Goal: Information Seeking & Learning: Learn about a topic

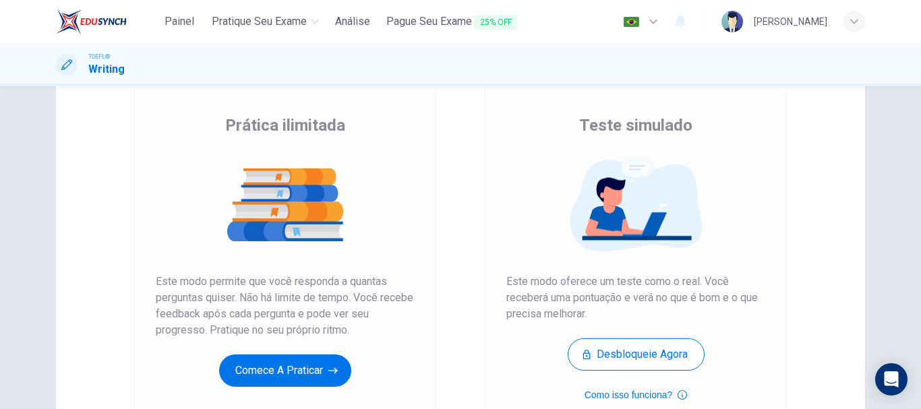
scroll to position [180, 0]
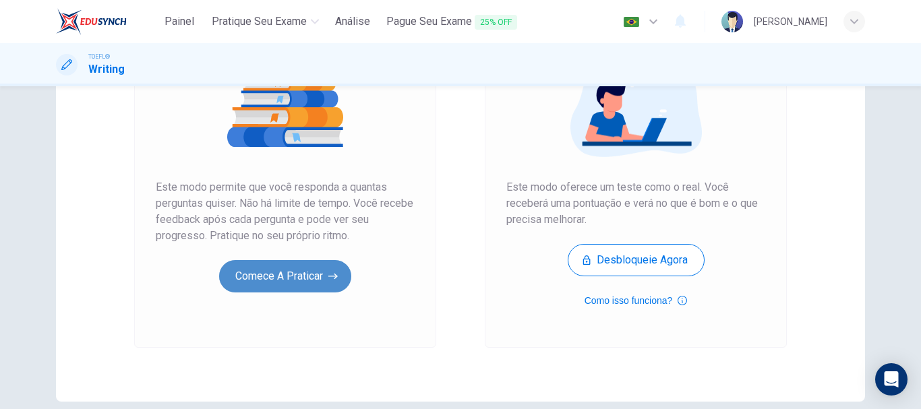
click at [275, 268] on button "Comece a praticar" at bounding box center [285, 276] width 132 height 32
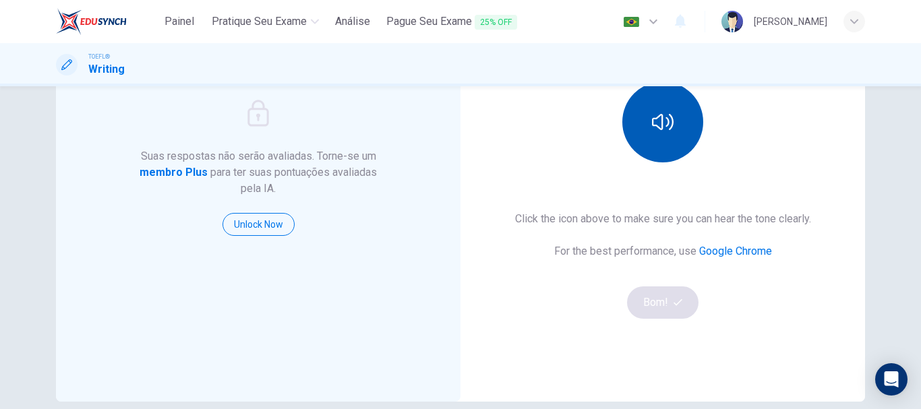
click at [643, 117] on button "button" at bounding box center [663, 122] width 81 height 81
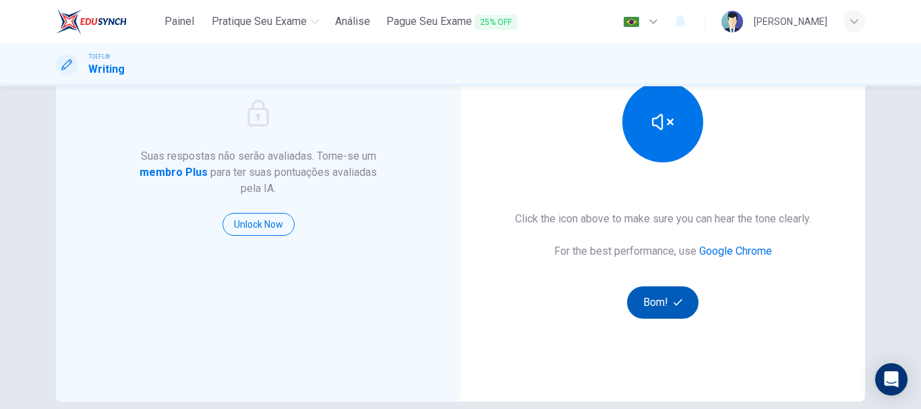
click at [669, 301] on button "Bom!" at bounding box center [663, 303] width 72 height 32
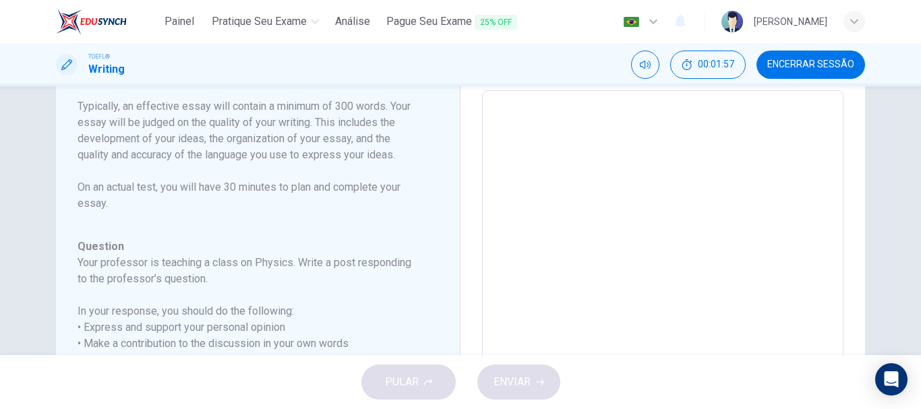
scroll to position [0, 0]
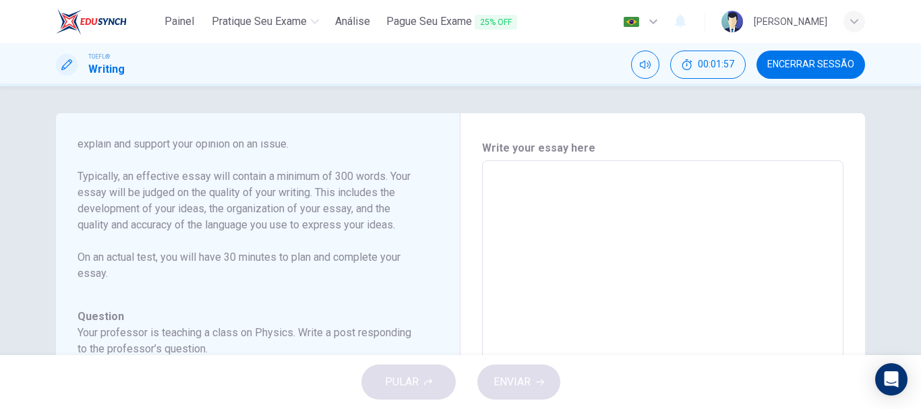
click at [541, 198] on textarea at bounding box center [663, 386] width 343 height 428
type textarea "T"
type textarea "x"
type textarea "Th"
type textarea "x"
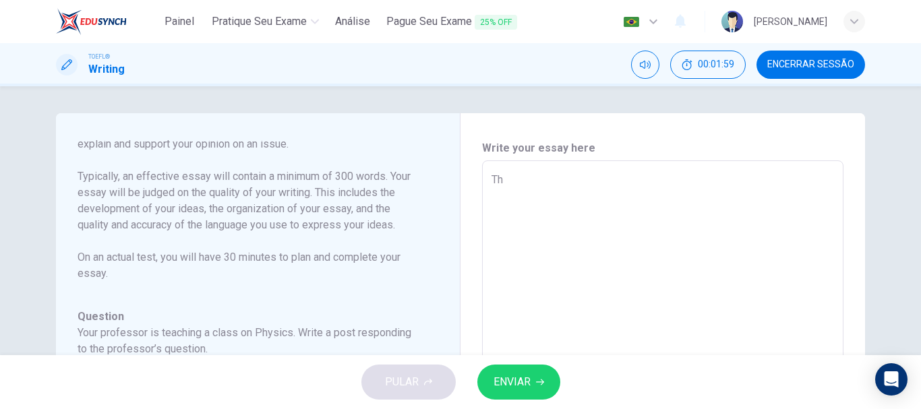
type textarea "The"
type textarea "x"
type textarea "The"
type textarea "x"
type textarea "The c"
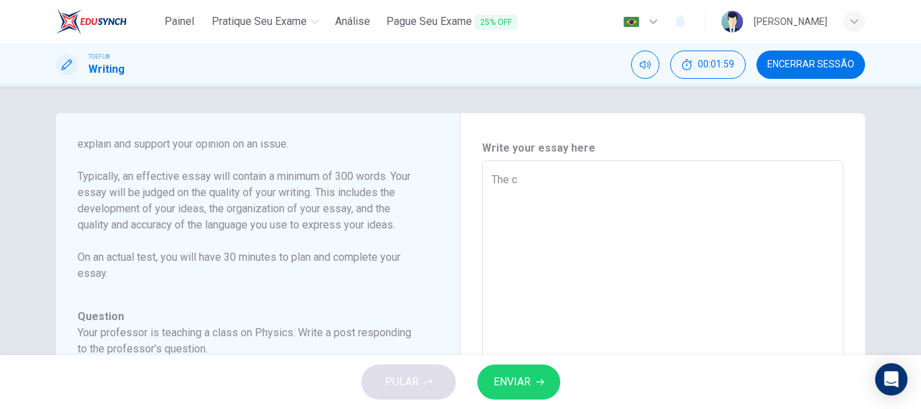
type textarea "x"
type textarea "The co"
type textarea "x"
type textarea "The con"
type textarea "x"
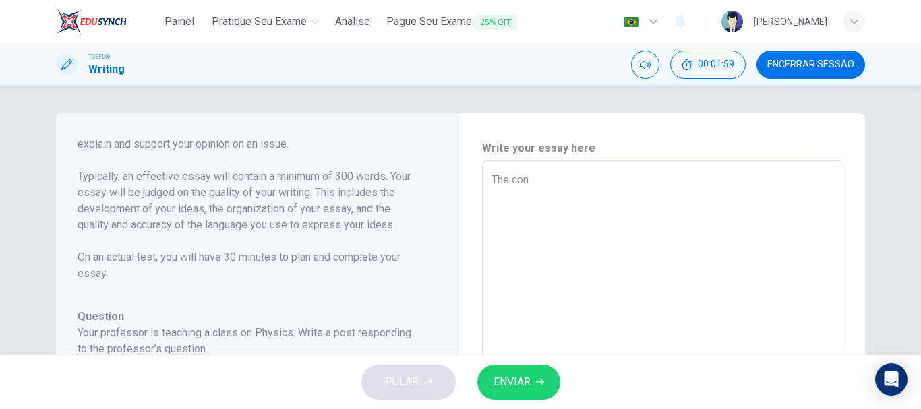
type textarea "The conc"
type textarea "x"
type textarea "The conce"
type textarea "x"
type textarea "The concep"
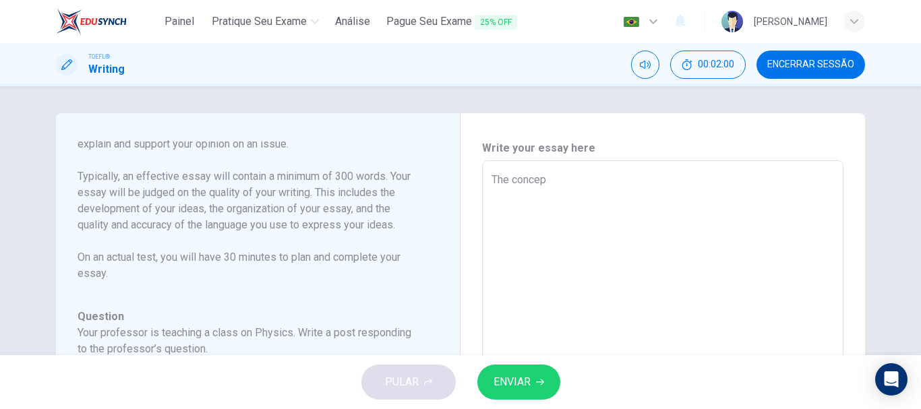
type textarea "x"
type textarea "The concept"
type textarea "x"
type textarea "The conceptiu"
type textarea "x"
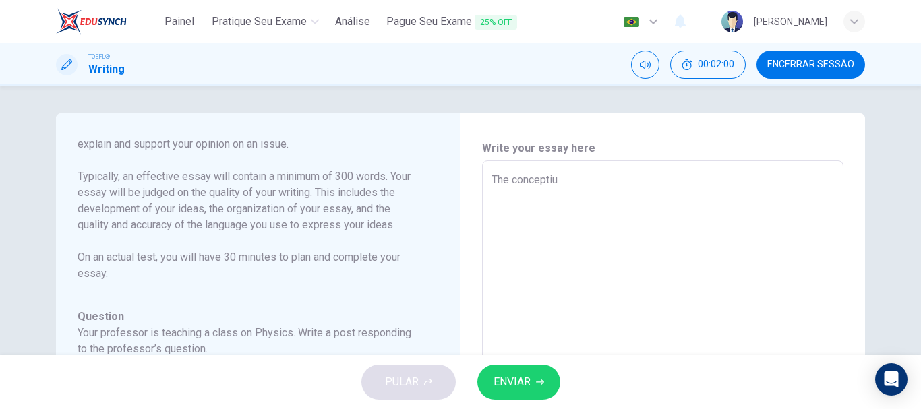
type textarea "The conceptiun"
type textarea "x"
type textarea "The conceptiung"
type textarea "x"
type textarea "The conceptiun"
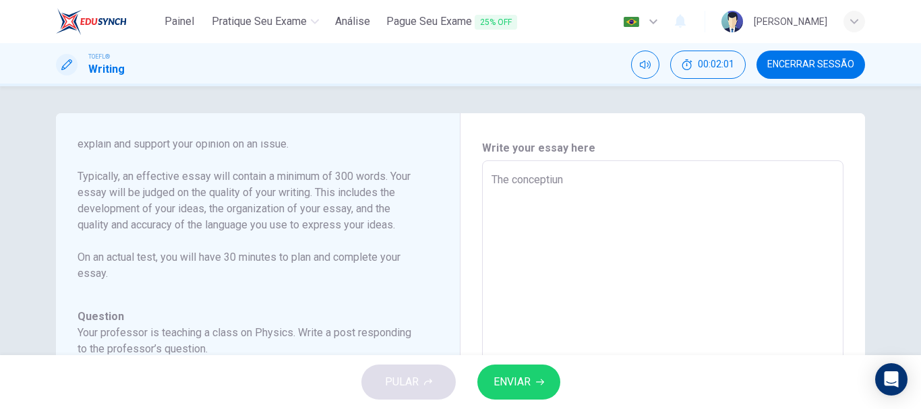
type textarea "x"
type textarea "The conceptiu"
type textarea "x"
type textarea "The concepti"
type textarea "x"
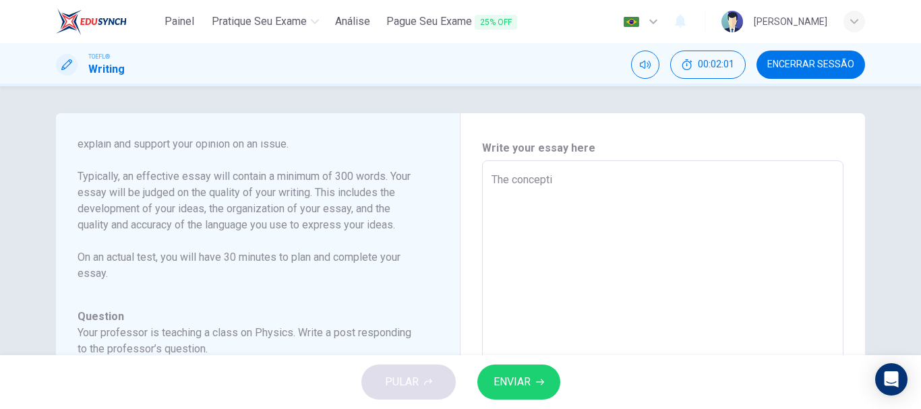
type textarea "The conceptin"
type textarea "x"
type textarea "The concepting"
type textarea "x"
type textarea "The concepting"
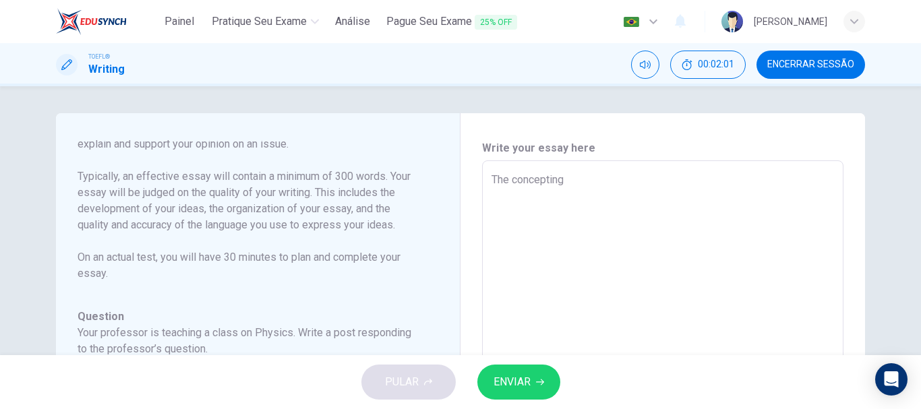
type textarea "x"
type textarea "The concepting o"
type textarea "x"
type textarea "The concepting of"
type textarea "x"
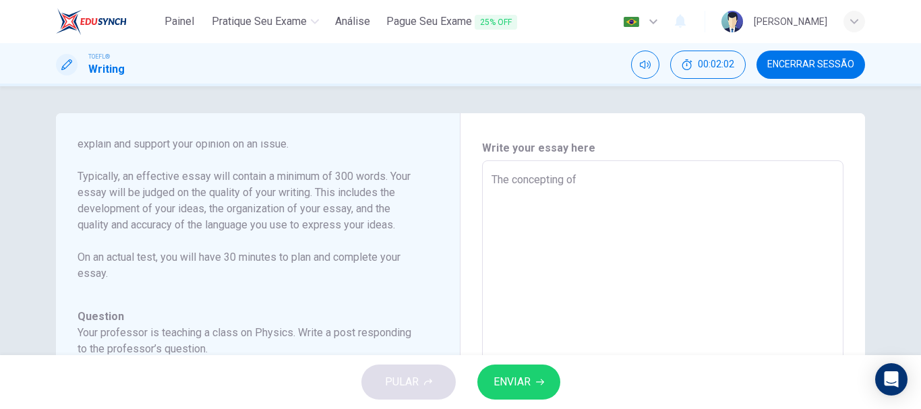
type textarea "The concepting of"
type textarea "x"
type textarea "The concepting of r"
type textarea "x"
type textarea "The concepting of re"
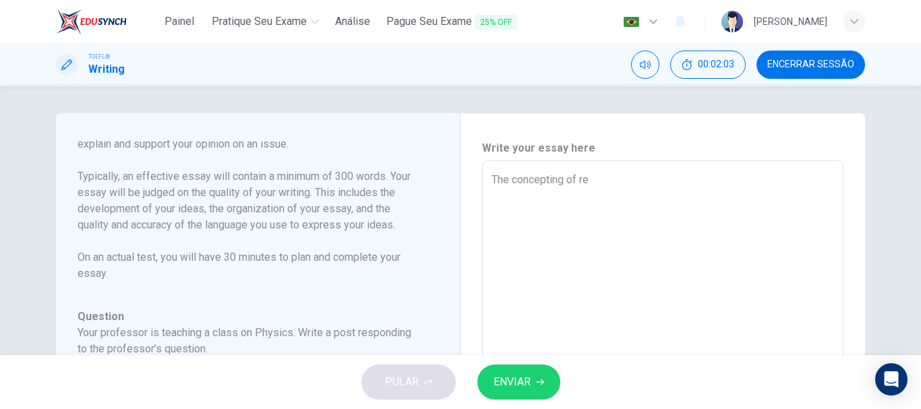
type textarea "x"
type textarea "The concepting of rel"
type textarea "x"
type textarea "The concepting of re"
type textarea "x"
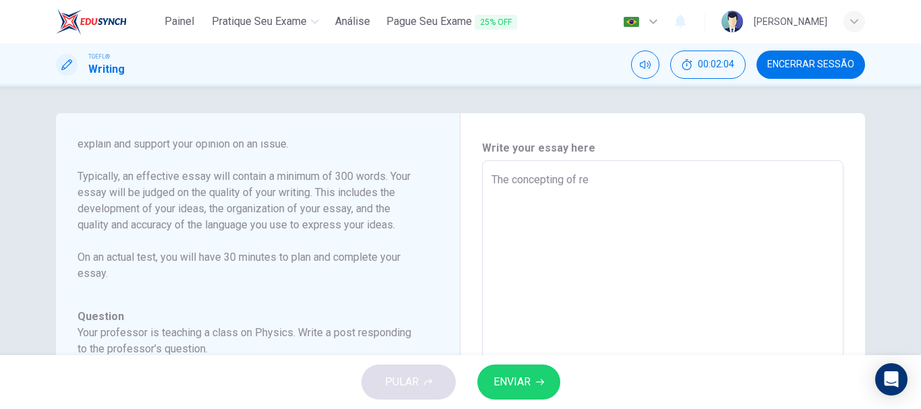
type textarea "The concepting of r"
type textarea "x"
type textarea "The concepting of"
type textarea "x"
type textarea "The concepting of r"
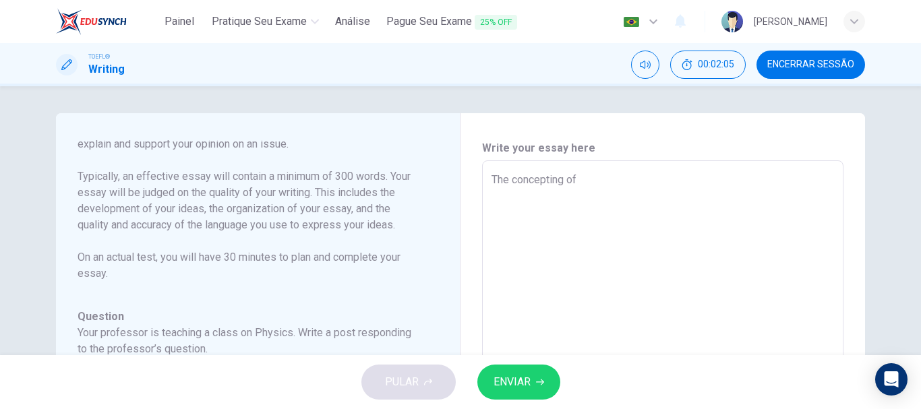
type textarea "x"
type textarea "The concepting of re"
type textarea "x"
type textarea "The concepting of rel"
type textarea "x"
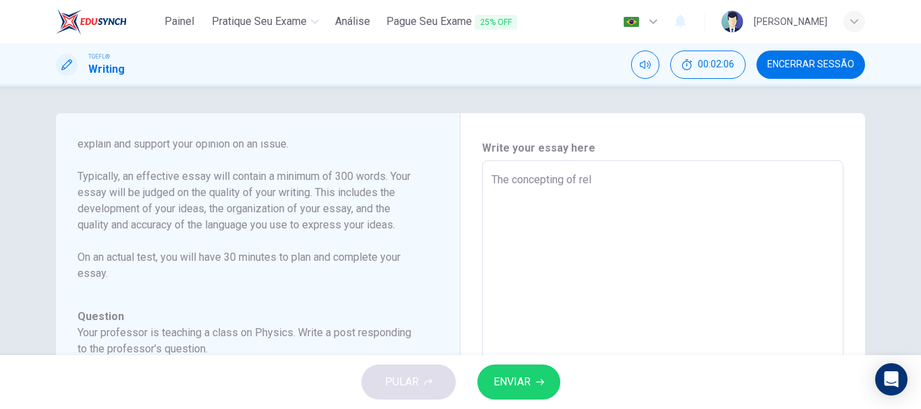
type textarea "The concepting of rela"
type textarea "x"
type textarea "The concepting of relat"
type textarea "x"
type textarea "The concepting of relati"
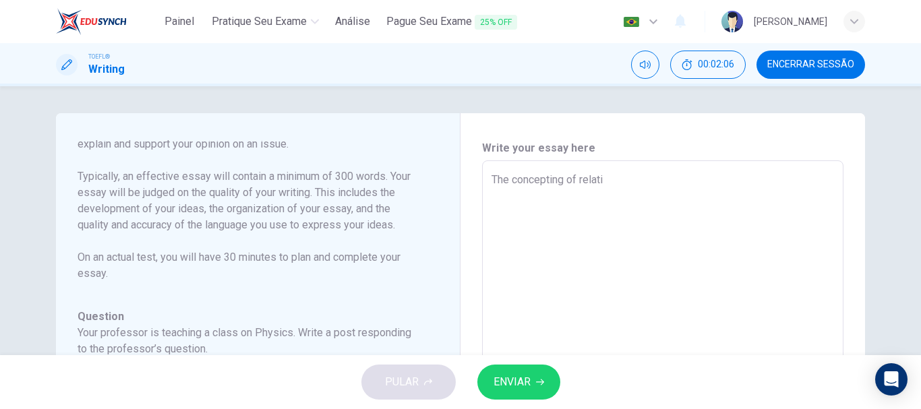
type textarea "x"
type textarea "The concepting of relativ"
type textarea "x"
type textarea "The concepting of relative"
type textarea "x"
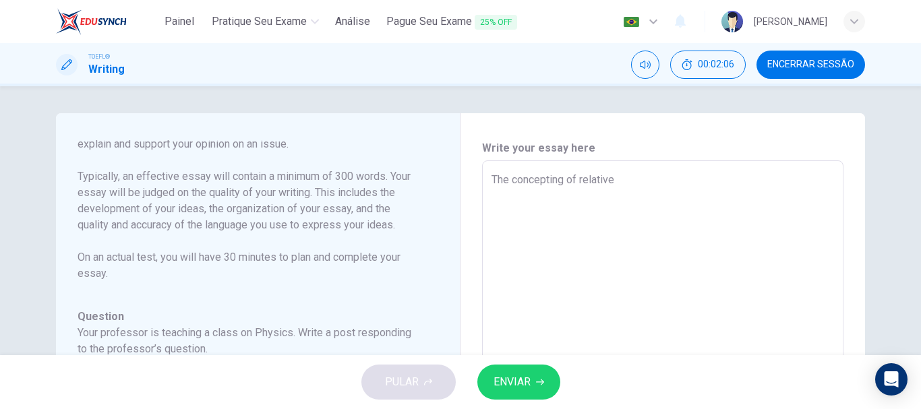
type textarea "The concepting of relative"
type textarea "x"
type textarea "The concepting of relative i"
type textarea "x"
type textarea "The concepting of relative in"
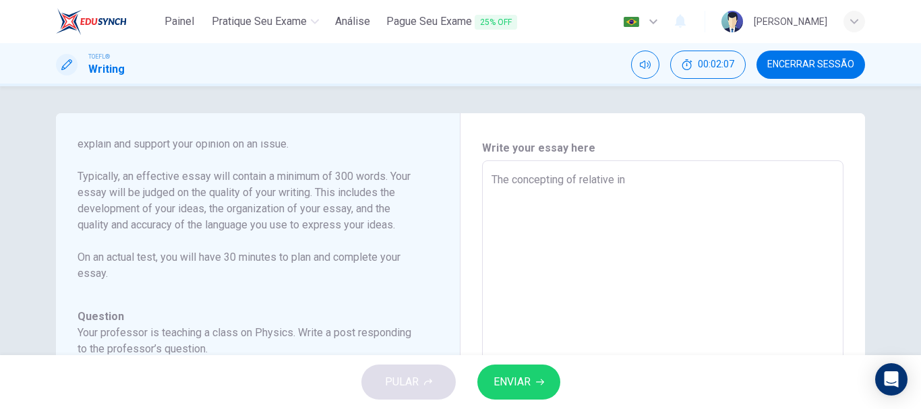
type textarea "x"
type textarea "The concepting of relative in"
type textarea "x"
type textarea "The concepting of relative in t"
type textarea "x"
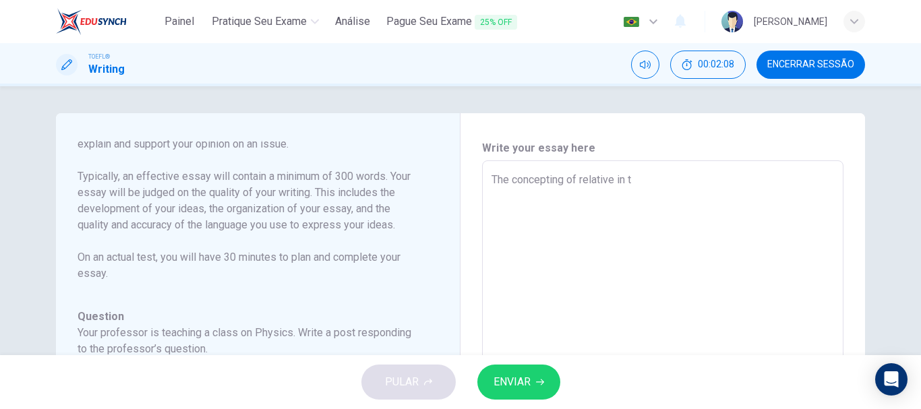
type textarea "The concepting of relative in th"
type textarea "x"
type textarea "The concepting of relative in the"
type textarea "x"
type textarea "The concepting of relative in the"
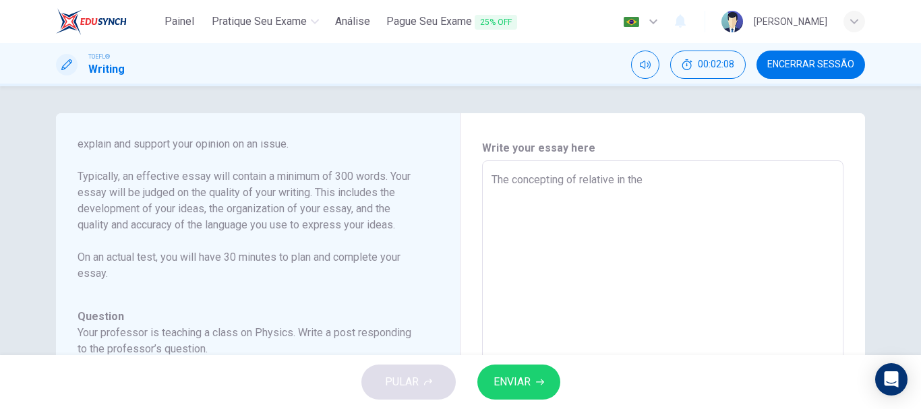
type textarea "x"
type textarea "The concepting of relative in the s"
type textarea "x"
type textarea "The concepting of relative in the sp"
type textarea "x"
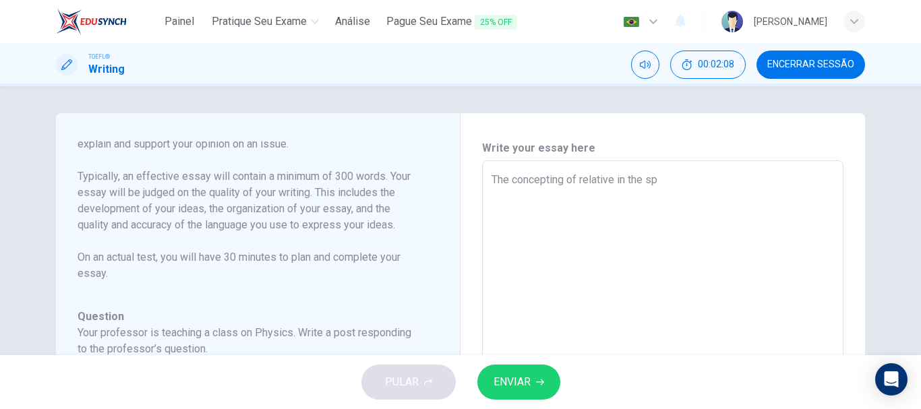
type textarea "The concepting of relative in the s"
type textarea "x"
type textarea "The concepting of relative in the"
type textarea "x"
type textarea "The concepting of relative in the p"
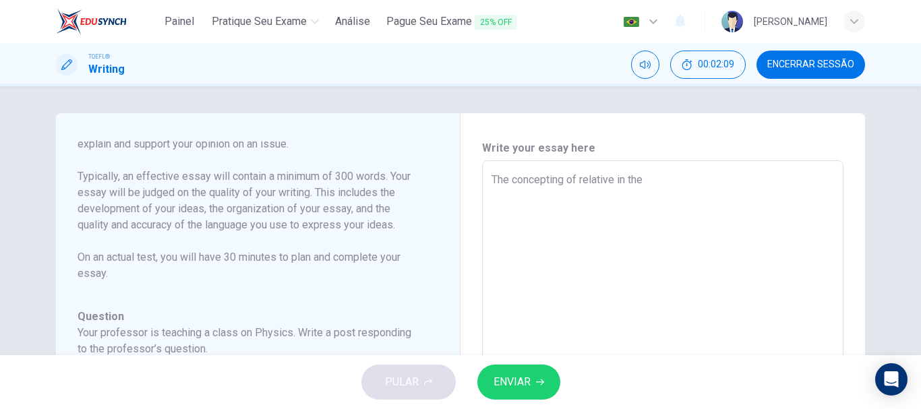
type textarea "x"
type textarea "The concepting of relative in the phg"
type textarea "x"
type textarea "The concepting of relative in the phgy"
type textarea "x"
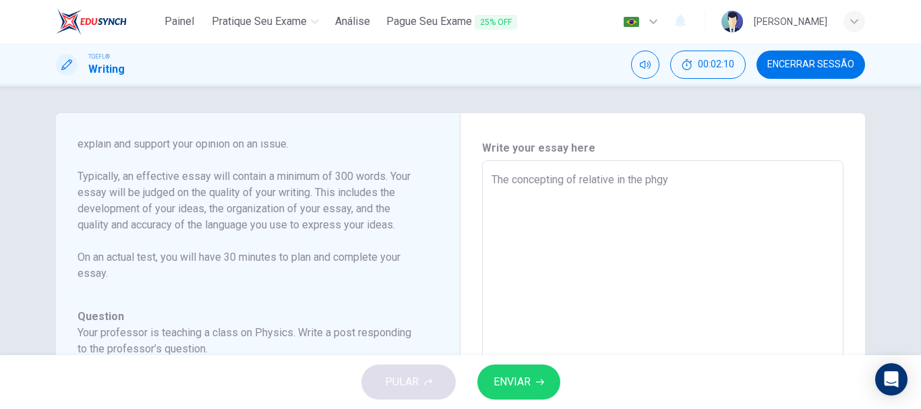
type textarea "The concepting of relative in the phgys"
type textarea "x"
type textarea "The concepting of relative in the phgysi"
type textarea "x"
type textarea "The concepting of relative in the phgys"
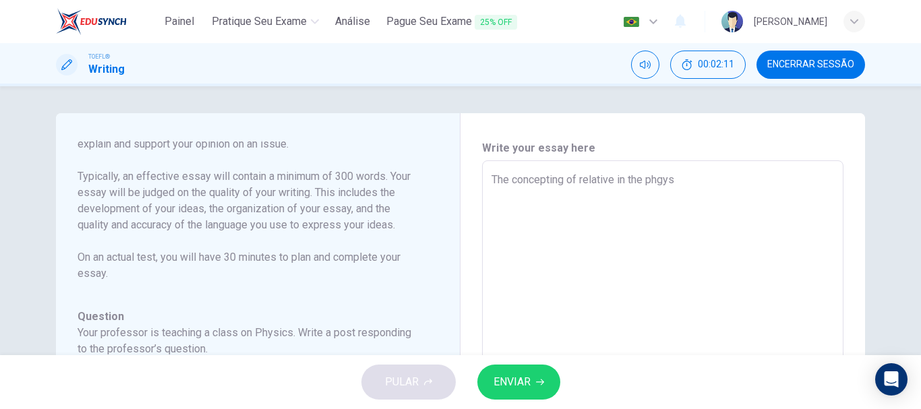
type textarea "x"
type textarea "The concepting of relative in the phgy"
type textarea "x"
type textarea "The concepting of relative in the phg"
type textarea "x"
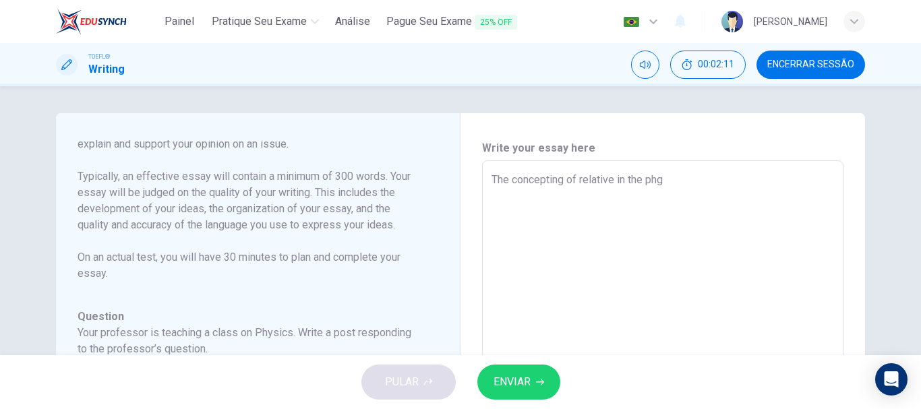
type textarea "The concepting of relative in the ph"
type textarea "x"
type textarea "The concepting of relative in the phy"
type textarea "x"
type textarea "The concepting of relative in the phys"
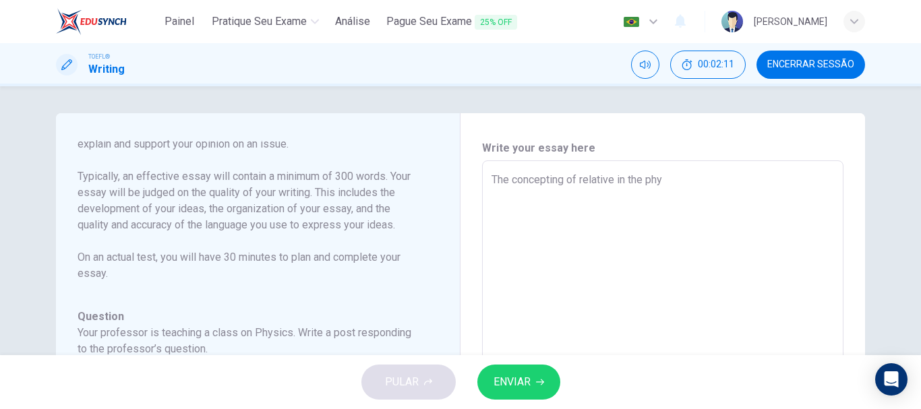
type textarea "x"
type textarea "The concepting of relative in the physi"
type textarea "x"
type textarea "The concepting of relative in the physic"
type textarea "x"
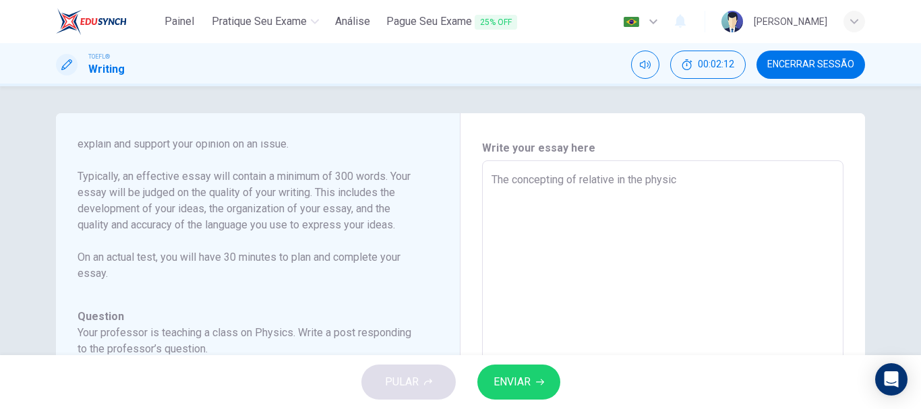
type textarea "The concepting of relative in the physics"
type textarea "x"
type textarea "The concepting of relative in the physics"
type textarea "x"
type textarea "The concepting of relative in the physics w"
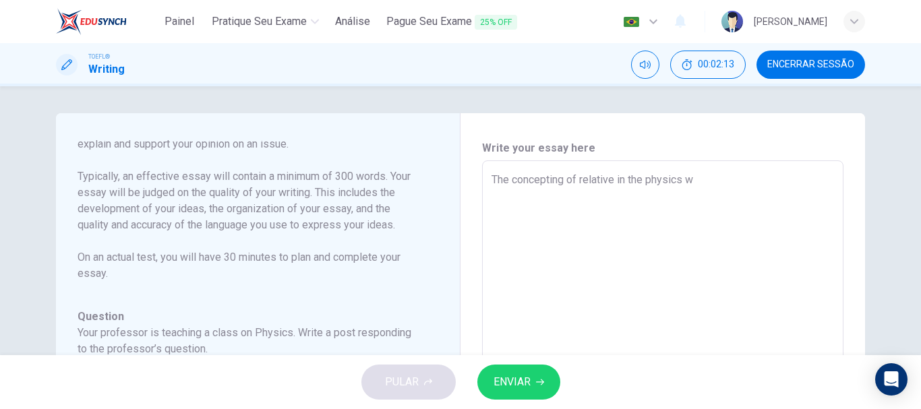
type textarea "x"
type textarea "The concepting of relative in the physics wa"
type textarea "x"
type textarea "The concepting of relative in the physics was"
type textarea "x"
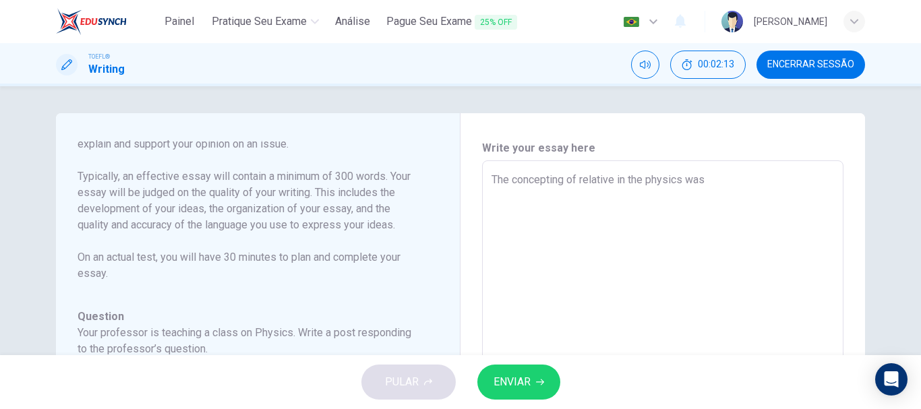
type textarea "The concepting of relative in the physics was"
type textarea "x"
type textarea "The concepting of relative in the physics was s"
type textarea "x"
type textarea "The concepting of relative in the physics was st"
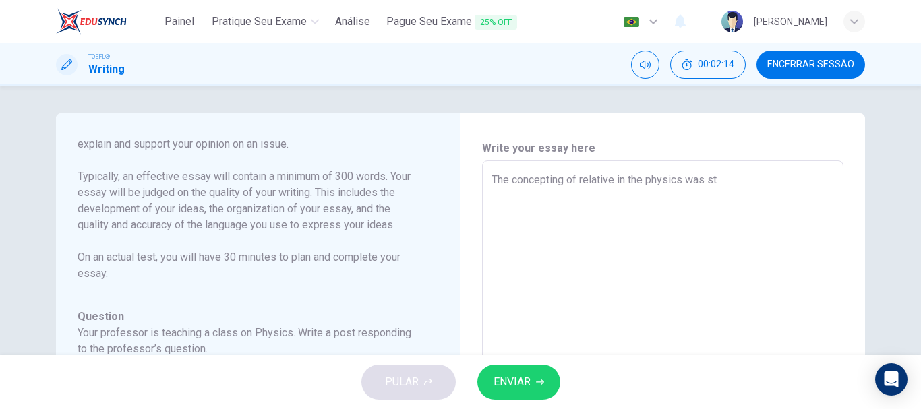
type textarea "x"
type textarea "The concepting of relative in the physics was stu"
type textarea "x"
type textarea "The concepting of relative in the physics was stud"
type textarea "x"
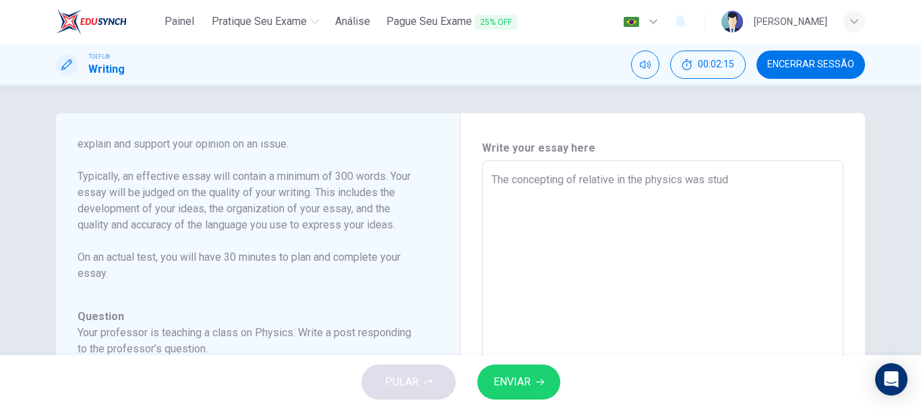
type textarea "The concepting of relative in the physics was studi"
type textarea "x"
type textarea "The concepting of relative in the physics was studie"
type textarea "x"
type textarea "The concepting of relative in the physics was studied"
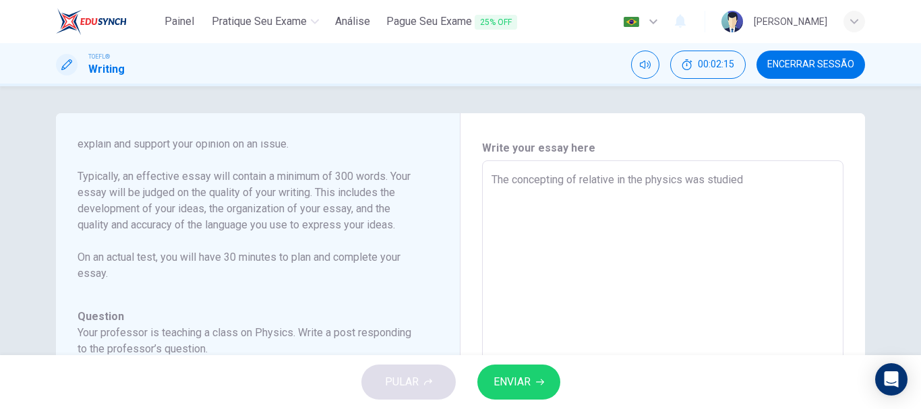
type textarea "x"
type textarea "The concepting of relative in the physics was studied"
type textarea "x"
type textarea "The concepting of relative in the physics was studied b"
type textarea "x"
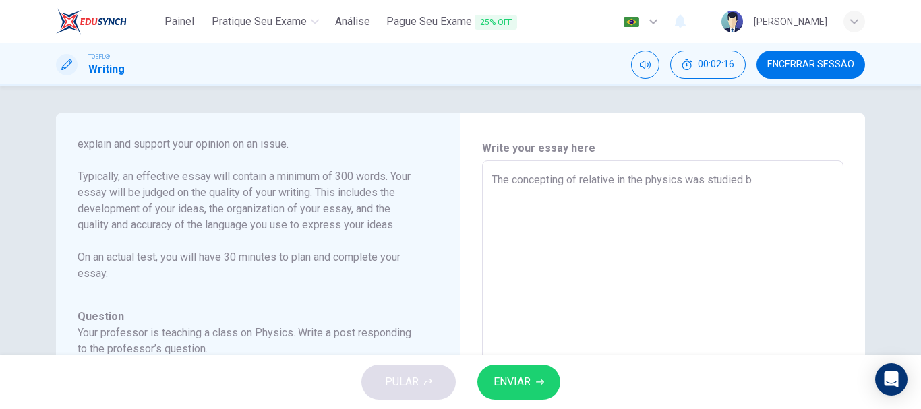
type textarea "The concepting of relative in the physics was studied by"
type textarea "x"
type textarea "The concepting of relative in the physics was studied by"
type textarea "x"
type textarea "The concepting of relative in the physics was studied by A"
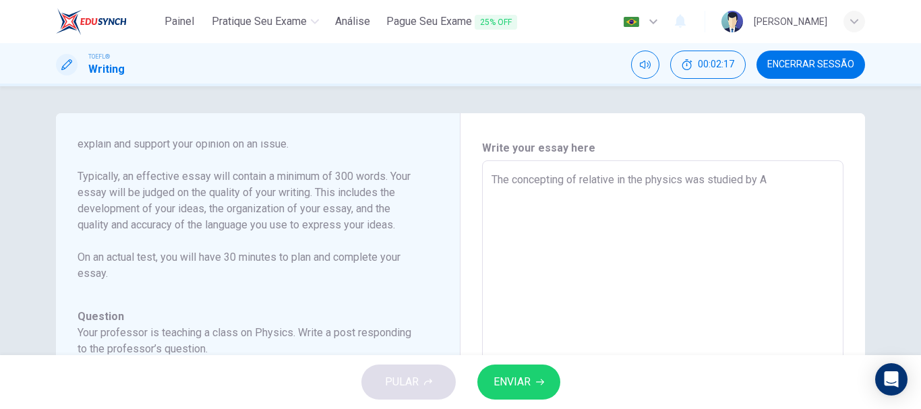
type textarea "x"
type textarea "The concepting of relative in the physics was studied by Al"
type textarea "x"
type textarea "The concepting of relative in the physics was studied by Alb"
type textarea "x"
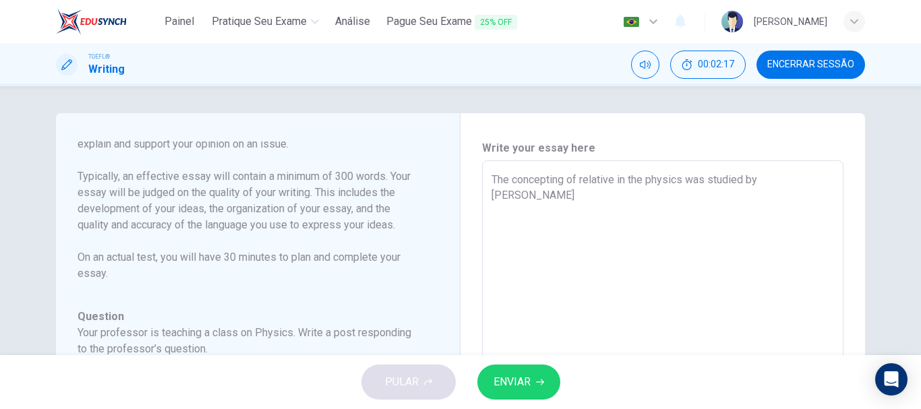
type textarea "The concepting of relative in the physics was studied by Albe"
type textarea "x"
type textarea "The concepting of relative in the physics was studied by Alber"
type textarea "x"
type textarea "The concepting of relative in the physics was studied by Albert"
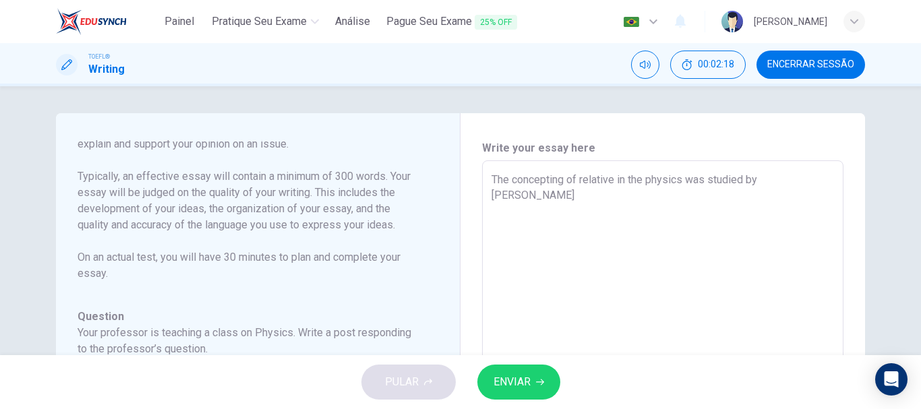
type textarea "x"
type textarea "The concepting of relative in the physics was studied by Albert"
type textarea "x"
type textarea "The concepting of relative in the physics was studied by Albert E"
type textarea "x"
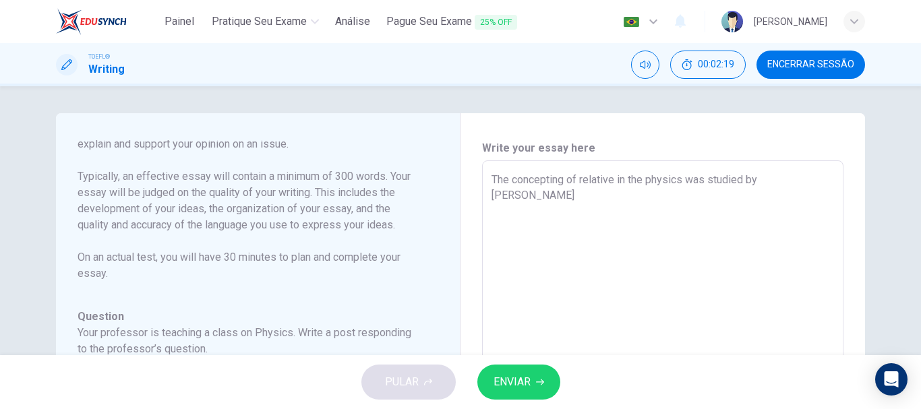
type textarea "The concepting of relative in the physics was studied by Albert Ei"
type textarea "x"
type textarea "The concepting of relative in the physics was studied by Albert Eis"
type textarea "x"
type textarea "The concepting of relative in the physics was studied by Albert Eist"
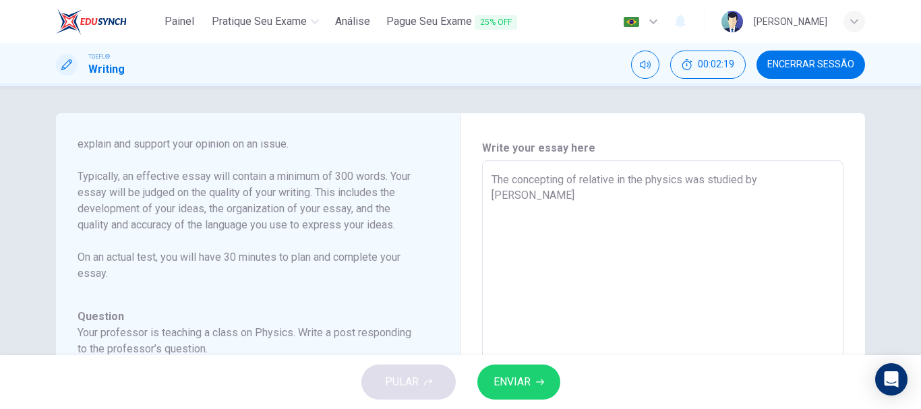
type textarea "x"
type textarea "The concepting of relative in the physics was studied by Albert Eiste"
type textarea "x"
type textarea "The concepting of relative in the physics was studied by Albert Eistei"
type textarea "x"
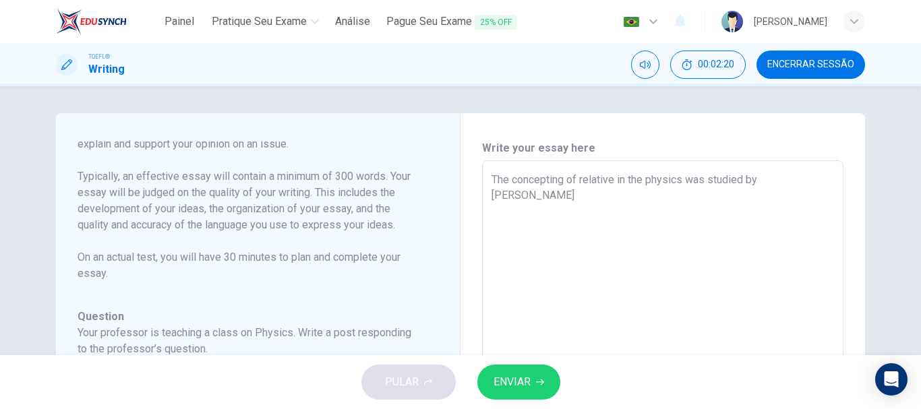
type textarea "The concepting of relative in the physics was studied by Albert Eistein"
type textarea "x"
type textarea "The concepting of relative in the physics was studied by Albert Eisteint"
type textarea "x"
type textarea "The concepting of relative in the physics was studied by Albert Eistein"
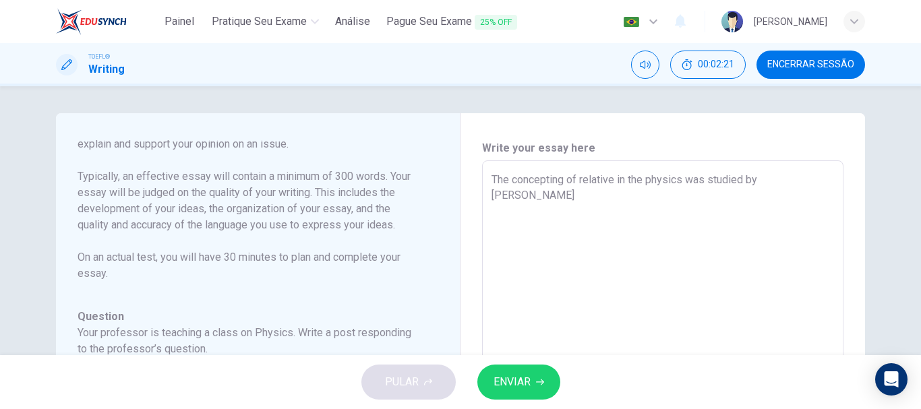
type textarea "x"
type textarea "The concepting of relative in the physics was studied by Albert Eistein,"
type textarea "x"
type textarea "The concepting of relative in the physics was studied by Albert Eistein,"
type textarea "x"
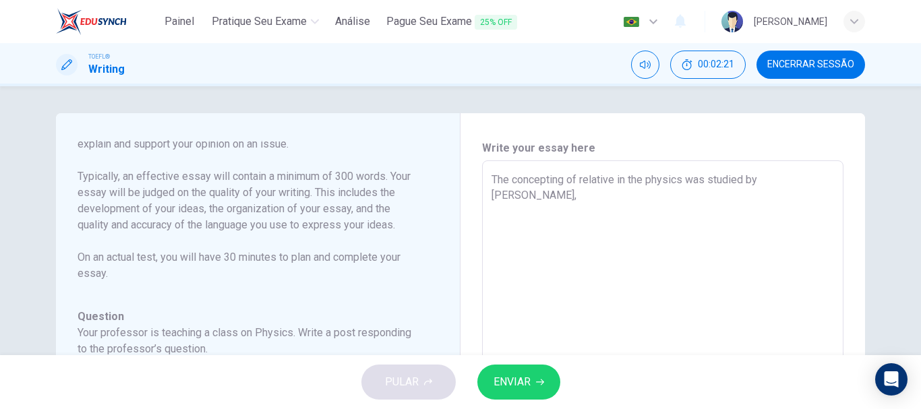
type textarea "The concepting of relative in the physics was studied by Albert Eistein,"
type textarea "x"
type textarea "The concepting of relative in the physics was studied by Albert Eistein"
type textarea "x"
type textarea "The concepting of relative in the physics was studied by Albert Eistein"
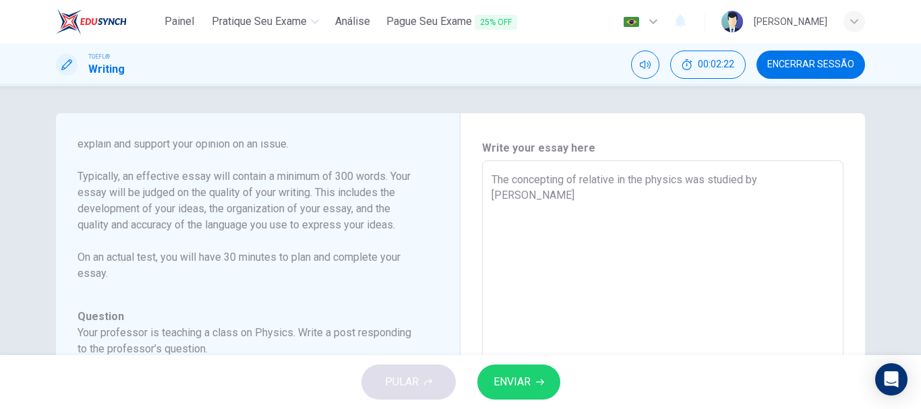
type textarea "x"
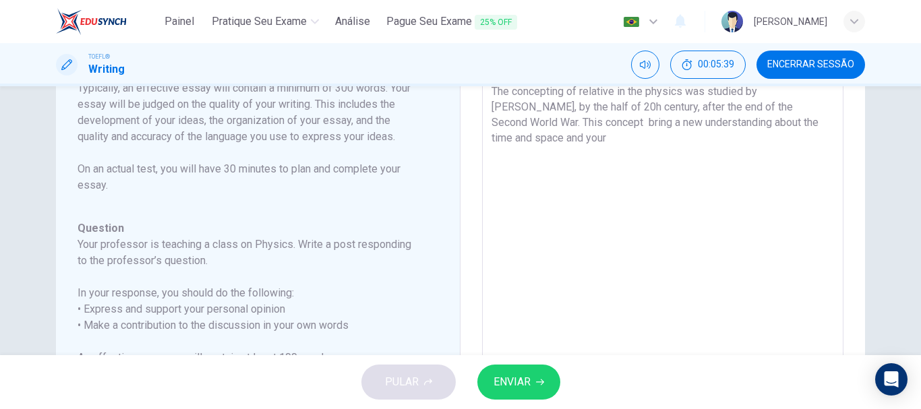
scroll to position [90, 0]
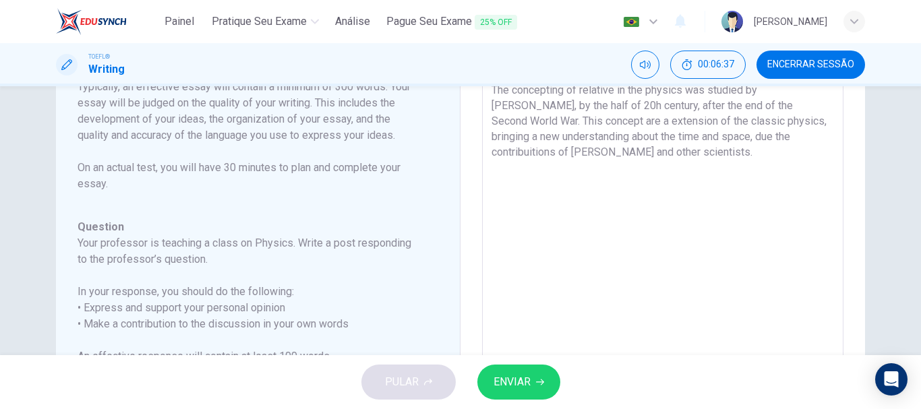
click at [511, 370] on button "ENVIAR" at bounding box center [519, 382] width 83 height 35
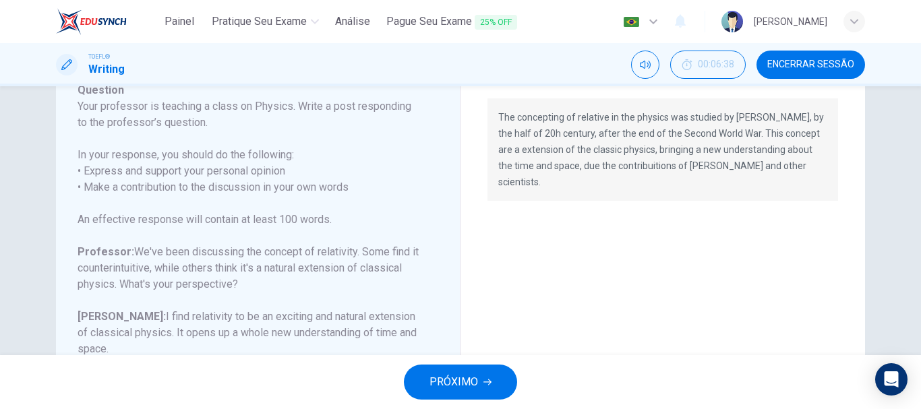
scroll to position [331, 0]
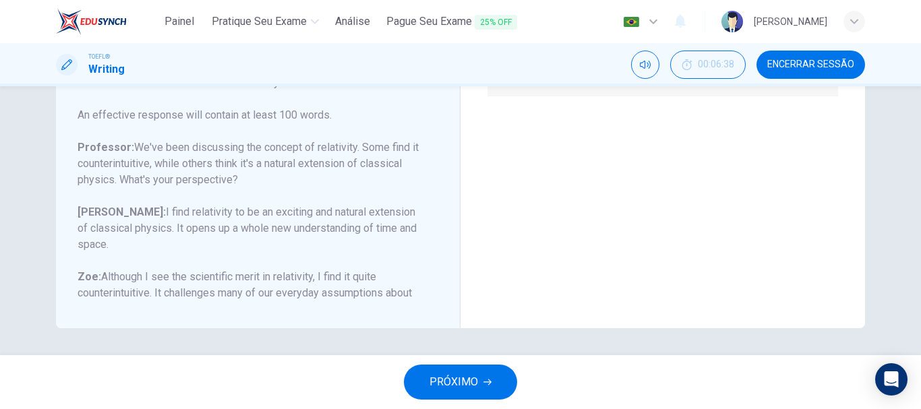
click at [455, 374] on span "PRÓXIMO" at bounding box center [454, 382] width 49 height 19
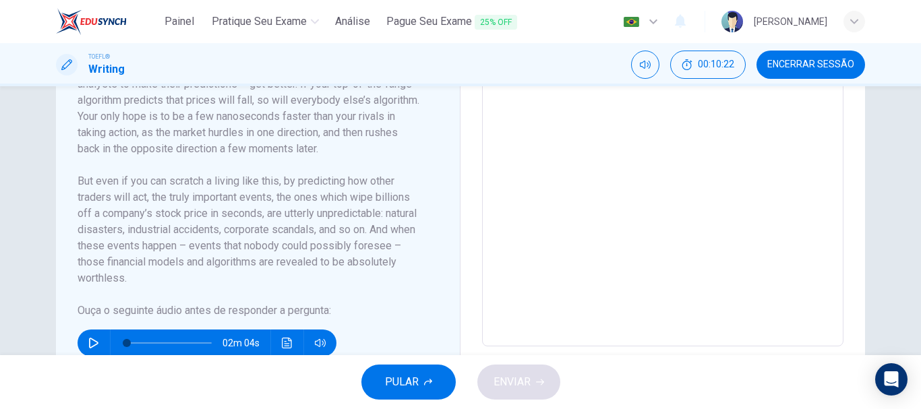
scroll to position [503, 0]
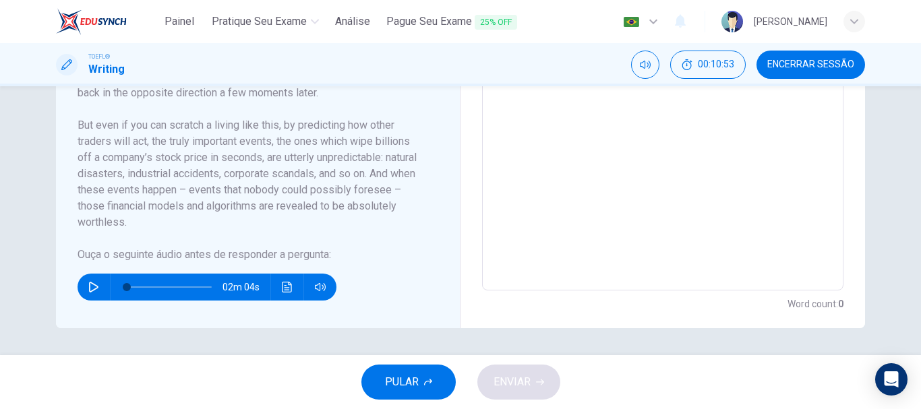
click at [83, 288] on button "button" at bounding box center [94, 287] width 22 height 27
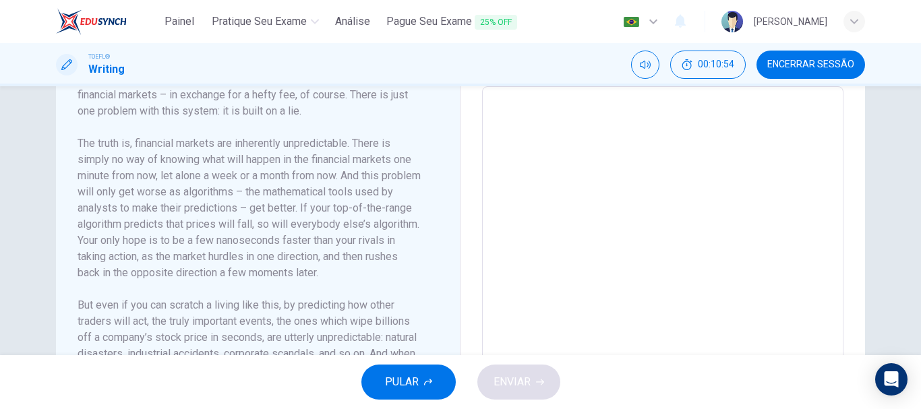
scroll to position [233, 0]
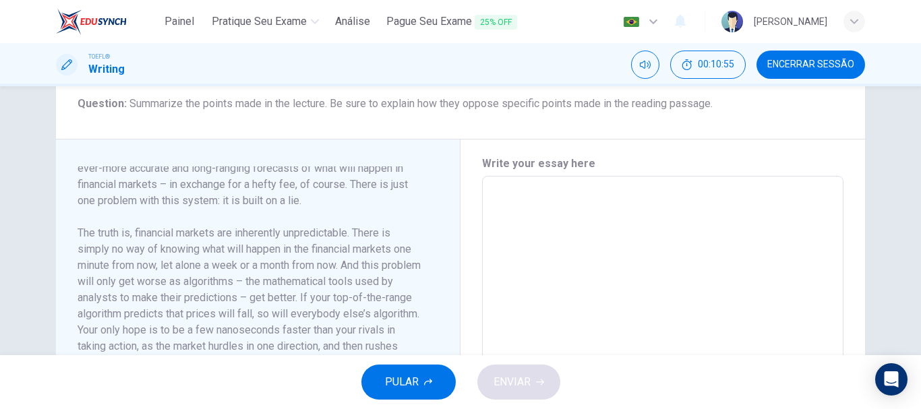
click at [515, 221] on textarea at bounding box center [663, 369] width 343 height 362
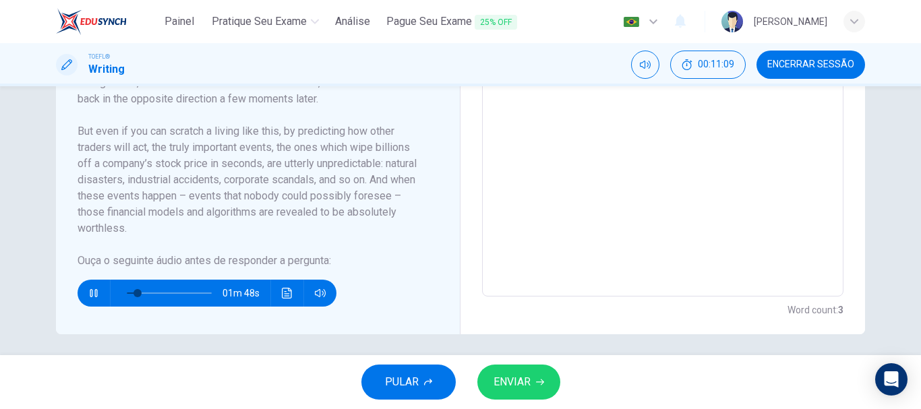
scroll to position [503, 0]
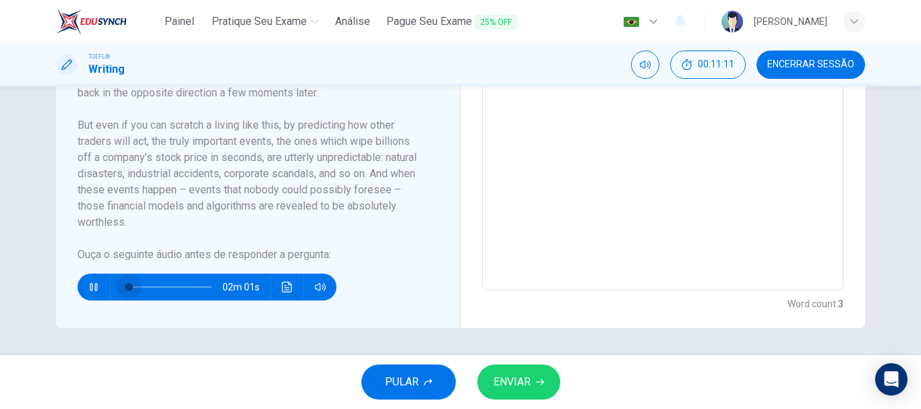
drag, startPoint x: 132, startPoint y: 284, endPoint x: 103, endPoint y: 284, distance: 29.0
click at [103, 284] on div "02m 01s" at bounding box center [207, 287] width 259 height 27
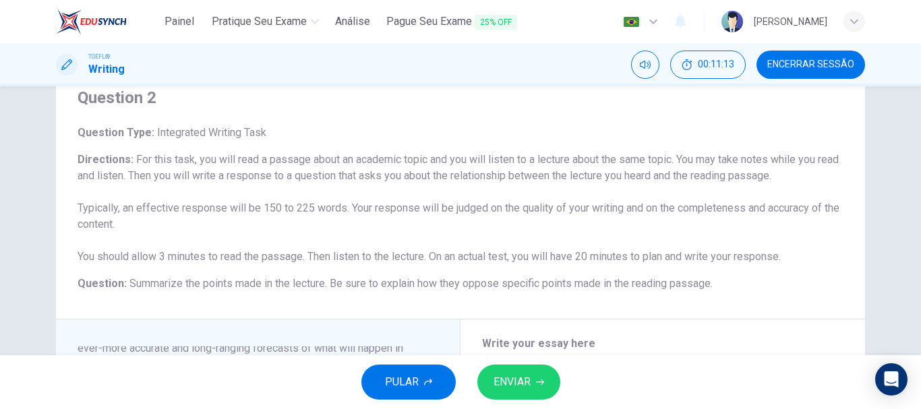
scroll to position [233, 0]
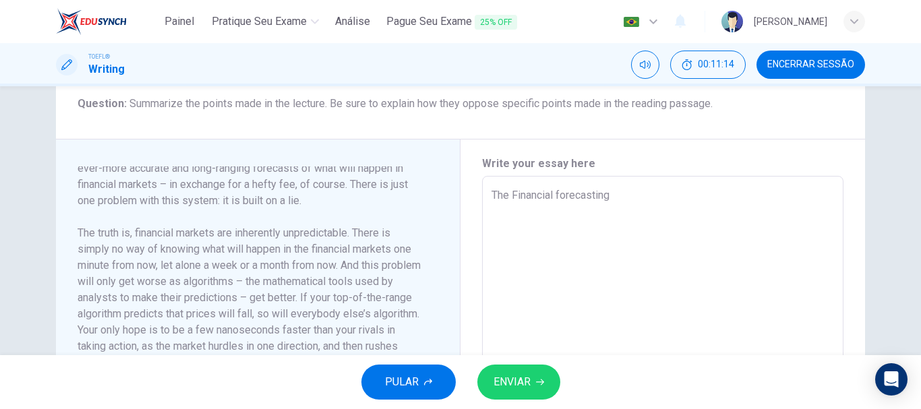
drag, startPoint x: 632, startPoint y: 200, endPoint x: 351, endPoint y: 198, distance: 280.6
click at [351, 198] on div "Financial Forecasting Financial forecasting is a massive industry, with no end …" at bounding box center [461, 369] width 810 height 459
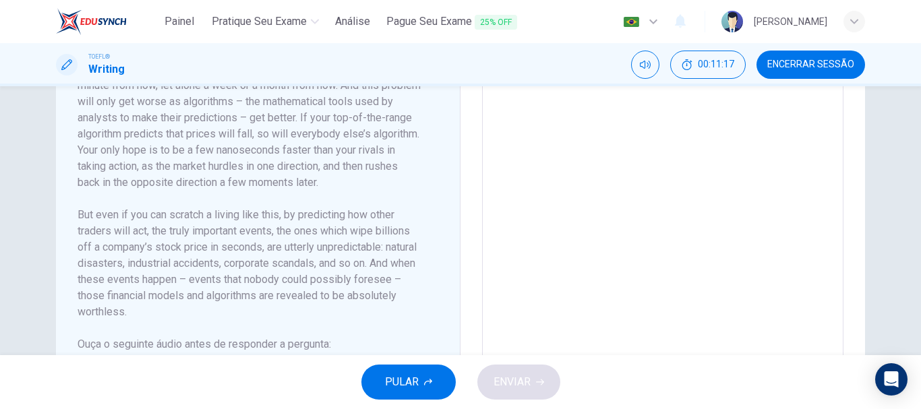
scroll to position [503, 0]
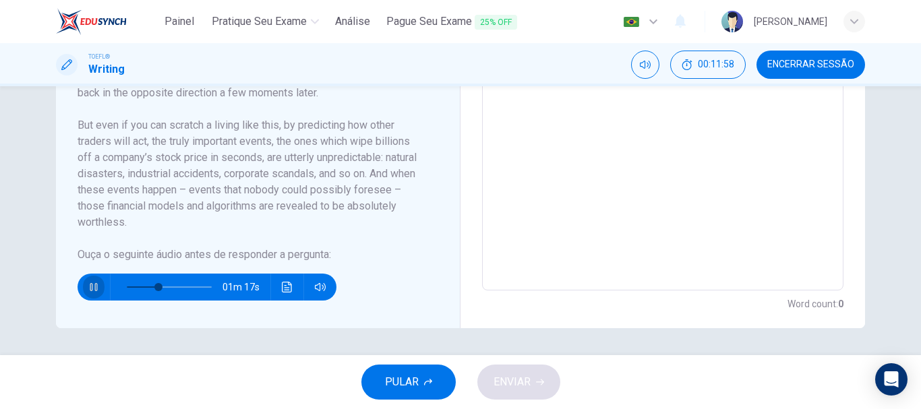
click at [88, 283] on icon "button" at bounding box center [93, 287] width 11 height 11
click at [89, 283] on icon "button" at bounding box center [93, 287] width 9 height 11
click at [160, 286] on span at bounding box center [164, 287] width 8 height 8
click at [149, 286] on span at bounding box center [153, 287] width 8 height 8
click at [140, 287] on span at bounding box center [144, 287] width 8 height 8
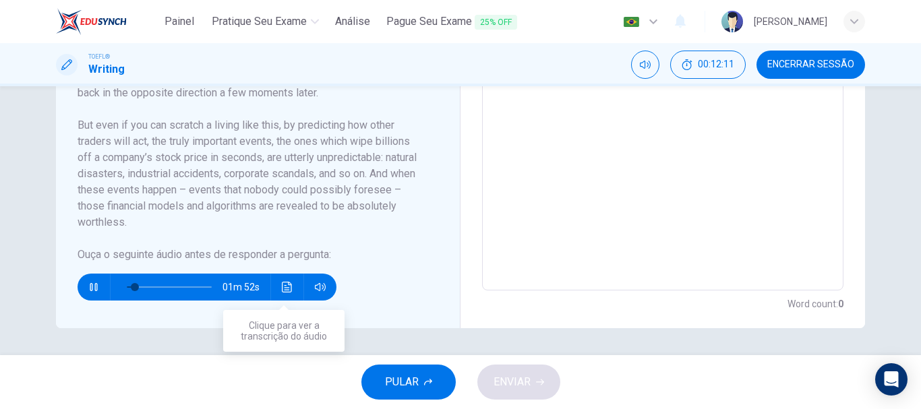
click at [289, 284] on icon "Clique para ver a transcrição do áudio" at bounding box center [287, 287] width 11 height 11
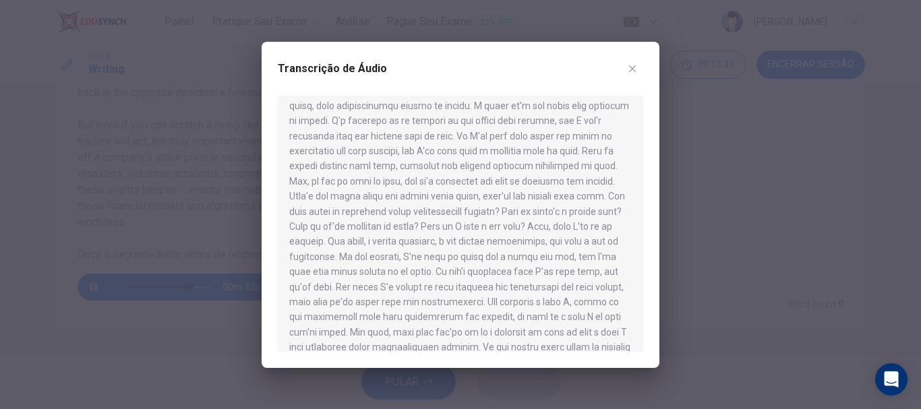
scroll to position [129, 0]
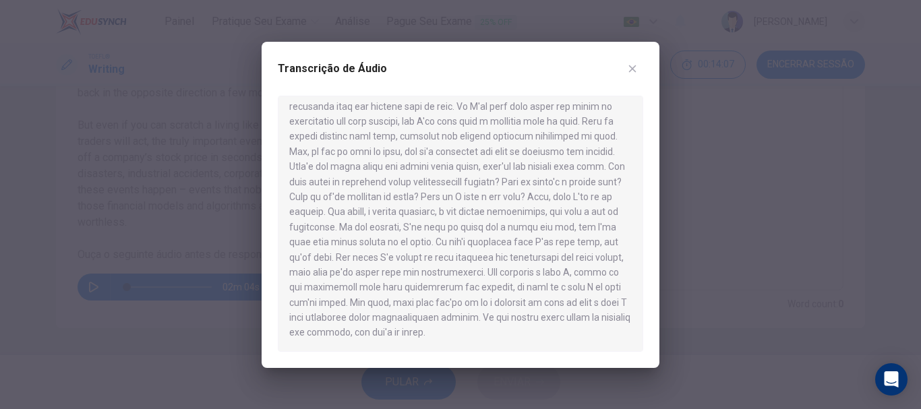
click at [637, 72] on icon "button" at bounding box center [632, 68] width 11 height 11
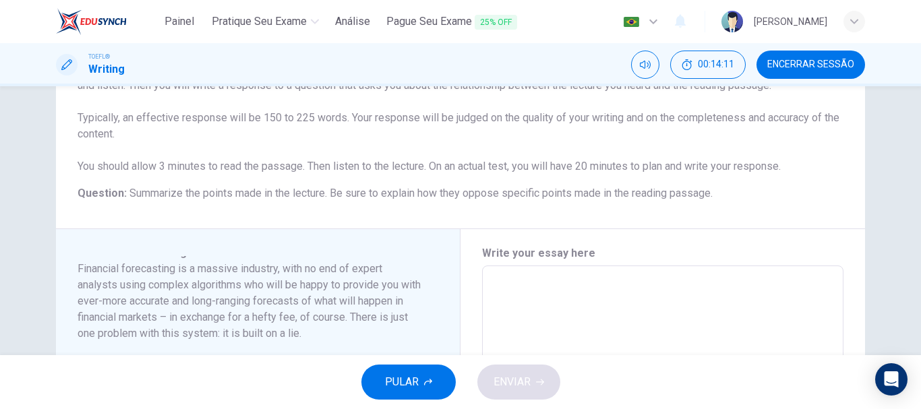
scroll to position [0, 0]
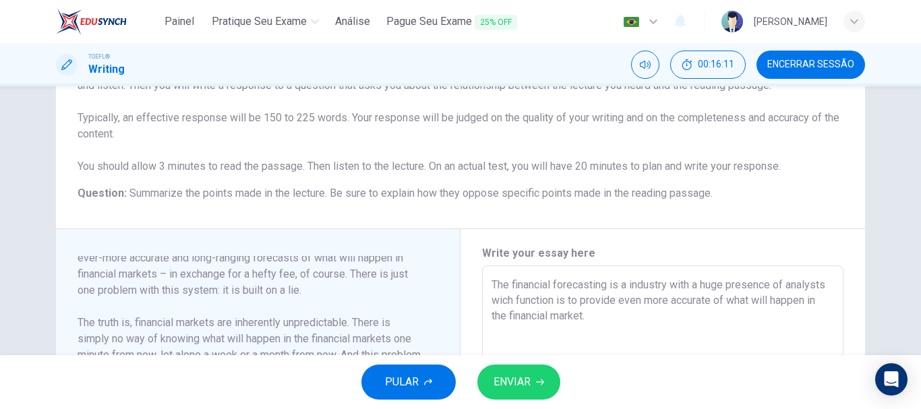
scroll to position [233, 0]
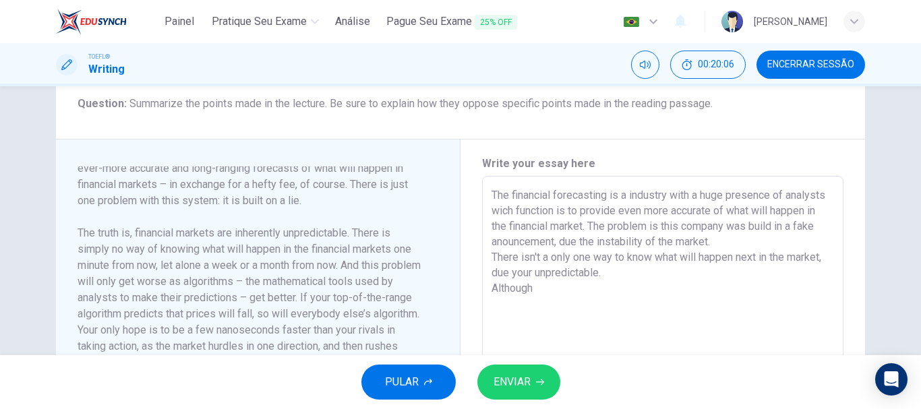
click at [554, 288] on textarea "The financial forecasting is a industry with a huge presence of analysts wich f…" at bounding box center [663, 369] width 343 height 362
click at [553, 239] on textarea "The financial forecasting is a industry with a huge presence of analysts wich f…" at bounding box center [663, 369] width 343 height 362
click at [628, 300] on textarea "The financial forecasting is a industry with a huge presence of analysts wich f…" at bounding box center [663, 369] width 343 height 362
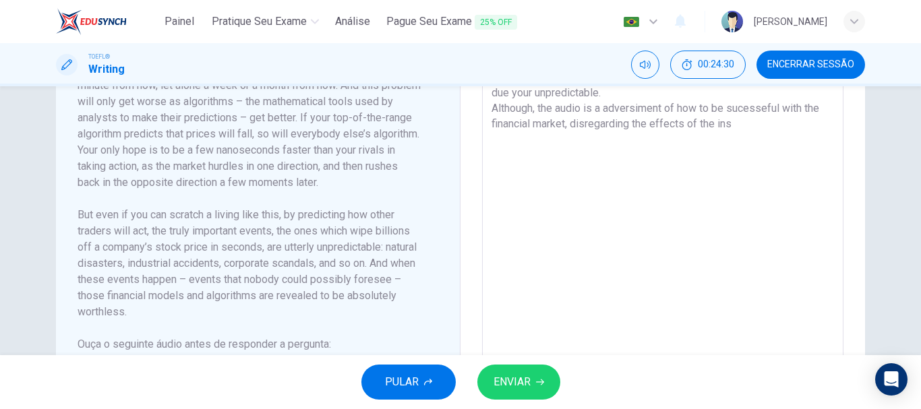
scroll to position [323, 0]
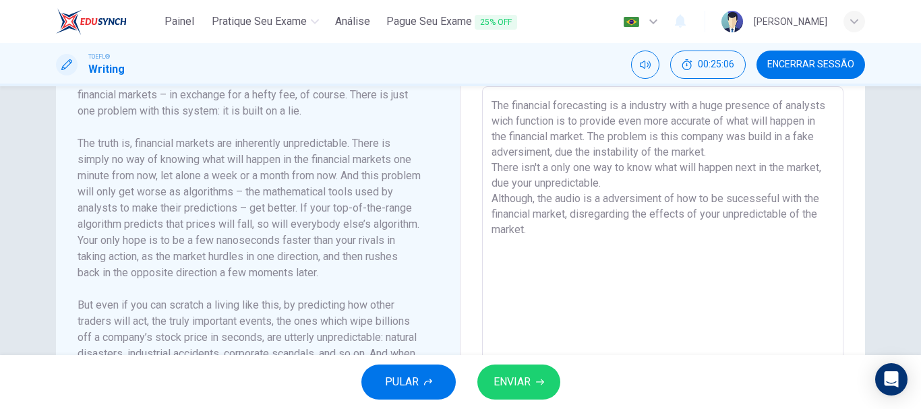
click at [504, 389] on span "ENVIAR" at bounding box center [512, 382] width 37 height 19
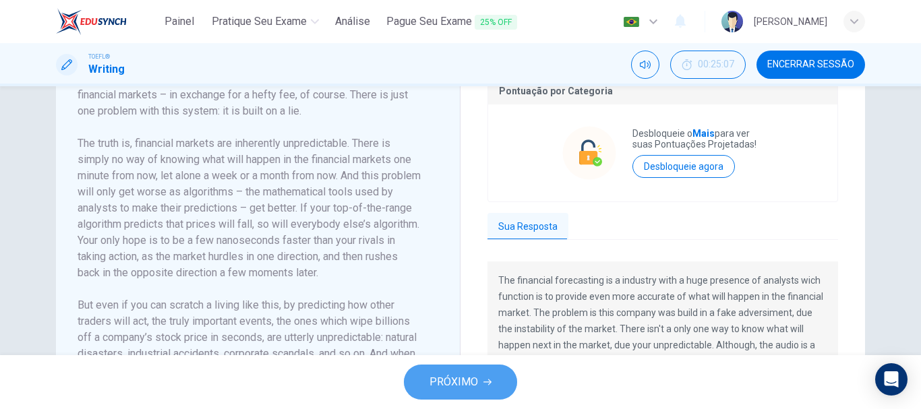
click at [486, 379] on icon "button" at bounding box center [488, 382] width 8 height 8
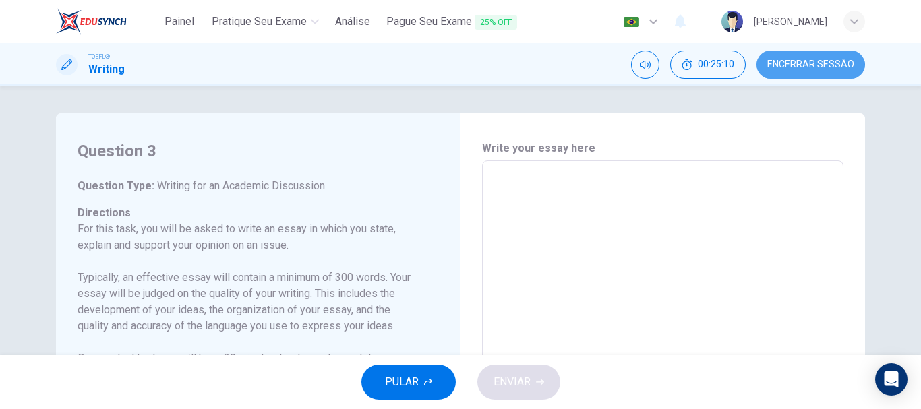
click at [783, 67] on span "Encerrar Sessão" at bounding box center [811, 64] width 87 height 11
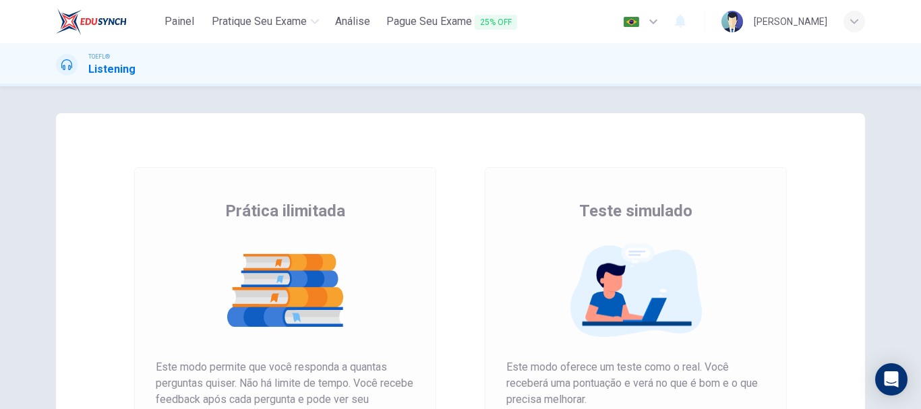
scroll to position [243, 0]
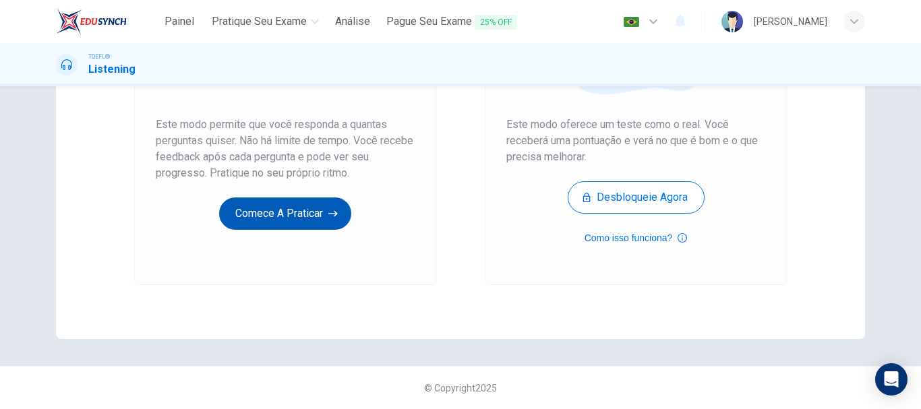
click at [329, 215] on icon "button" at bounding box center [333, 213] width 9 height 13
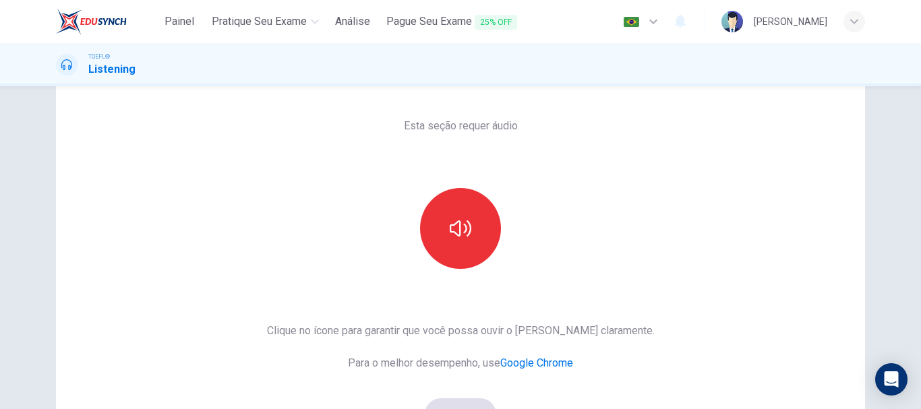
scroll to position [90, 0]
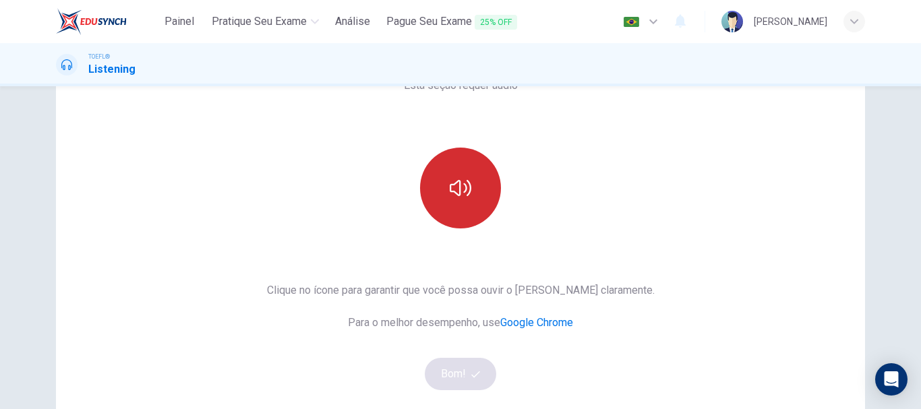
click at [450, 183] on icon "button" at bounding box center [461, 188] width 22 height 22
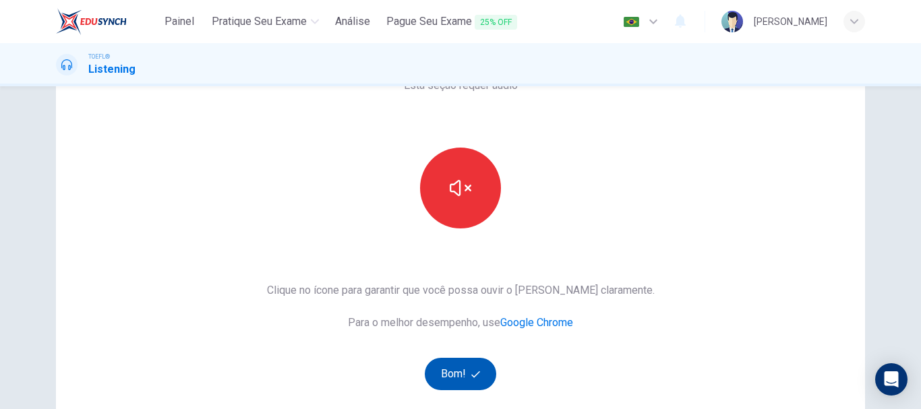
click at [461, 376] on button "Bom!" at bounding box center [461, 374] width 72 height 32
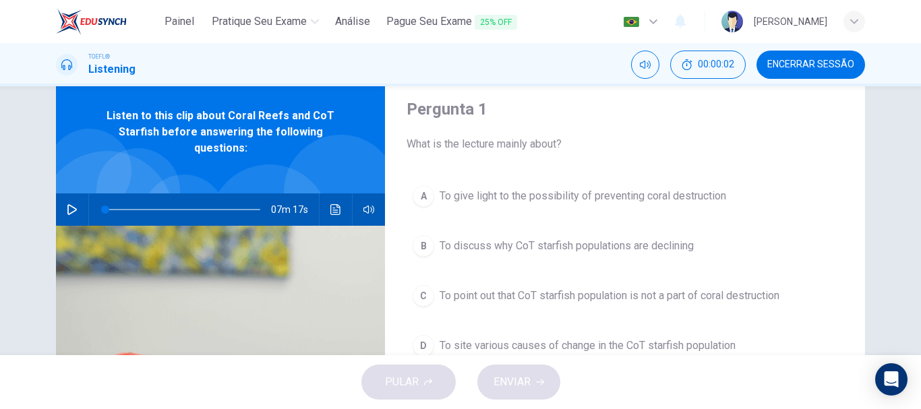
scroll to position [0, 0]
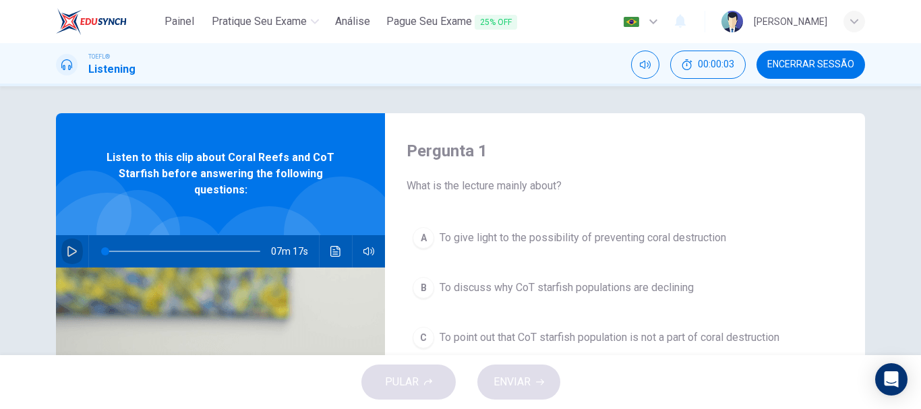
click at [61, 248] on button "button" at bounding box center [72, 251] width 22 height 32
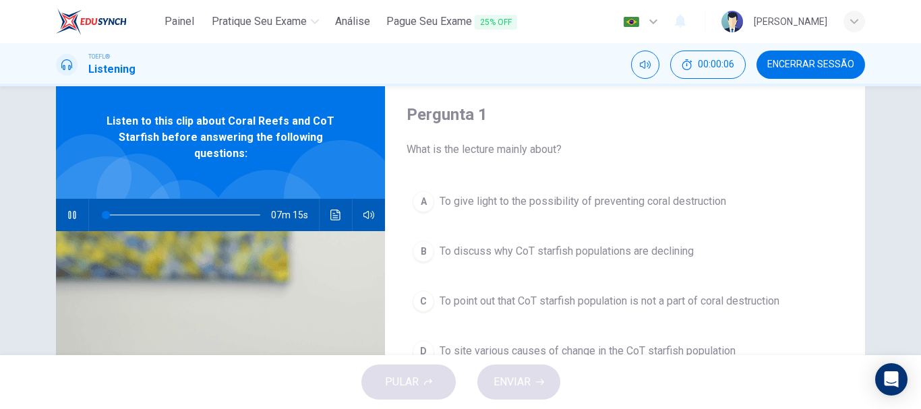
scroll to position [90, 0]
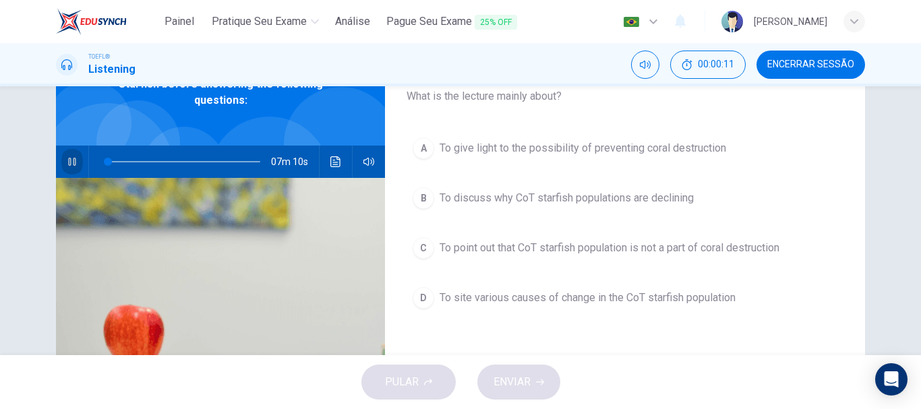
click at [70, 165] on icon "button" at bounding box center [71, 162] width 7 height 8
drag, startPoint x: 105, startPoint y: 157, endPoint x: 74, endPoint y: 159, distance: 31.8
click at [74, 159] on div "07m 17s" at bounding box center [220, 162] width 329 height 32
click at [67, 160] on icon "button" at bounding box center [71, 162] width 9 height 11
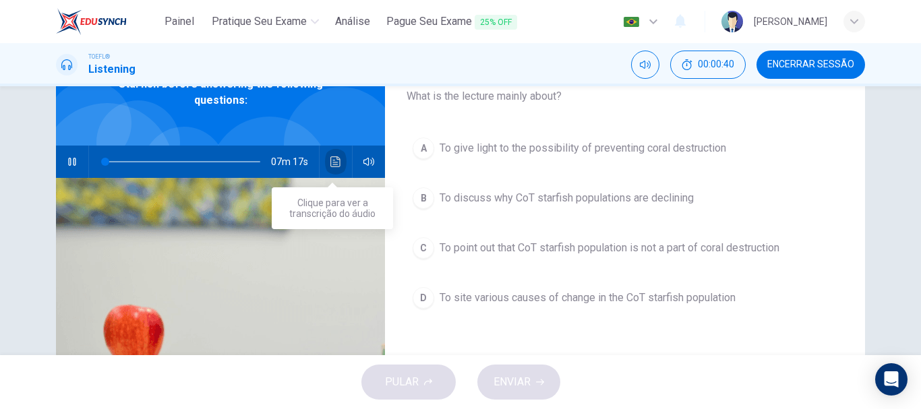
click at [341, 167] on button "Clique para ver a transcrição do áudio" at bounding box center [336, 162] width 22 height 32
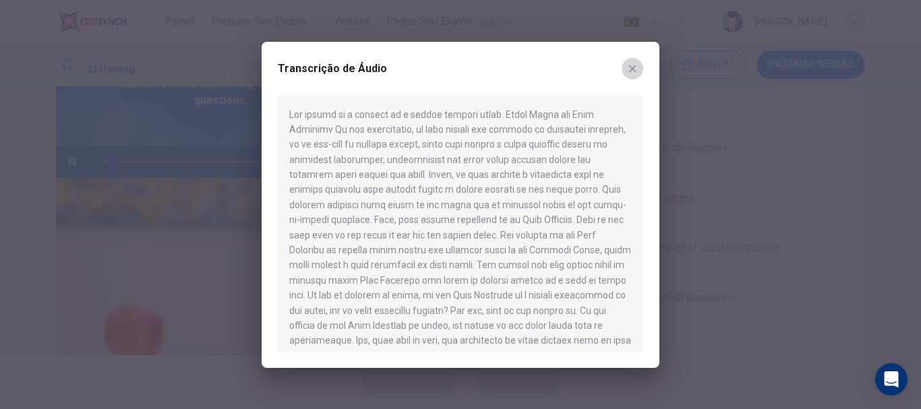
click at [637, 76] on button "button" at bounding box center [633, 69] width 22 height 22
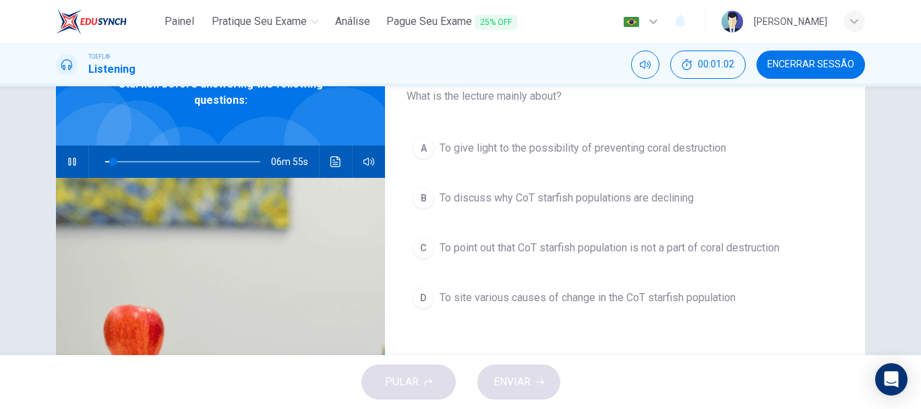
click at [70, 165] on icon "button" at bounding box center [71, 162] width 7 height 8
click at [70, 165] on icon "button" at bounding box center [71, 162] width 9 height 11
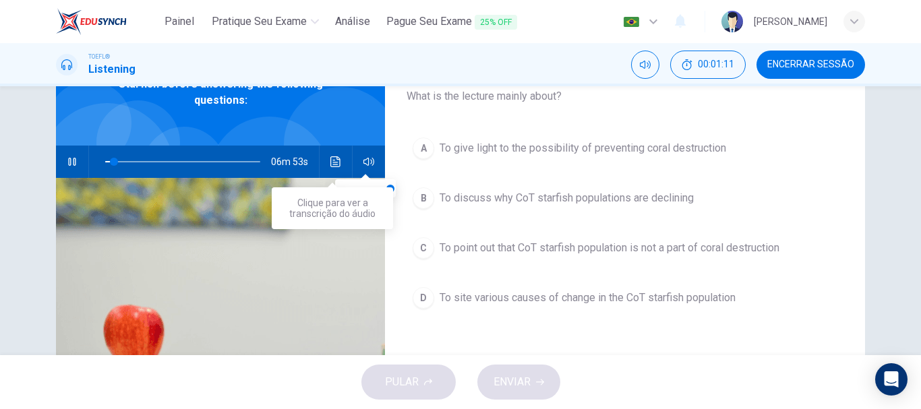
click at [331, 165] on icon "Clique para ver a transcrição do áudio" at bounding box center [336, 162] width 11 height 11
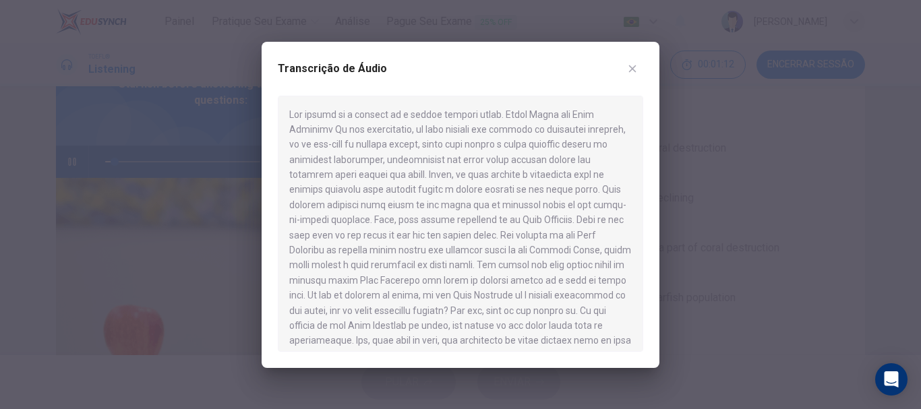
click at [628, 64] on icon "button" at bounding box center [632, 68] width 11 height 11
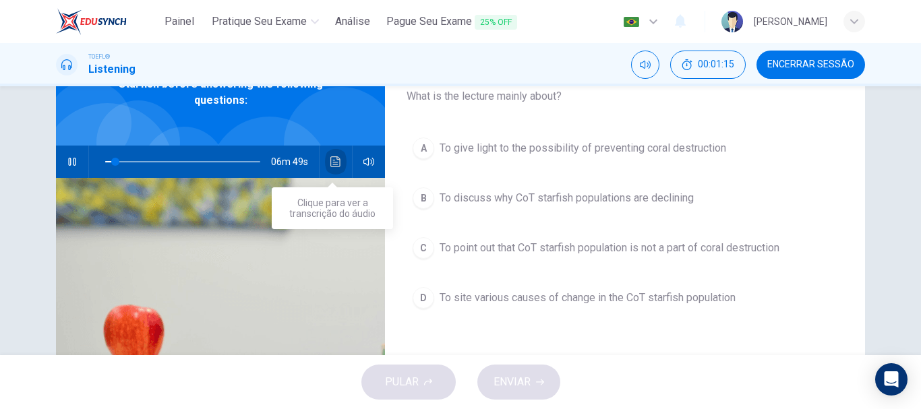
click at [343, 166] on button "Clique para ver a transcrição do áudio" at bounding box center [336, 162] width 22 height 32
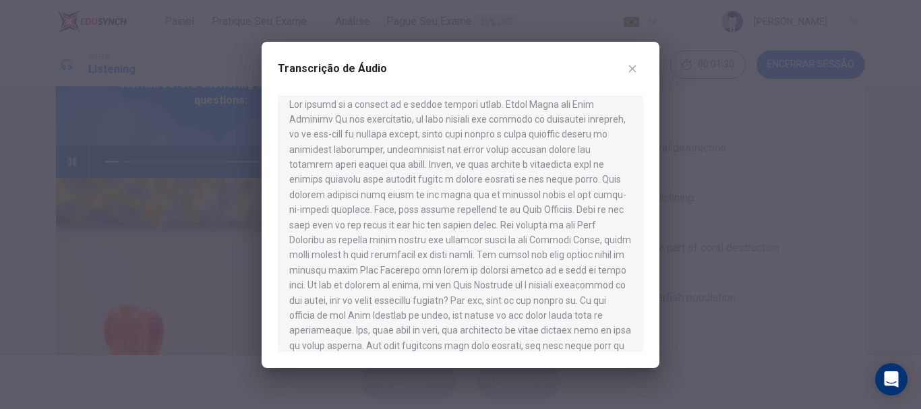
scroll to position [0, 0]
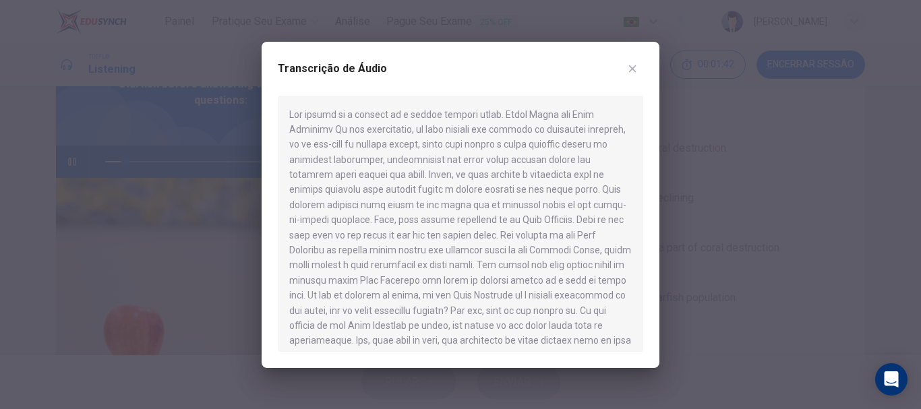
click at [635, 72] on icon "button" at bounding box center [632, 68] width 11 height 11
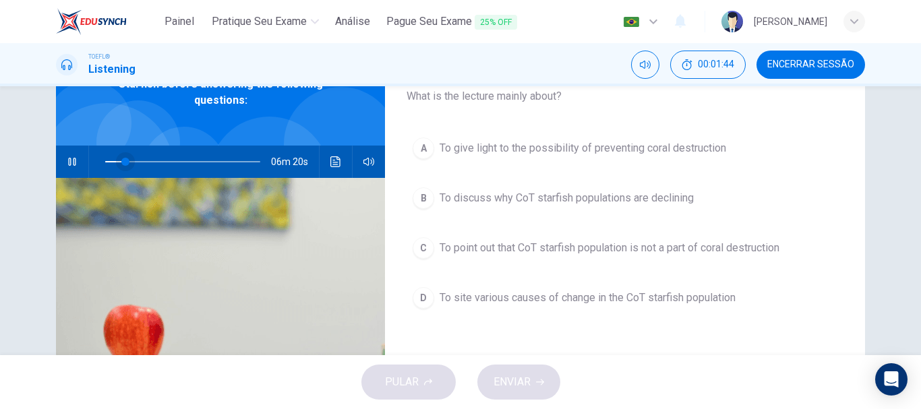
click at [121, 162] on span at bounding box center [125, 162] width 8 height 8
click at [67, 158] on icon "button" at bounding box center [72, 162] width 11 height 11
click at [76, 161] on button "button" at bounding box center [72, 162] width 22 height 32
click at [67, 164] on icon "button" at bounding box center [72, 162] width 11 height 11
click at [320, 163] on div "06m 38s" at bounding box center [220, 162] width 329 height 32
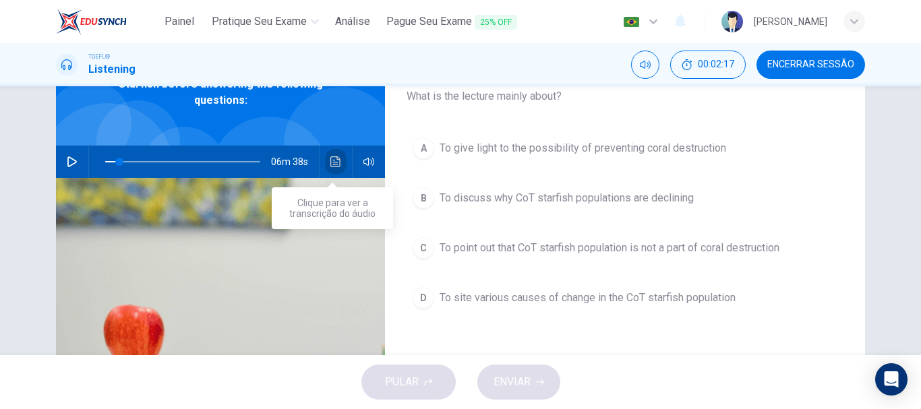
click at [343, 160] on button "Clique para ver a transcrição do áudio" at bounding box center [336, 162] width 22 height 32
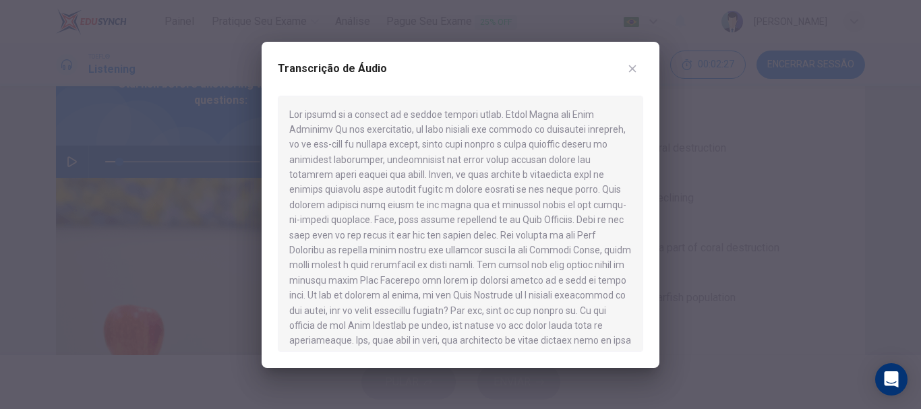
click at [626, 73] on button "button" at bounding box center [633, 69] width 22 height 22
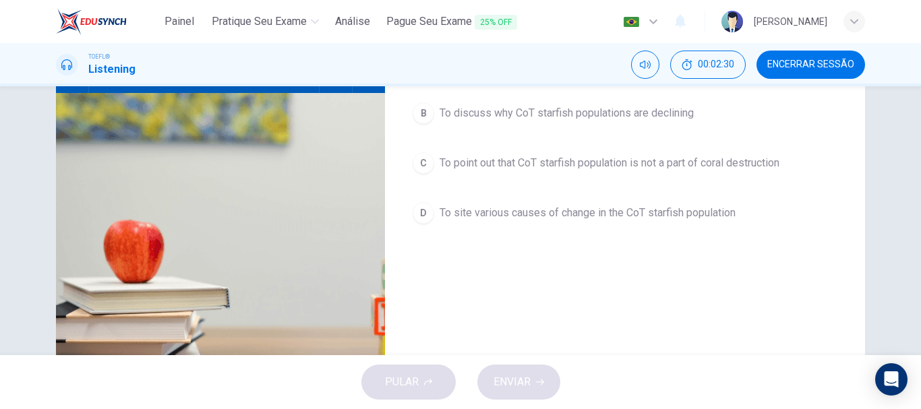
scroll to position [74, 0]
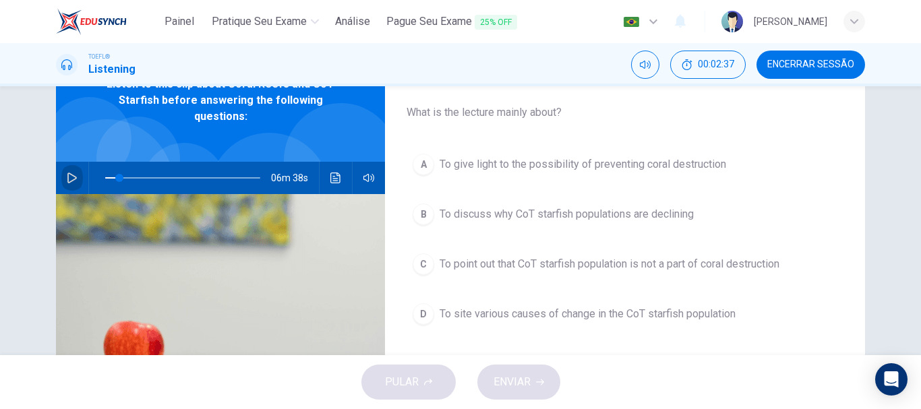
click at [72, 182] on icon "button" at bounding box center [72, 178] width 11 height 11
click at [108, 176] on span at bounding box center [111, 178] width 8 height 8
click at [331, 178] on icon "Clique para ver a transcrição do áudio" at bounding box center [336, 178] width 11 height 11
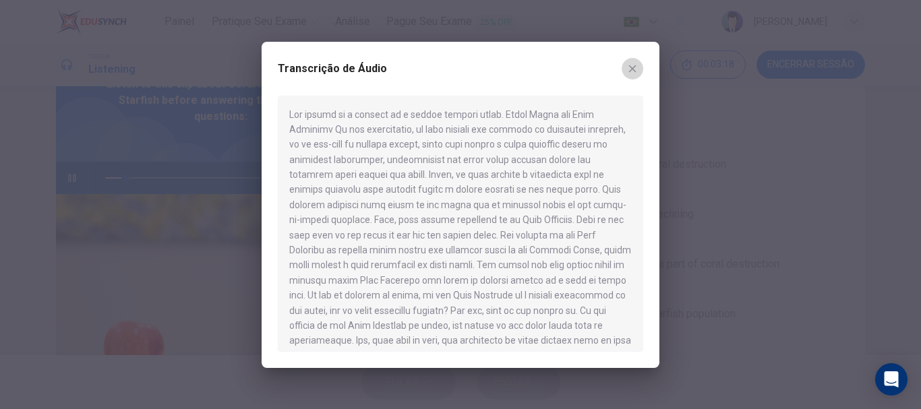
click at [630, 73] on icon "button" at bounding box center [632, 68] width 11 height 11
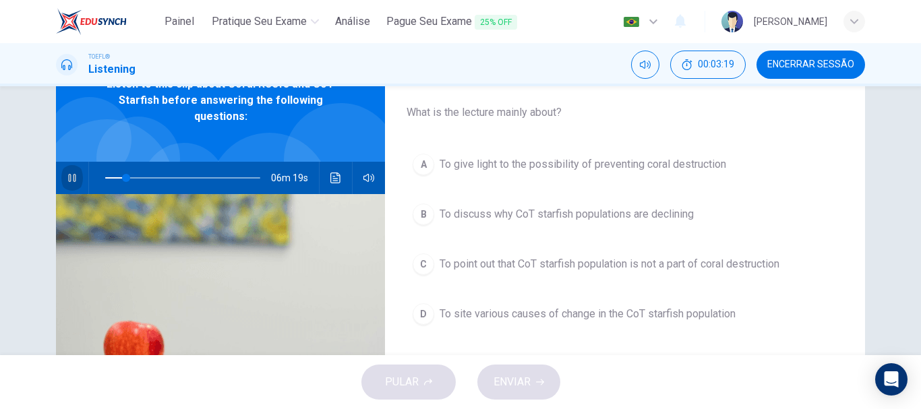
click at [67, 175] on icon "button" at bounding box center [72, 178] width 11 height 11
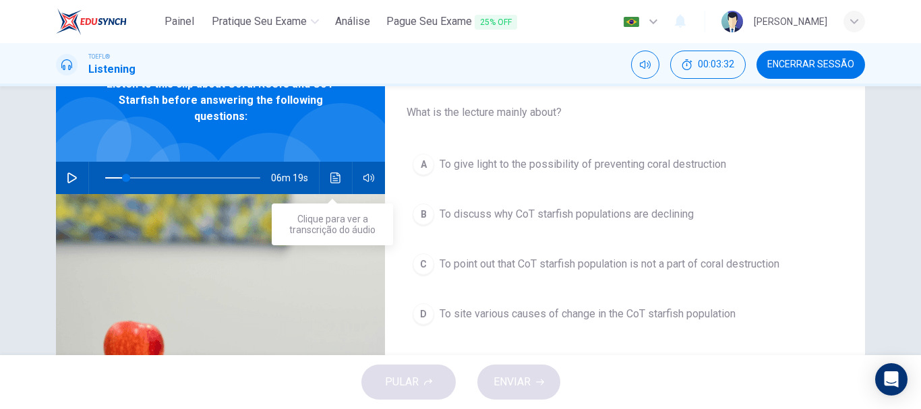
click at [333, 177] on icon "Clique para ver a transcrição do áudio" at bounding box center [336, 178] width 11 height 11
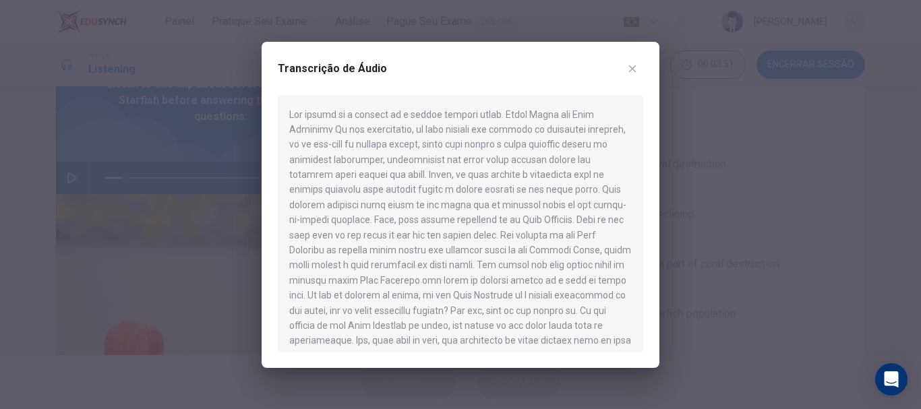
click at [635, 66] on icon "button" at bounding box center [632, 68] width 7 height 7
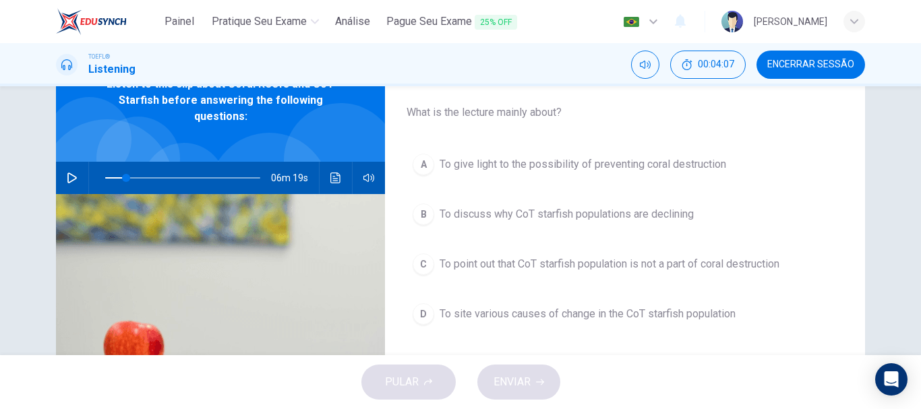
click at [57, 185] on div "06m 19s" at bounding box center [220, 178] width 329 height 32
click at [62, 183] on button "button" at bounding box center [72, 178] width 22 height 32
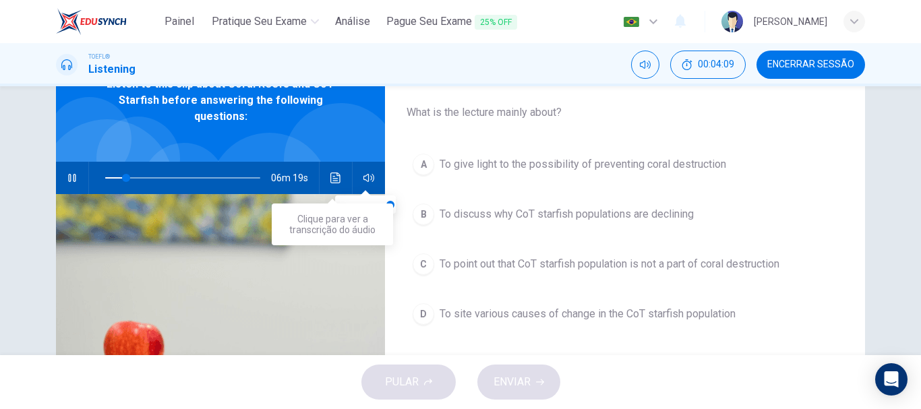
click at [333, 180] on icon "Clique para ver a transcrição do áudio" at bounding box center [336, 178] width 11 height 11
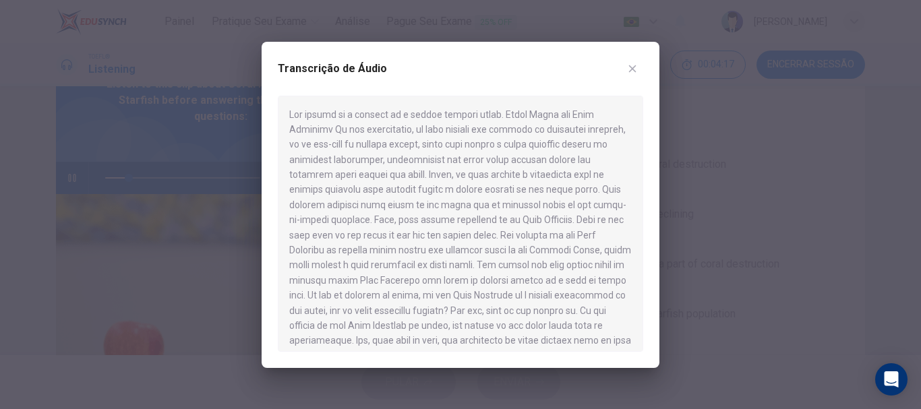
click at [632, 66] on icon "button" at bounding box center [632, 68] width 11 height 11
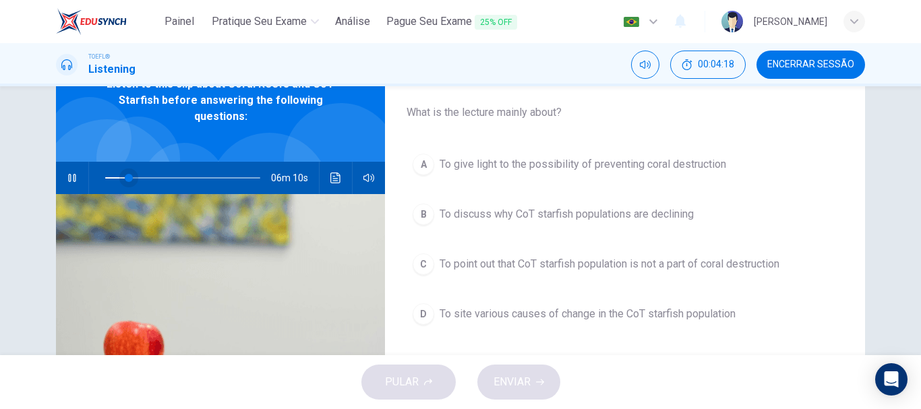
click at [125, 177] on span at bounding box center [129, 178] width 8 height 8
click at [115, 178] on span at bounding box center [117, 178] width 8 height 8
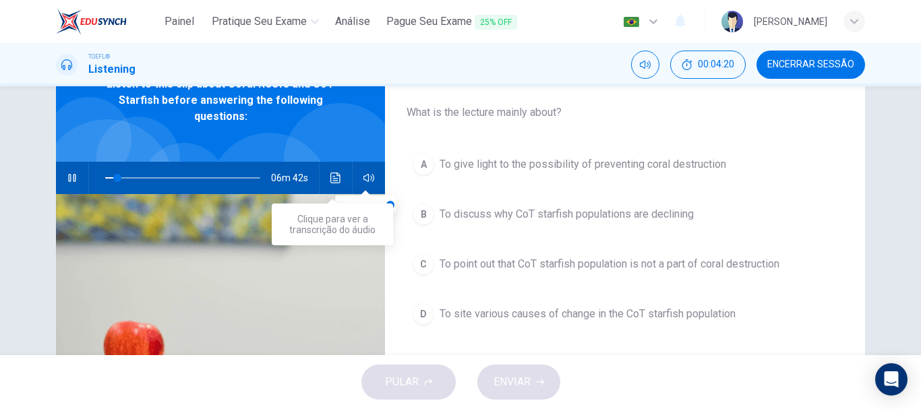
click at [340, 176] on button "Clique para ver a transcrição do áudio" at bounding box center [336, 178] width 22 height 32
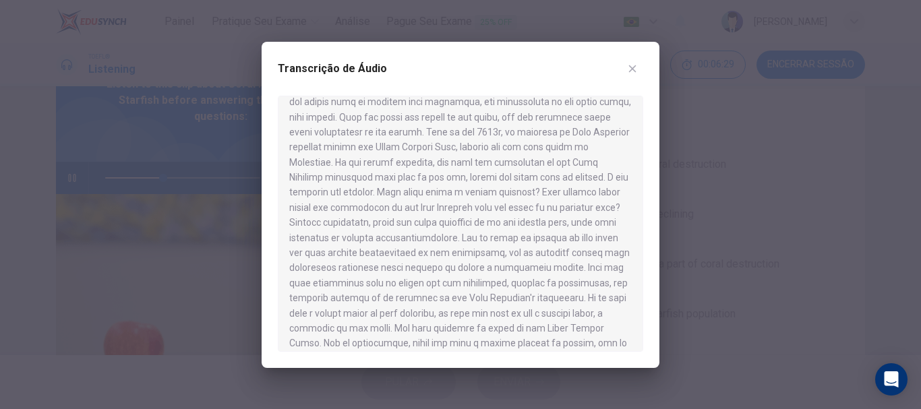
scroll to position [270, 0]
click at [633, 72] on icon "button" at bounding box center [632, 68] width 11 height 11
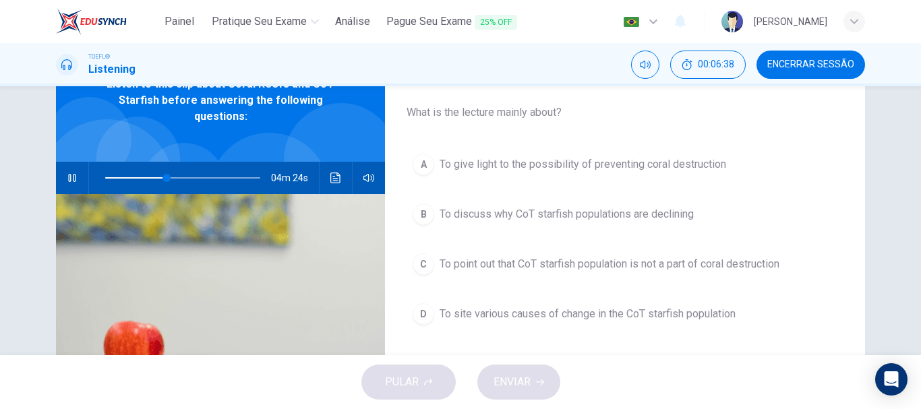
click at [148, 179] on span at bounding box center [182, 178] width 155 height 19
click at [74, 179] on button "button" at bounding box center [72, 178] width 22 height 32
click at [420, 165] on div "A" at bounding box center [424, 165] width 22 height 22
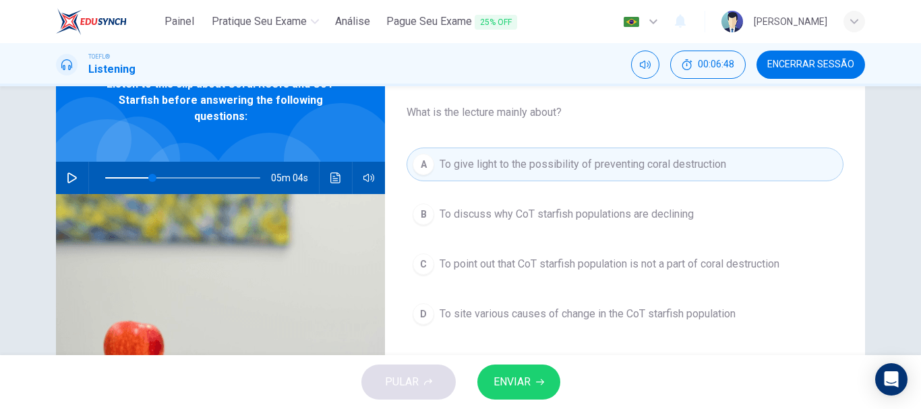
click at [525, 385] on span "ENVIAR" at bounding box center [512, 382] width 37 height 19
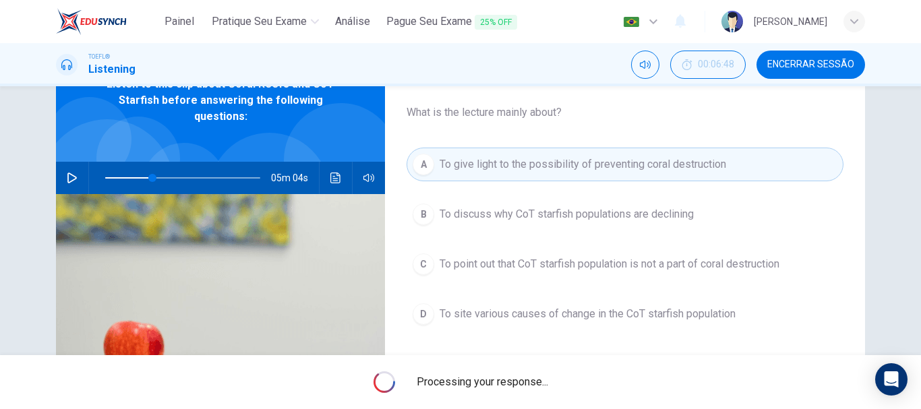
type input "30"
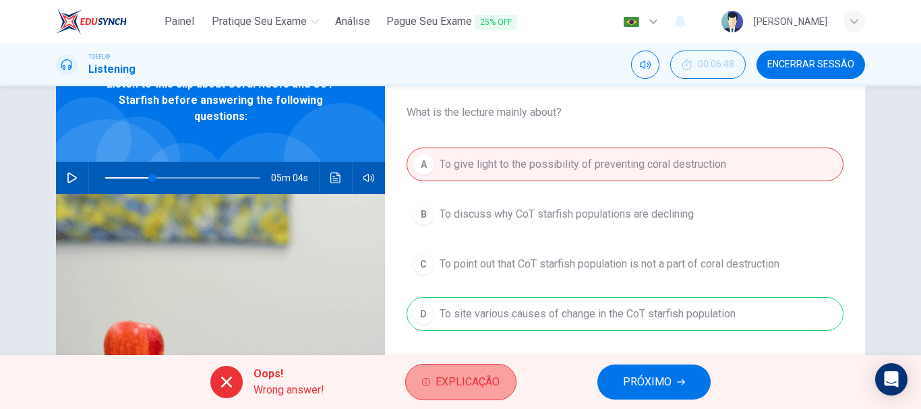
click at [487, 370] on button "Explicação" at bounding box center [460, 382] width 111 height 36
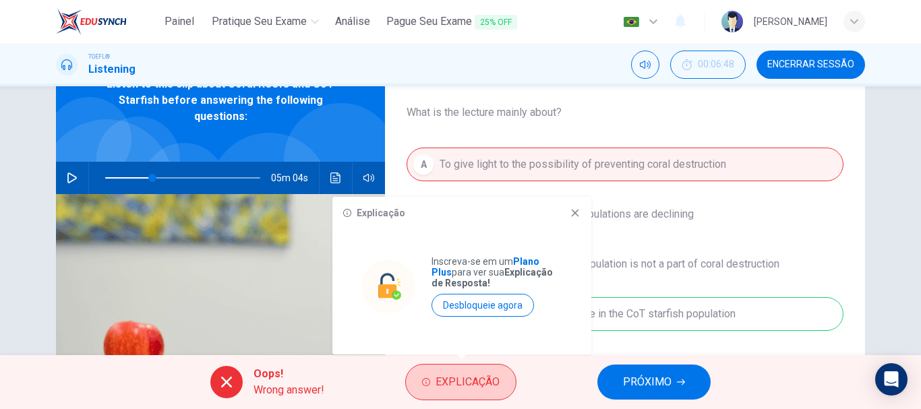
click at [487, 370] on button "Explicação" at bounding box center [460, 382] width 111 height 36
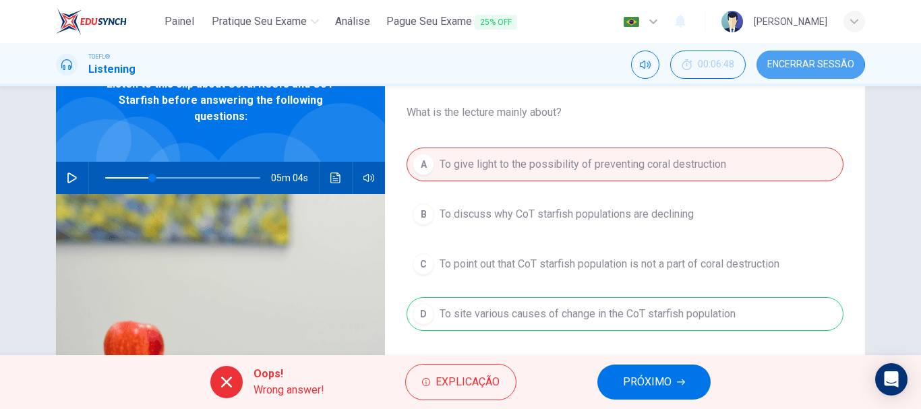
click at [781, 65] on span "Encerrar Sessão" at bounding box center [811, 64] width 87 height 11
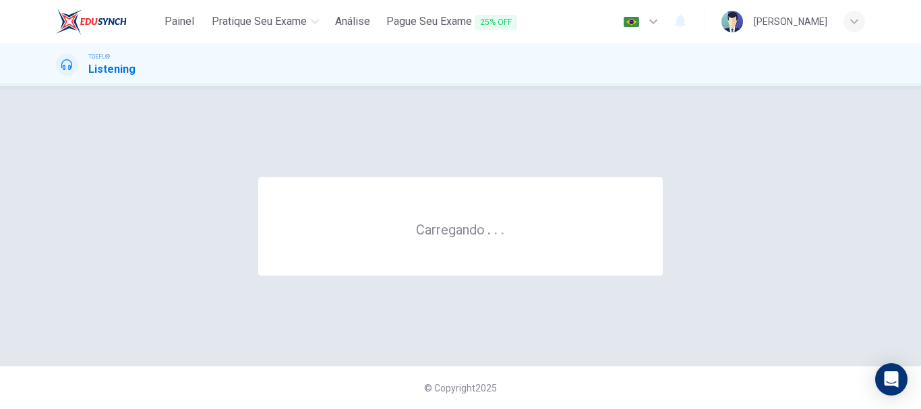
scroll to position [0, 0]
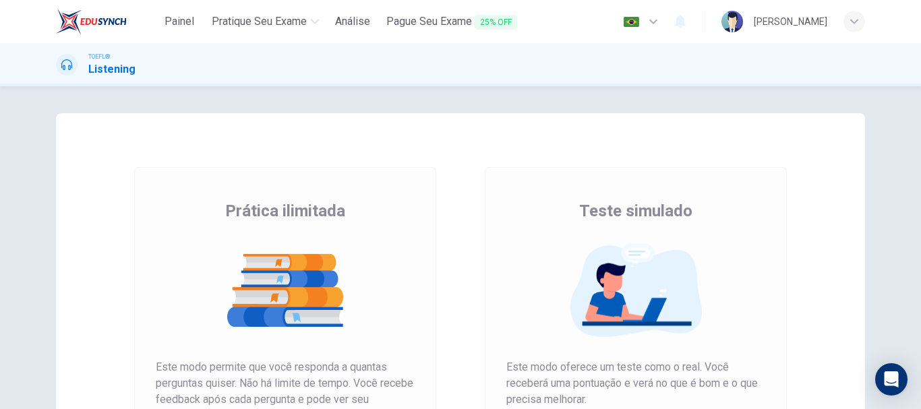
scroll to position [90, 0]
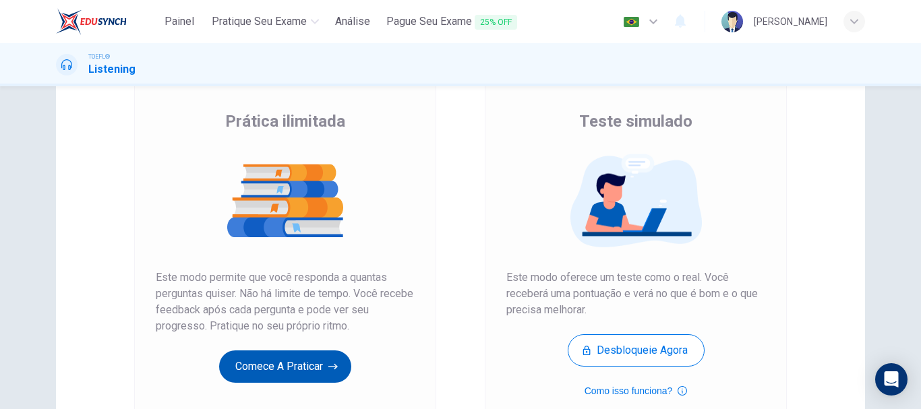
click at [304, 356] on button "Comece a praticar" at bounding box center [285, 367] width 132 height 32
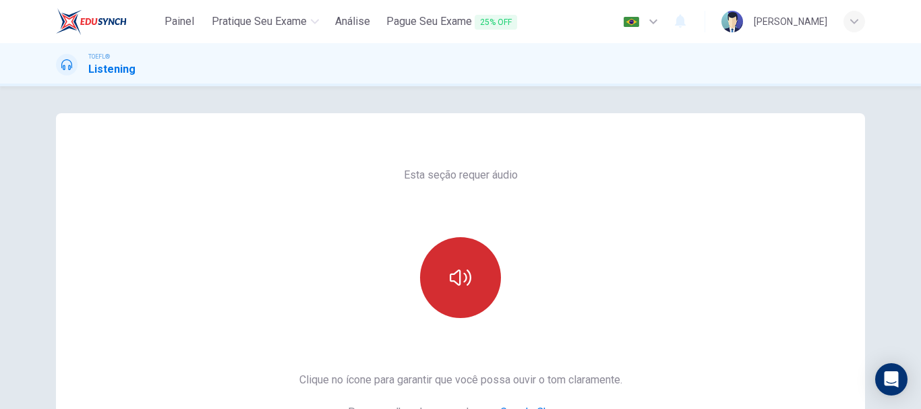
click at [443, 277] on button "button" at bounding box center [460, 277] width 81 height 81
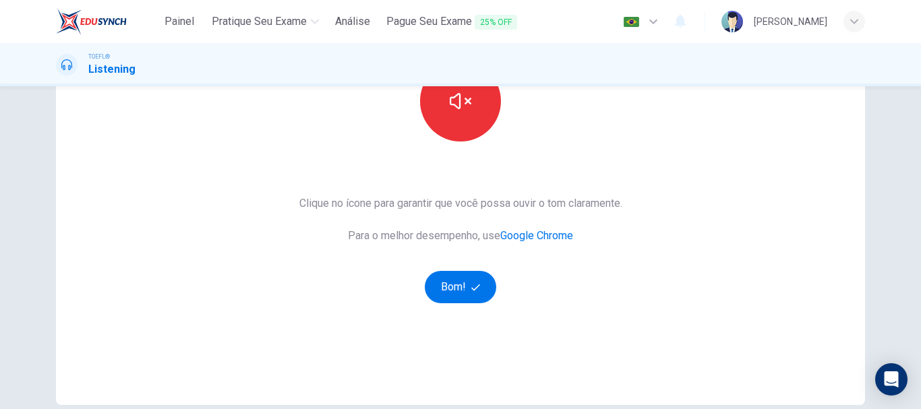
scroll to position [180, 0]
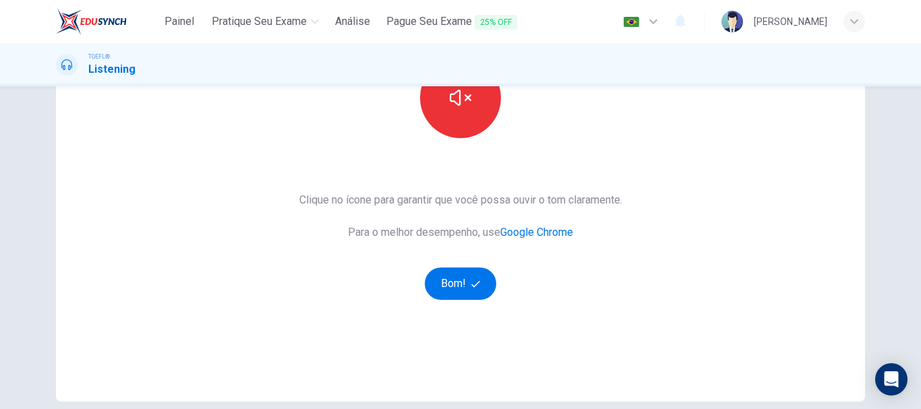
click at [451, 266] on div "Clique no ícone para garantir que você possa ouvir o tom claramente. Para o mel…" at bounding box center [461, 246] width 323 height 108
click at [450, 273] on button "Bom!" at bounding box center [461, 284] width 72 height 32
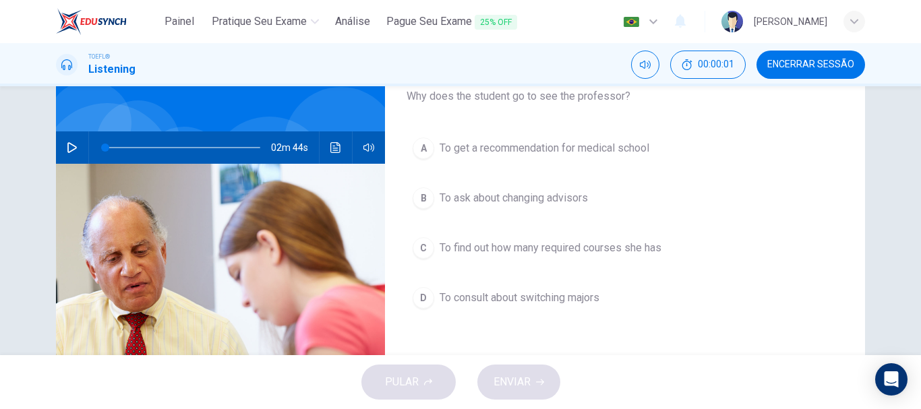
scroll to position [0, 0]
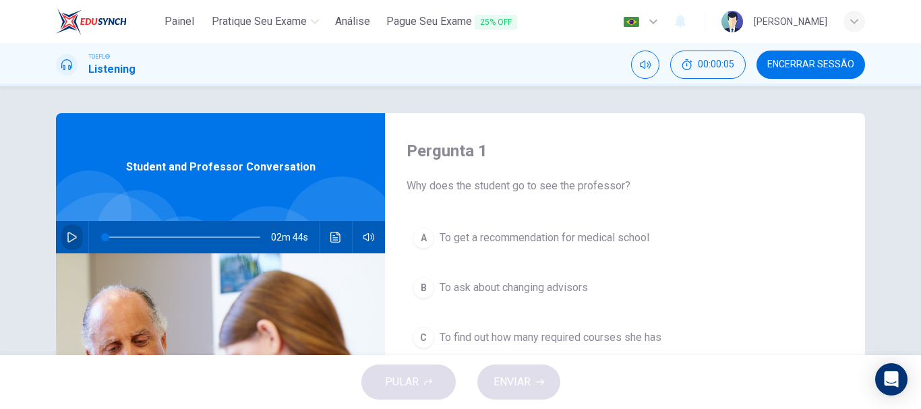
click at [68, 237] on icon "button" at bounding box center [72, 237] width 11 height 11
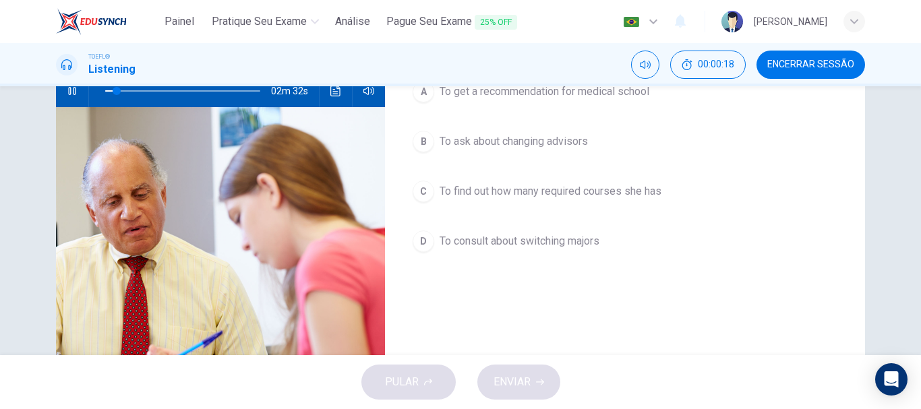
scroll to position [90, 0]
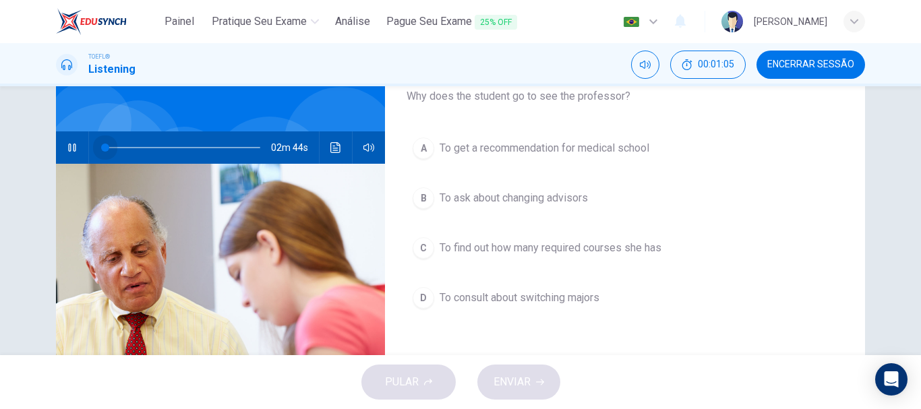
drag, startPoint x: 156, startPoint y: 154, endPoint x: 96, endPoint y: 154, distance: 59.4
click at [101, 152] on span at bounding box center [105, 148] width 8 height 8
click at [68, 144] on icon "button" at bounding box center [71, 148] width 7 height 8
click at [67, 148] on icon "button" at bounding box center [72, 147] width 11 height 11
click at [338, 144] on button "Clique para ver a transcrição do áudio" at bounding box center [336, 148] width 22 height 32
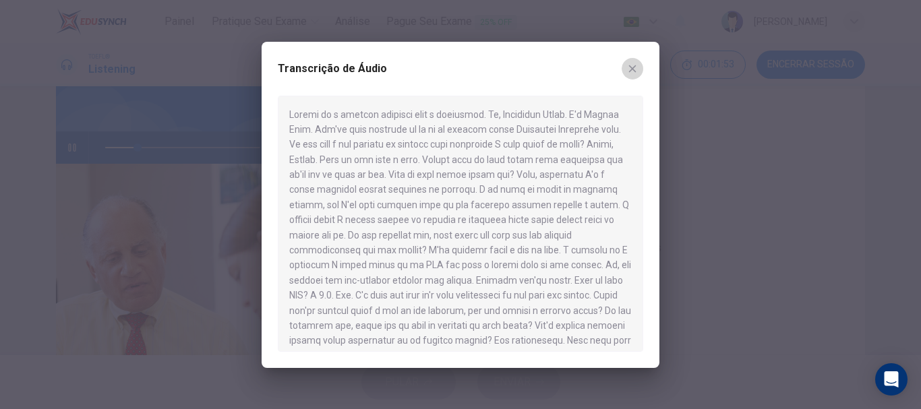
click at [637, 73] on icon "button" at bounding box center [632, 68] width 11 height 11
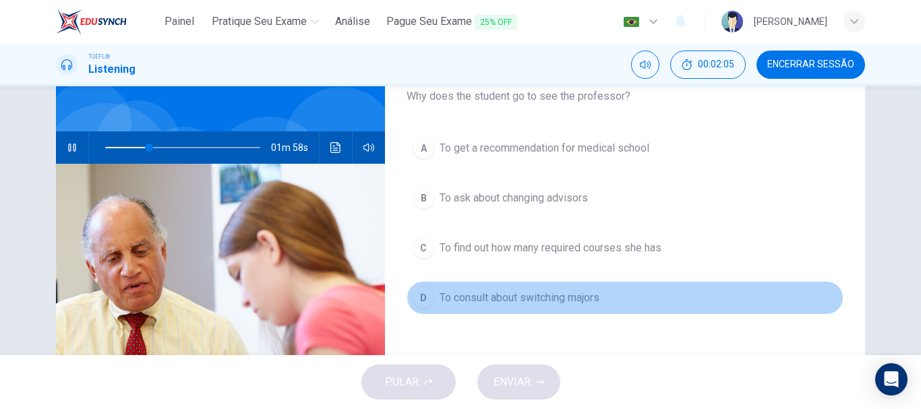
click at [418, 295] on div "D" at bounding box center [424, 298] width 22 height 22
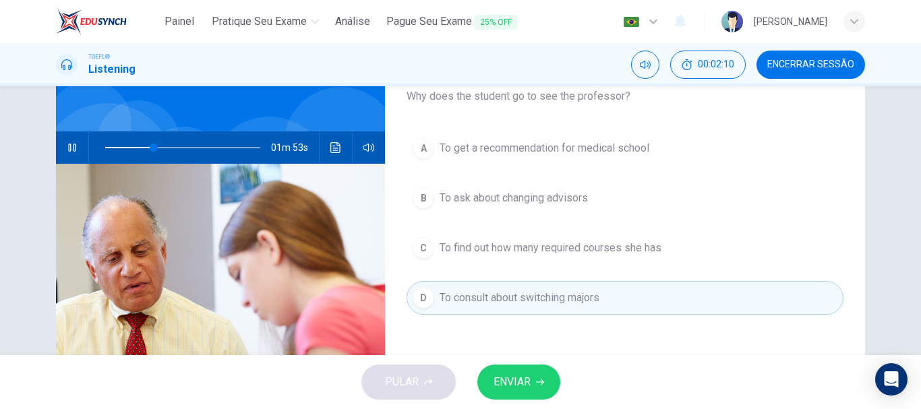
click at [81, 140] on div "01m 53s" at bounding box center [220, 148] width 329 height 32
click at [79, 144] on button "button" at bounding box center [72, 148] width 22 height 32
drag, startPoint x: 129, startPoint y: 144, endPoint x: 47, endPoint y: 142, distance: 81.7
click at [47, 142] on div "Pergunta 1 Why does the student go to see the professor? A To get a recommendat…" at bounding box center [460, 258] width 853 height 469
click at [71, 152] on icon "button" at bounding box center [72, 147] width 11 height 11
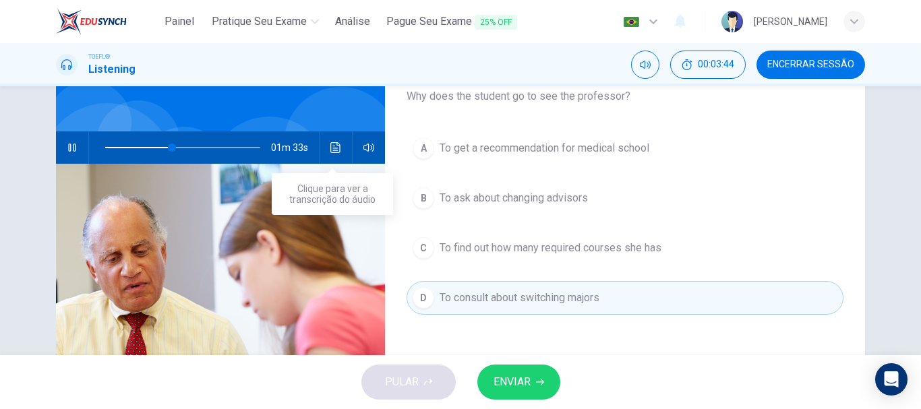
click at [325, 143] on button "Clique para ver a transcrição do áudio" at bounding box center [336, 148] width 22 height 32
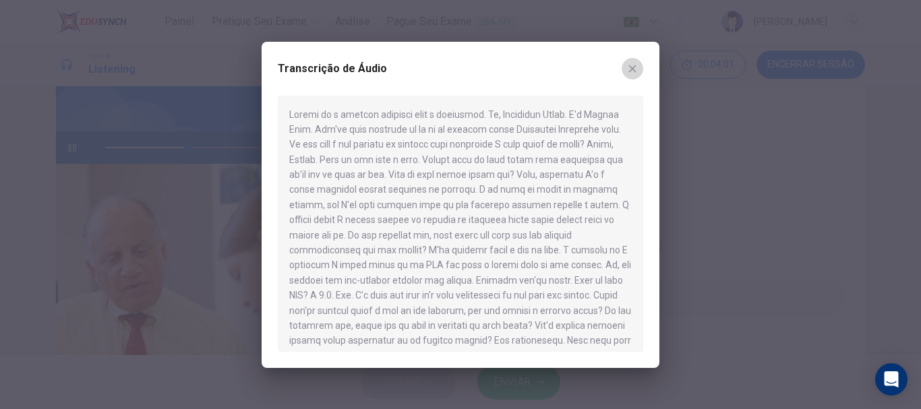
click at [634, 65] on icon "button" at bounding box center [632, 68] width 11 height 11
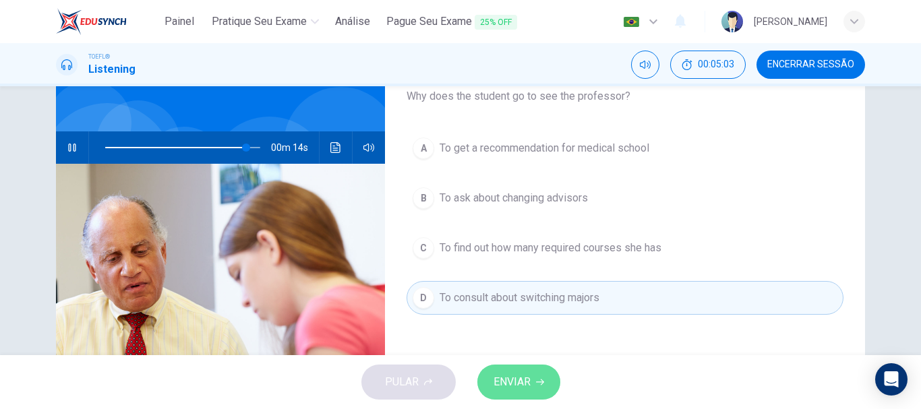
click at [520, 380] on span "ENVIAR" at bounding box center [512, 382] width 37 height 19
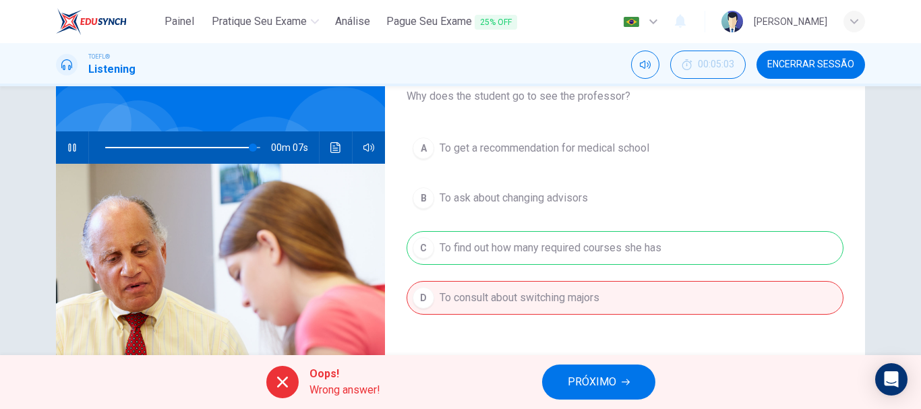
click at [69, 149] on icon "button" at bounding box center [72, 147] width 11 height 11
type input "95"
click at [804, 63] on span "Encerrar Sessão" at bounding box center [811, 64] width 87 height 11
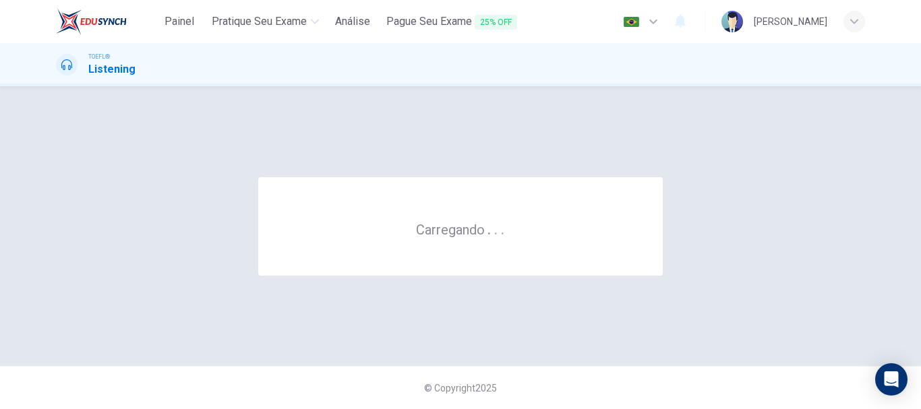
scroll to position [0, 0]
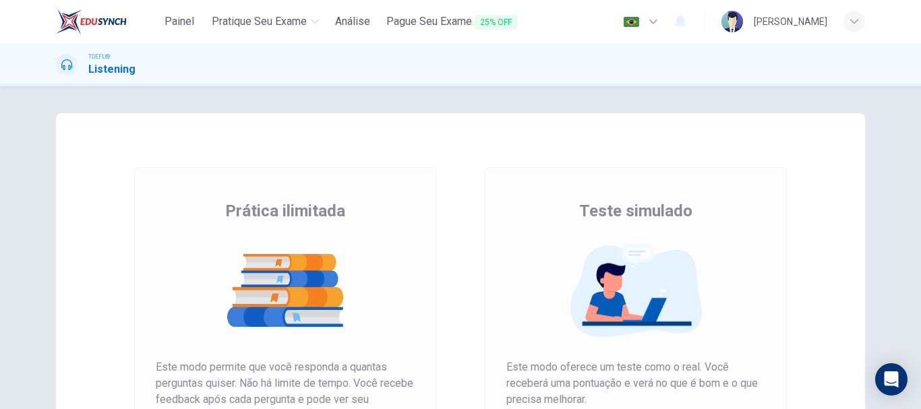
scroll to position [90, 0]
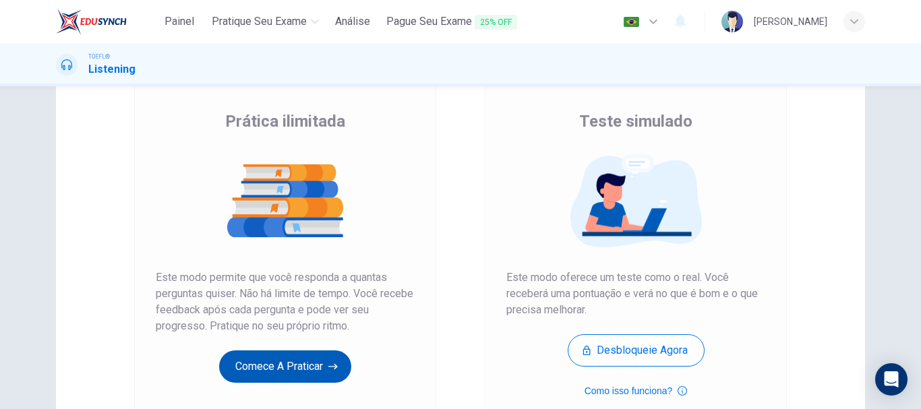
click at [312, 356] on button "Comece a praticar" at bounding box center [285, 367] width 132 height 32
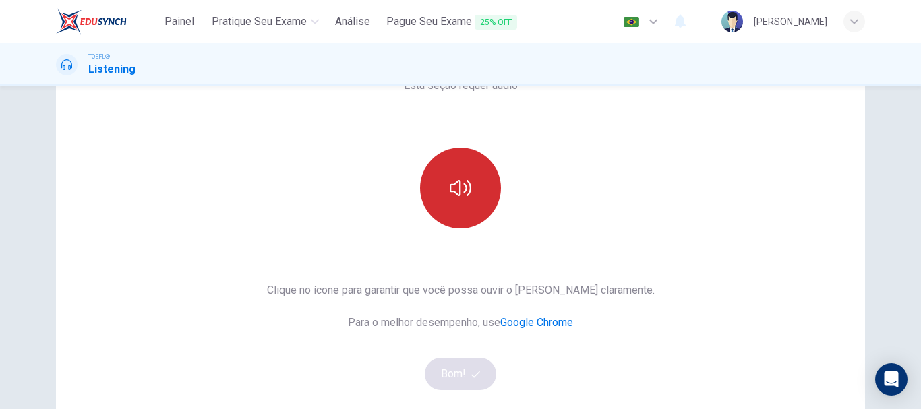
click at [438, 156] on button "button" at bounding box center [460, 188] width 81 height 81
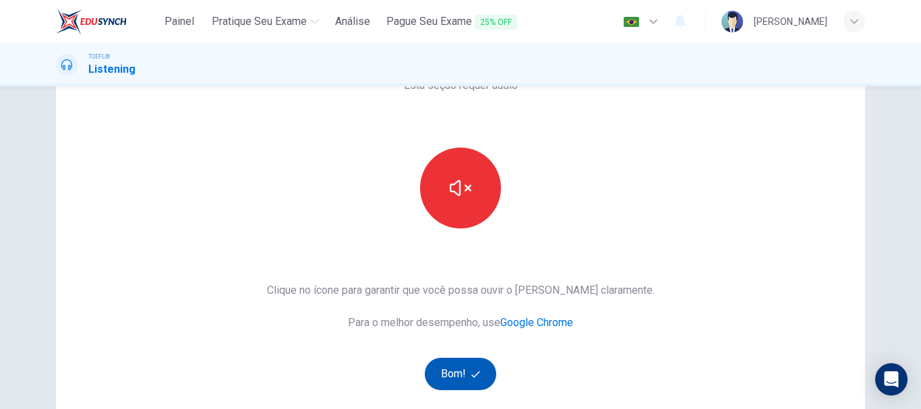
click at [442, 374] on button "Bom!" at bounding box center [461, 374] width 72 height 32
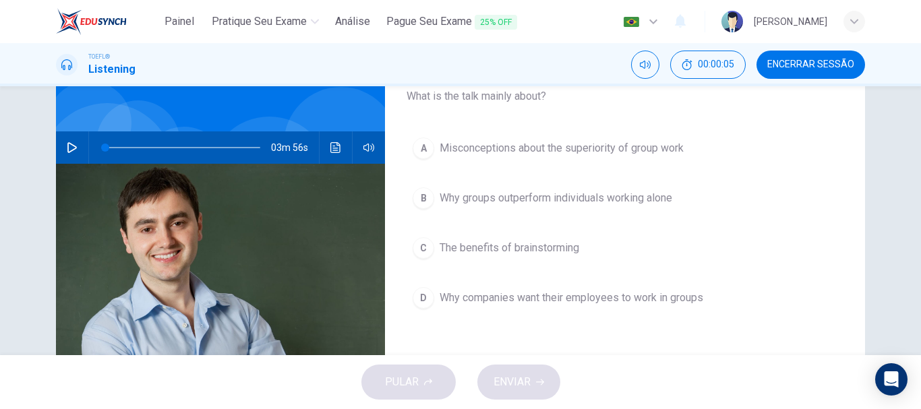
click at [61, 144] on button "button" at bounding box center [72, 148] width 22 height 32
click at [67, 152] on icon "button" at bounding box center [72, 147] width 11 height 11
click at [67, 152] on icon "button" at bounding box center [71, 147] width 9 height 11
click at [496, 244] on span "The benefits of brainstorming" at bounding box center [510, 248] width 140 height 16
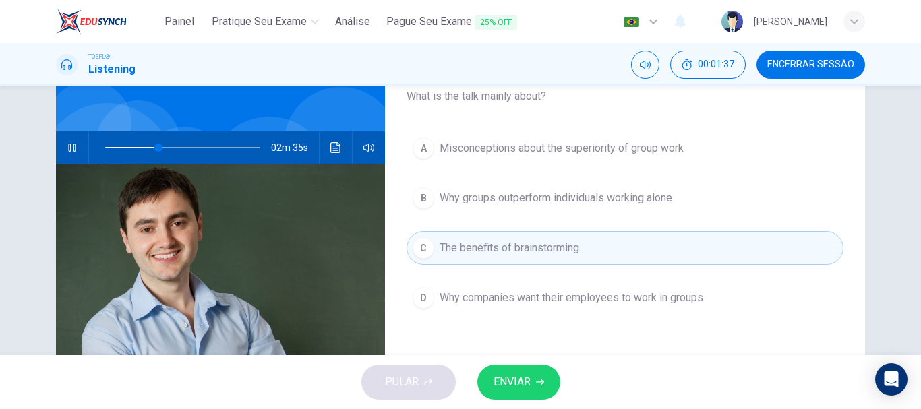
click at [484, 383] on button "ENVIAR" at bounding box center [519, 382] width 83 height 35
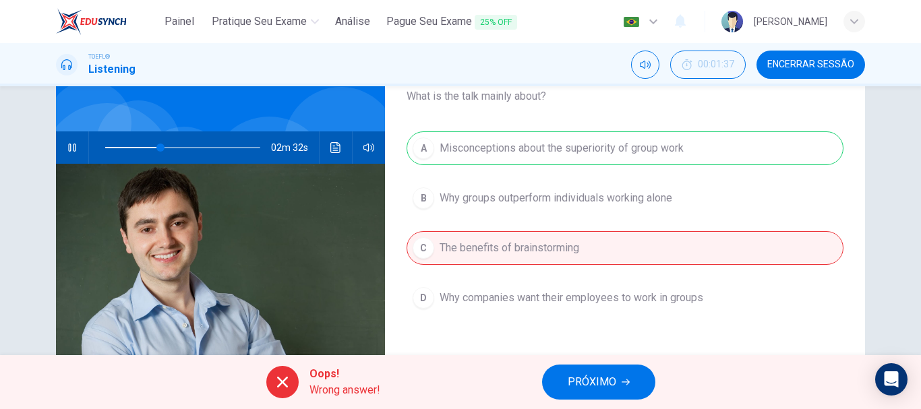
click at [67, 149] on icon "button" at bounding box center [72, 147] width 11 height 11
type input "36"
click at [812, 67] on span "Encerrar Sessão" at bounding box center [811, 64] width 87 height 11
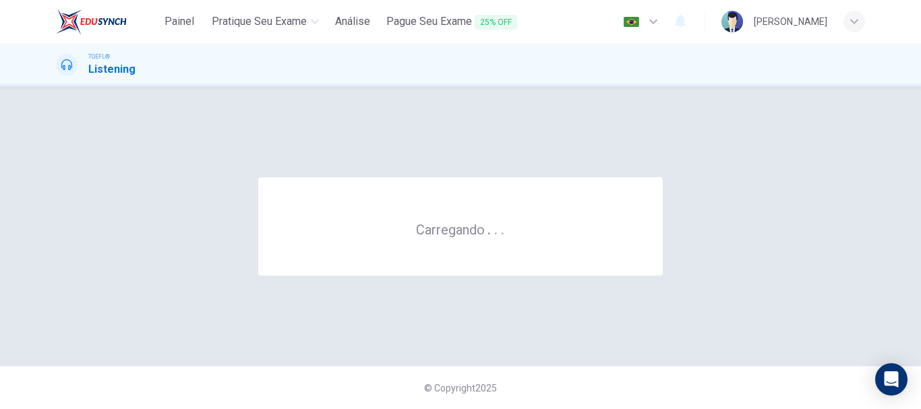
scroll to position [0, 0]
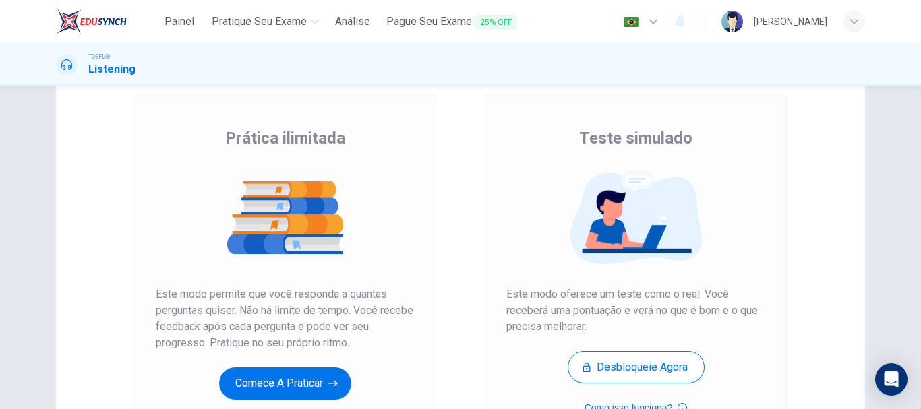
scroll to position [180, 0]
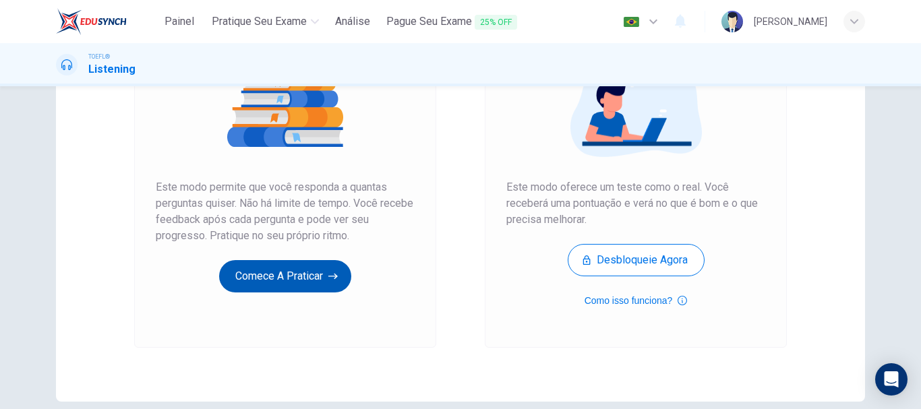
click at [297, 267] on button "Comece a praticar" at bounding box center [285, 276] width 132 height 32
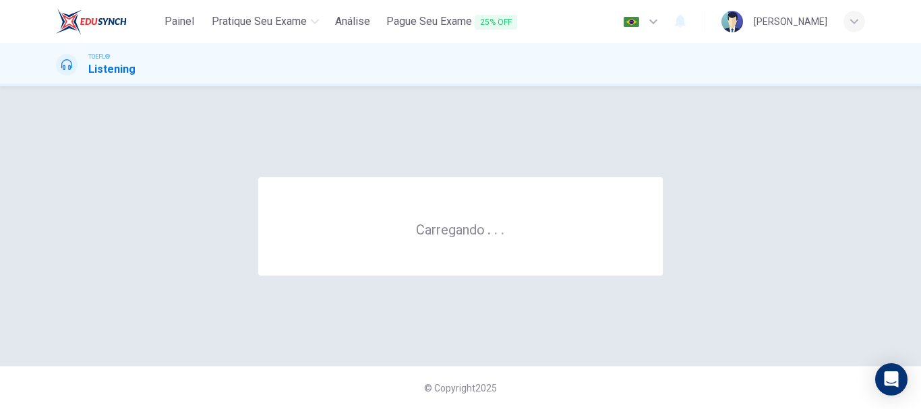
scroll to position [0, 0]
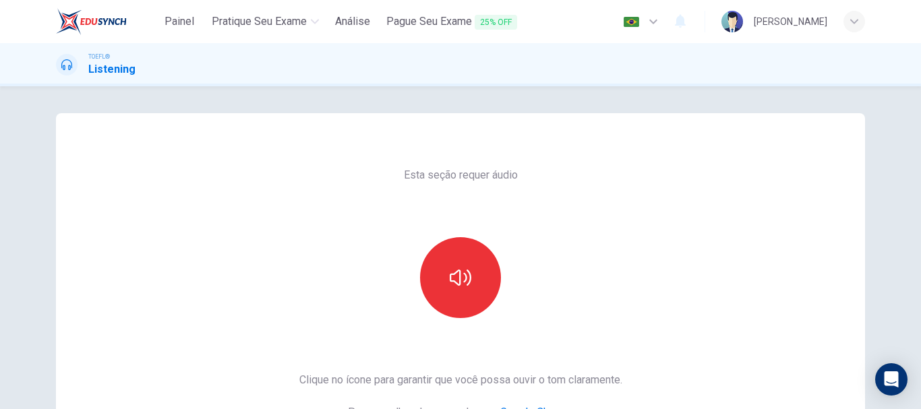
click at [513, 290] on div at bounding box center [461, 277] width 146 height 81
click at [488, 273] on button "button" at bounding box center [460, 277] width 81 height 81
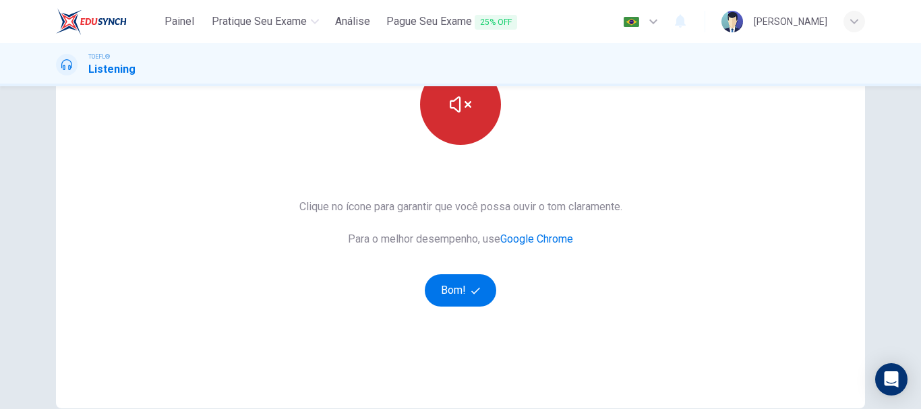
scroll to position [180, 0]
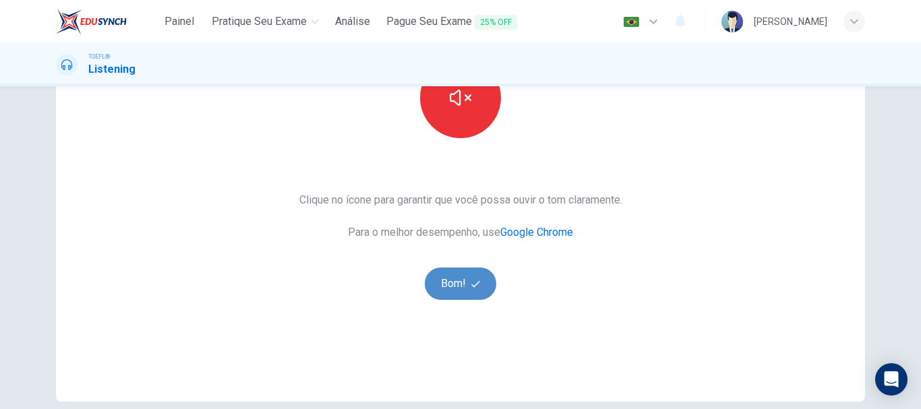
click at [460, 276] on button "Bom!" at bounding box center [461, 284] width 72 height 32
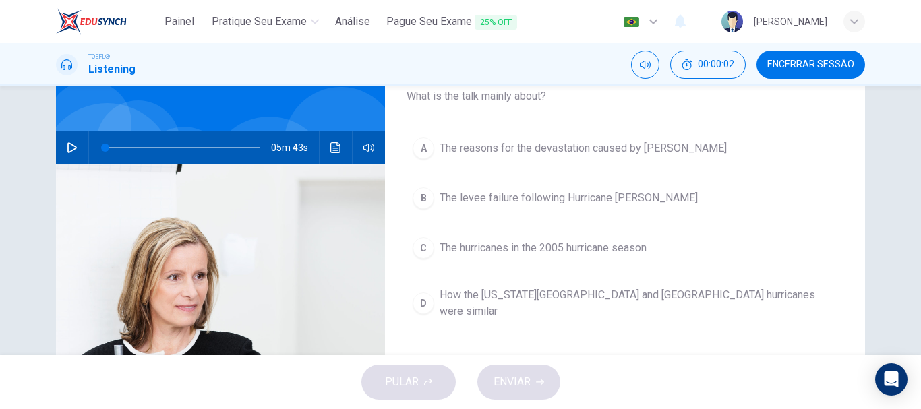
scroll to position [0, 0]
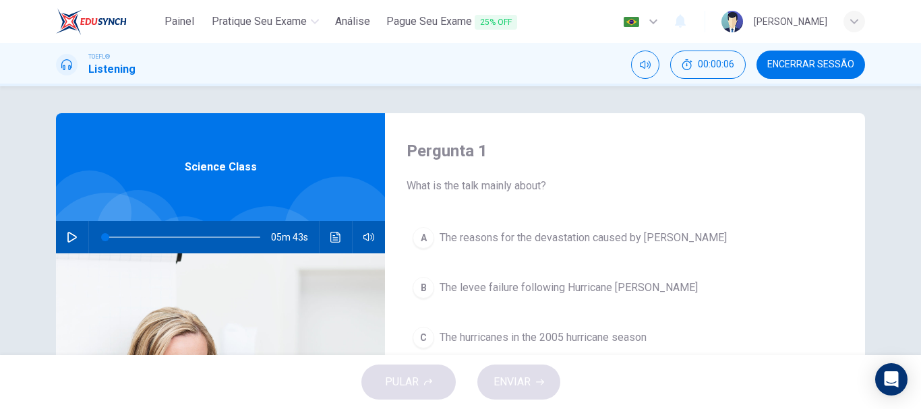
click at [66, 227] on button "button" at bounding box center [72, 237] width 22 height 32
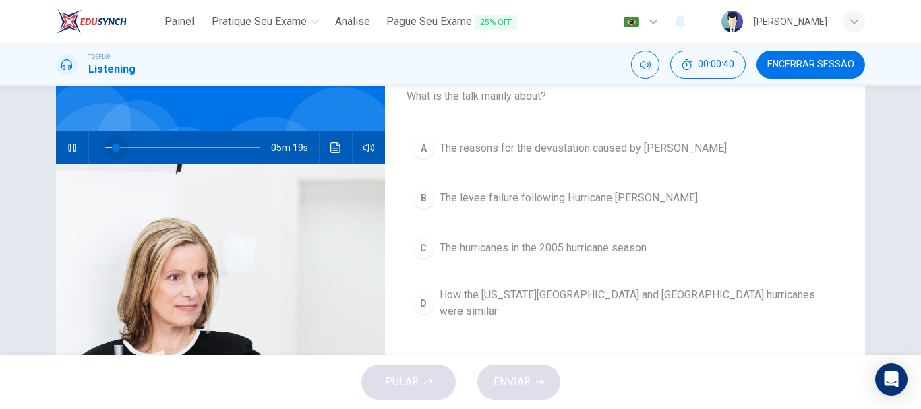
drag, startPoint x: 117, startPoint y: 149, endPoint x: 112, endPoint y: 161, distance: 13.3
click at [112, 152] on span at bounding box center [116, 148] width 8 height 8
drag, startPoint x: 112, startPoint y: 152, endPoint x: 105, endPoint y: 156, distance: 7.9
click at [109, 152] on span at bounding box center [113, 148] width 8 height 8
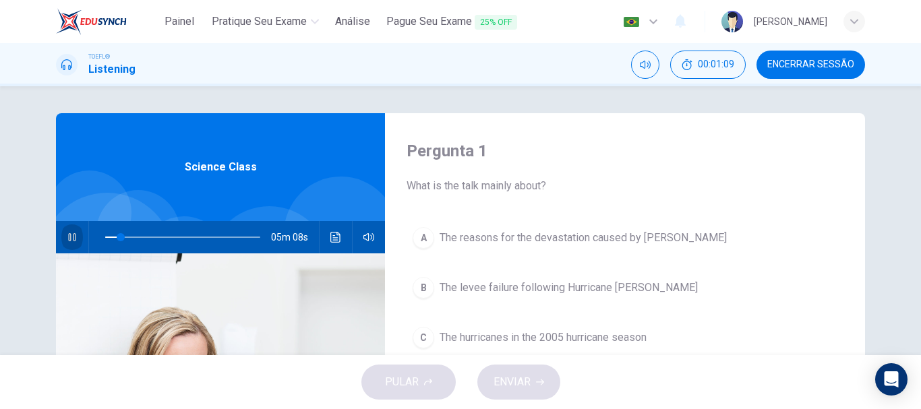
click at [67, 242] on icon "button" at bounding box center [72, 237] width 11 height 11
click at [74, 232] on button "button" at bounding box center [72, 237] width 22 height 32
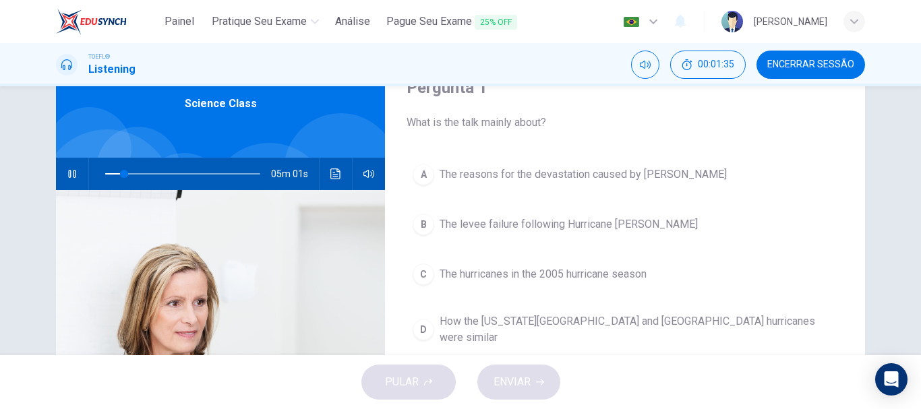
scroll to position [90, 0]
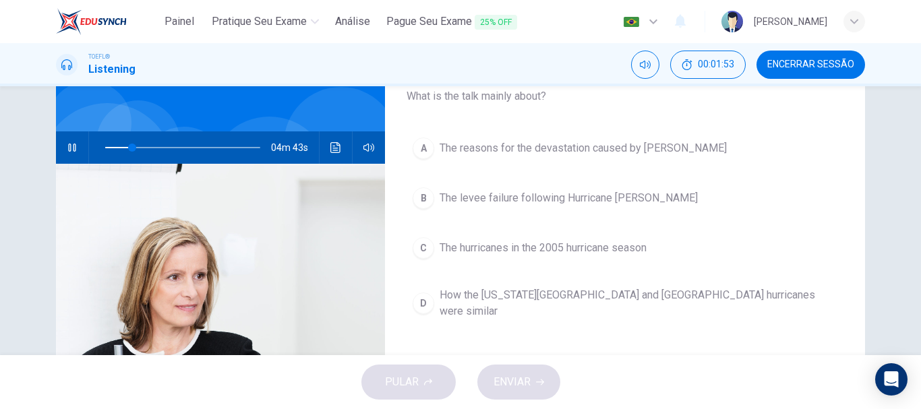
type input "18"
click at [61, 146] on button "button" at bounding box center [72, 148] width 22 height 32
click at [422, 146] on div "A" at bounding box center [424, 149] width 22 height 22
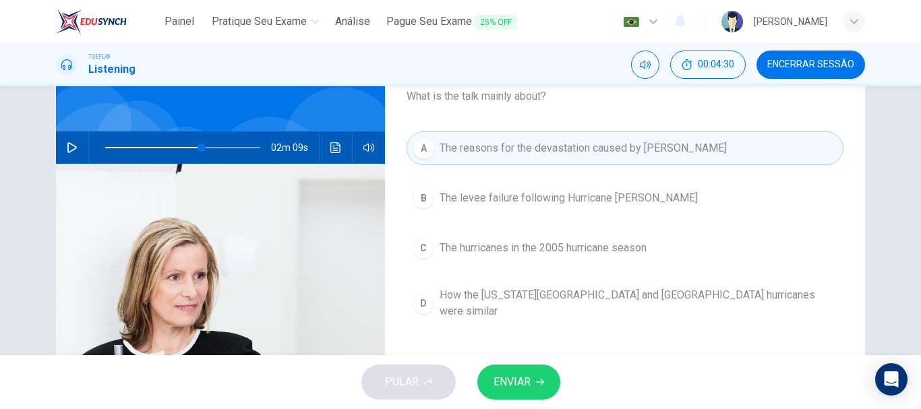
click at [526, 372] on button "ENVIAR" at bounding box center [519, 382] width 83 height 35
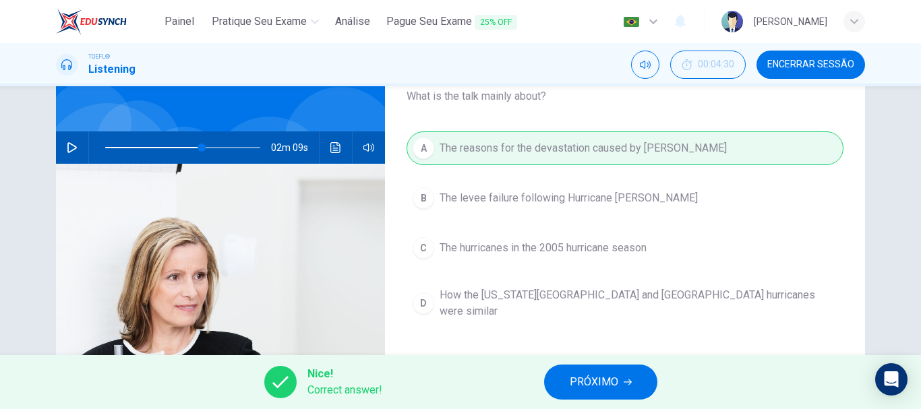
click at [596, 385] on span "PRÓXIMO" at bounding box center [594, 382] width 49 height 19
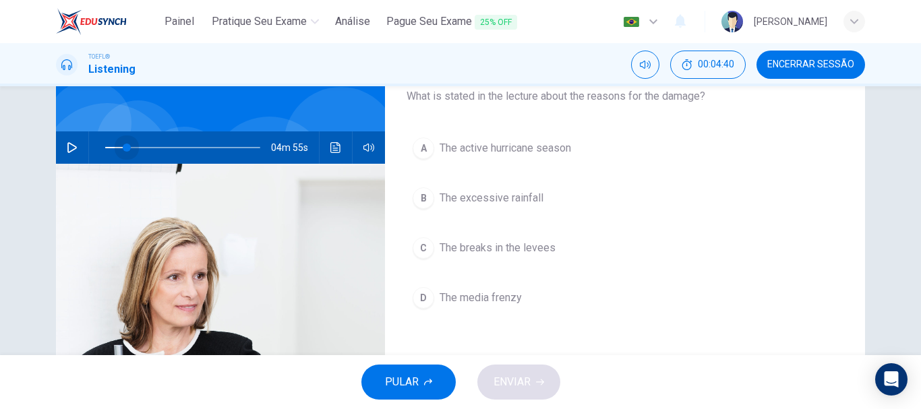
drag, startPoint x: 196, startPoint y: 147, endPoint x: 113, endPoint y: 154, distance: 82.6
click at [123, 152] on span at bounding box center [127, 148] width 8 height 8
click at [67, 141] on button "button" at bounding box center [72, 148] width 22 height 32
click at [433, 141] on button "A The active hurricane season" at bounding box center [625, 149] width 437 height 34
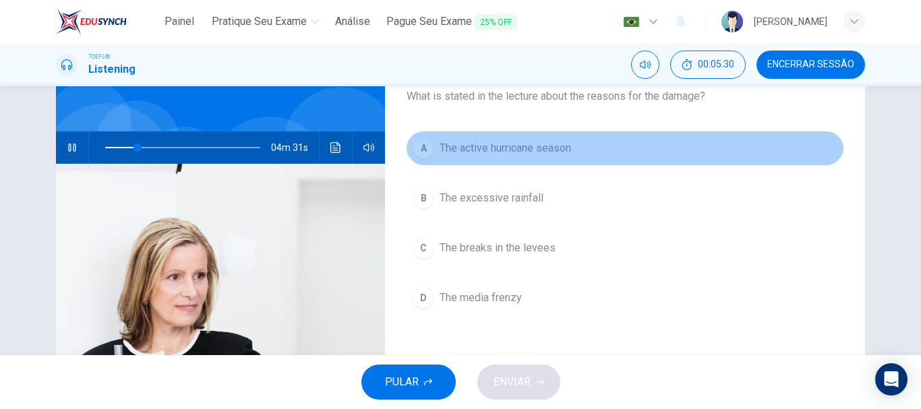
click at [429, 158] on button "A The active hurricane season" at bounding box center [625, 149] width 437 height 34
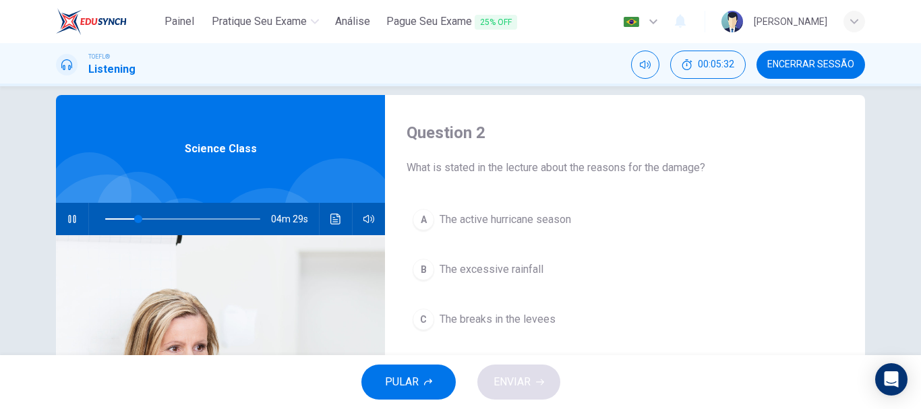
scroll to position [0, 0]
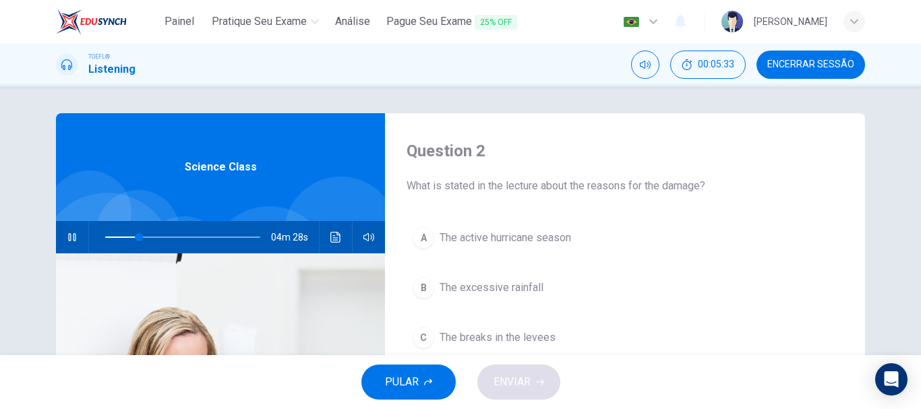
click at [424, 237] on div "A" at bounding box center [424, 238] width 22 height 22
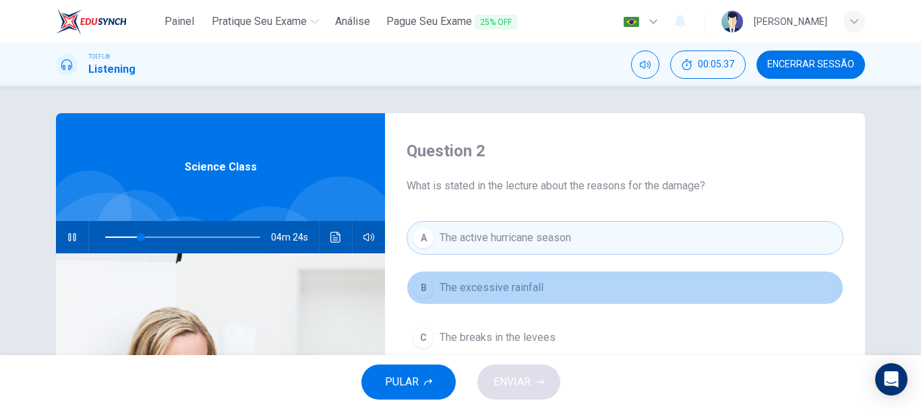
click at [500, 284] on span "The excessive rainfall" at bounding box center [492, 288] width 104 height 16
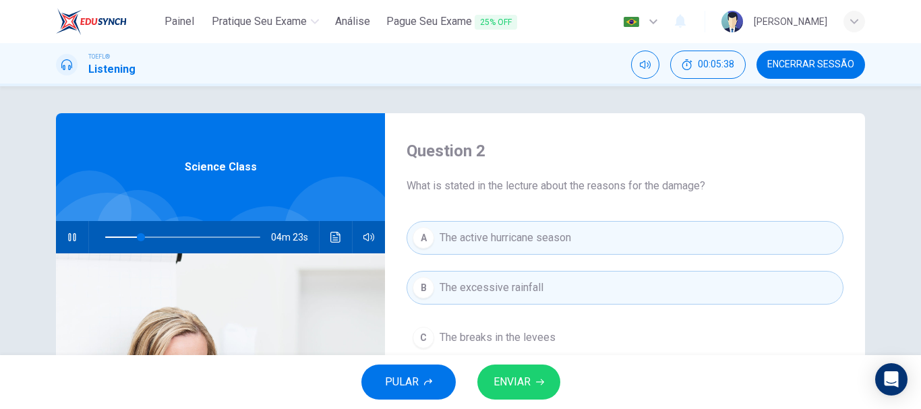
click at [499, 231] on span "The active hurricane season" at bounding box center [506, 238] width 132 height 16
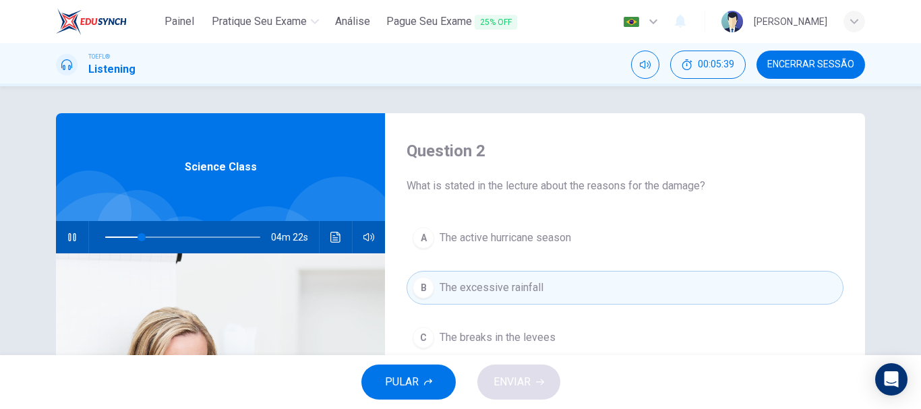
click at [501, 297] on button "B The excessive rainfall" at bounding box center [625, 288] width 437 height 34
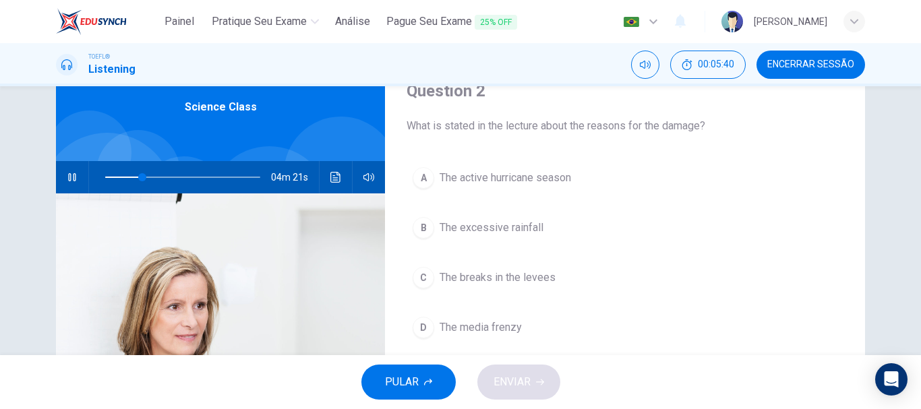
scroll to position [90, 0]
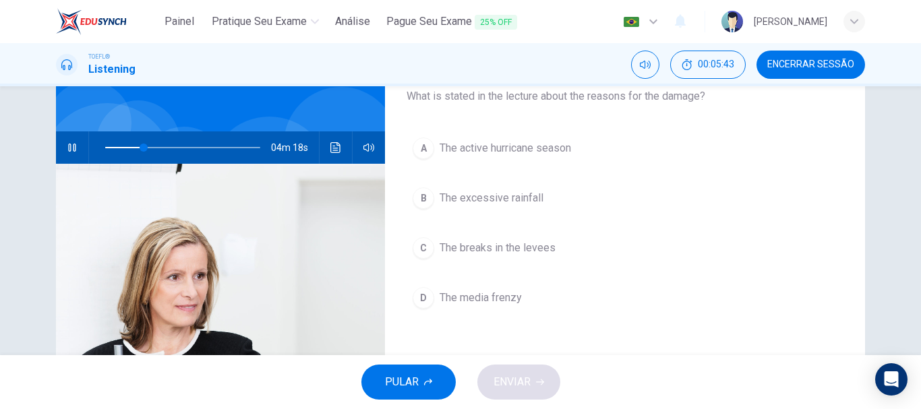
click at [490, 149] on span "The active hurricane season" at bounding box center [506, 148] width 132 height 16
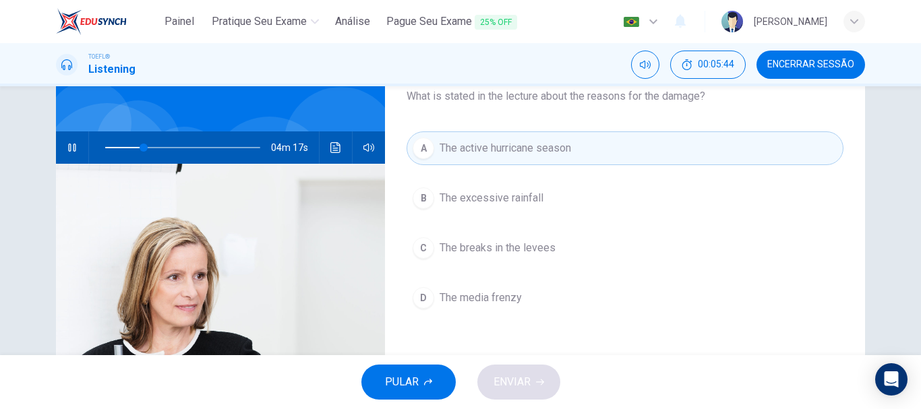
click at [490, 188] on button "B The excessive rainfall" at bounding box center [625, 198] width 437 height 34
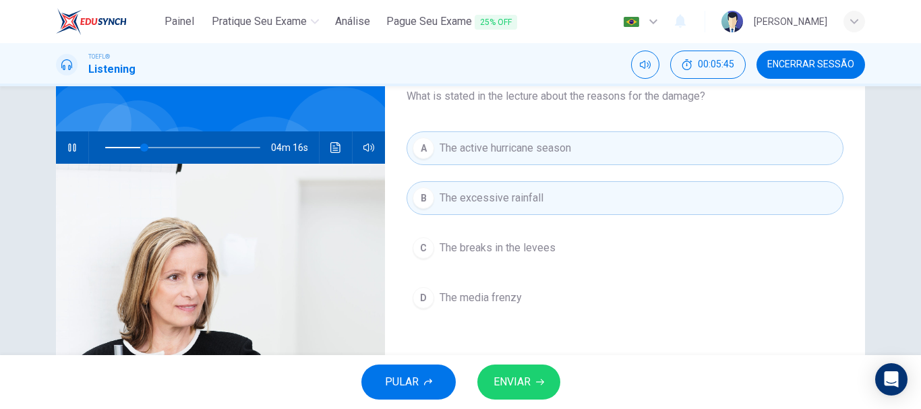
click at [526, 391] on span "ENVIAR" at bounding box center [512, 382] width 37 height 19
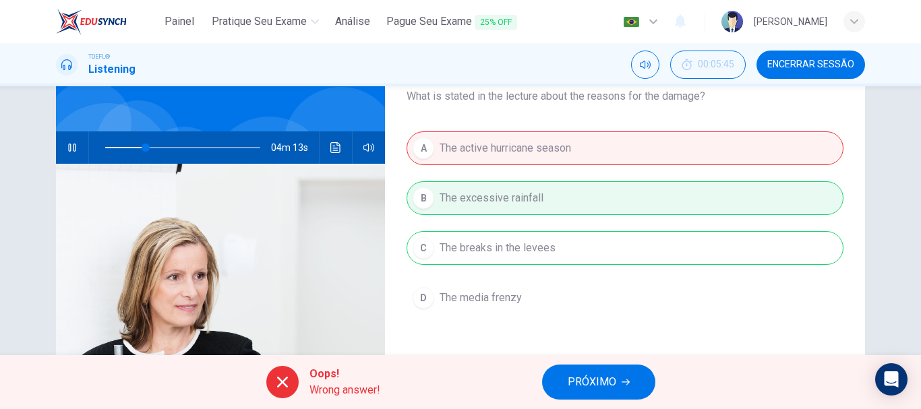
click at [590, 366] on button "PRÓXIMO" at bounding box center [598, 382] width 113 height 35
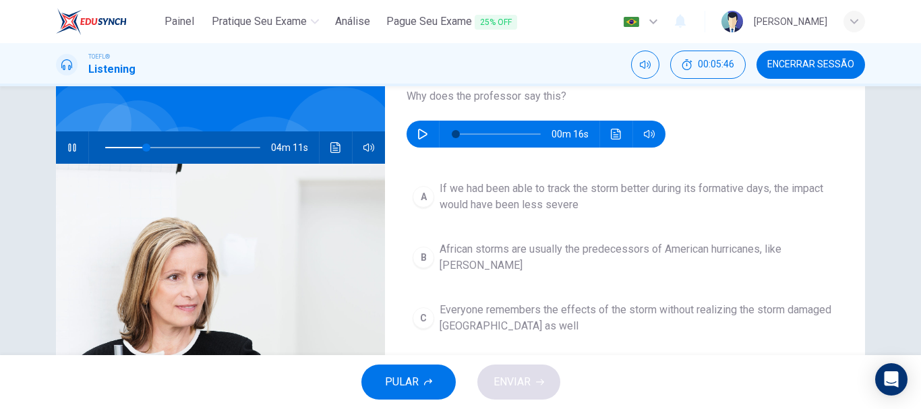
click at [72, 144] on icon "button" at bounding box center [72, 147] width 11 height 11
type input "27"
click at [420, 141] on button "button" at bounding box center [423, 134] width 22 height 27
type input "0"
click at [421, 206] on div "A" at bounding box center [424, 197] width 22 height 22
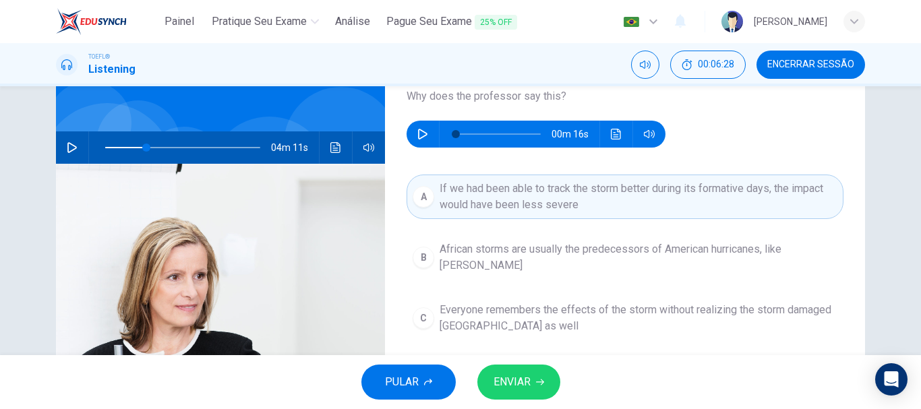
click at [519, 383] on span "ENVIAR" at bounding box center [512, 382] width 37 height 19
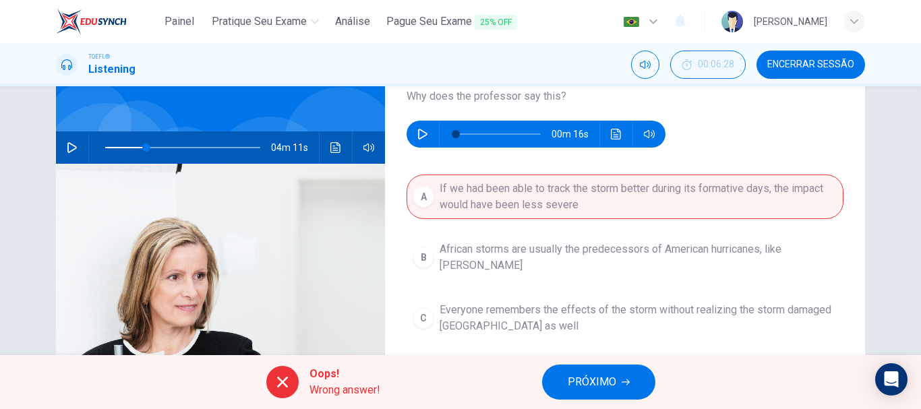
scroll to position [180, 0]
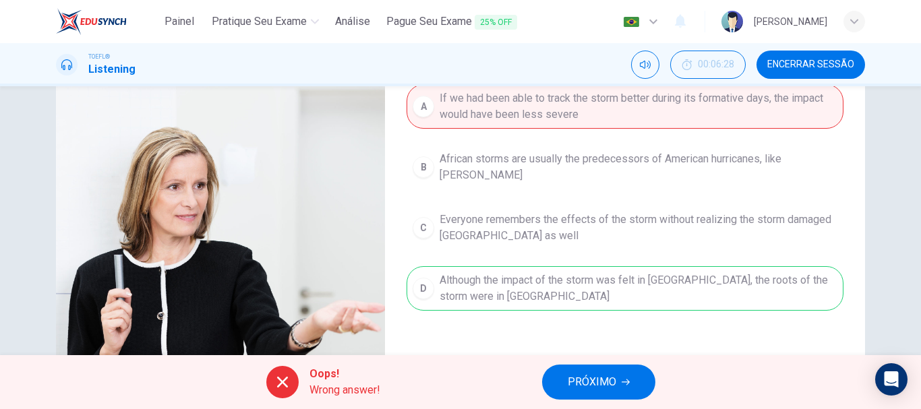
click at [600, 387] on span "PRÓXIMO" at bounding box center [592, 382] width 49 height 19
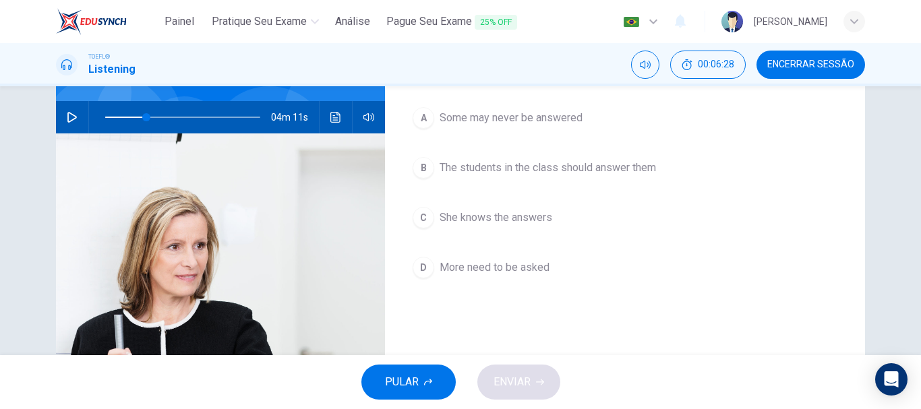
scroll to position [90, 0]
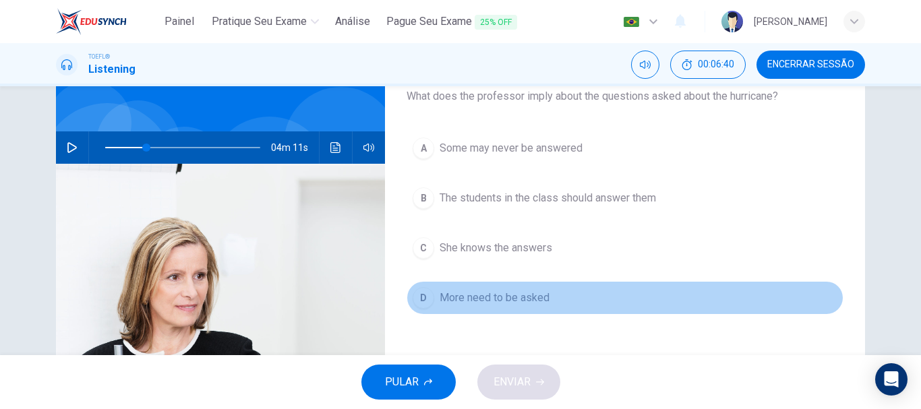
click at [413, 296] on div "D" at bounding box center [424, 298] width 22 height 22
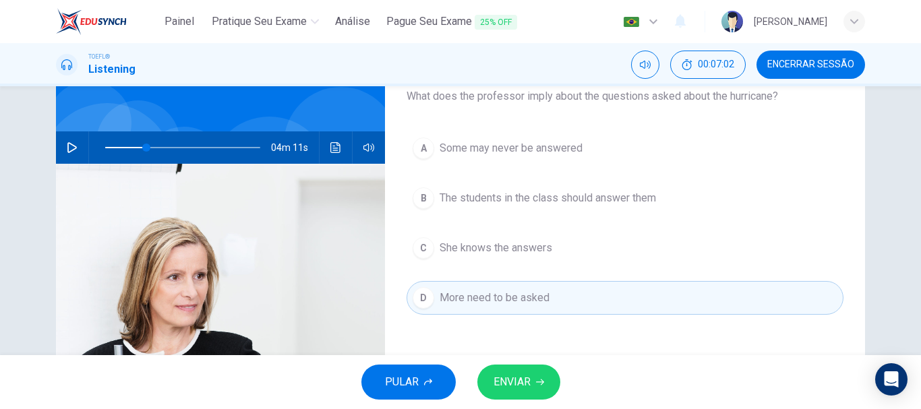
click at [202, 150] on span at bounding box center [182, 147] width 155 height 19
click at [61, 143] on button "button" at bounding box center [72, 148] width 22 height 32
click at [223, 141] on span at bounding box center [182, 147] width 155 height 19
click at [252, 147] on span at bounding box center [182, 147] width 155 height 19
drag, startPoint x: 252, startPoint y: 147, endPoint x: 168, endPoint y: 149, distance: 83.7
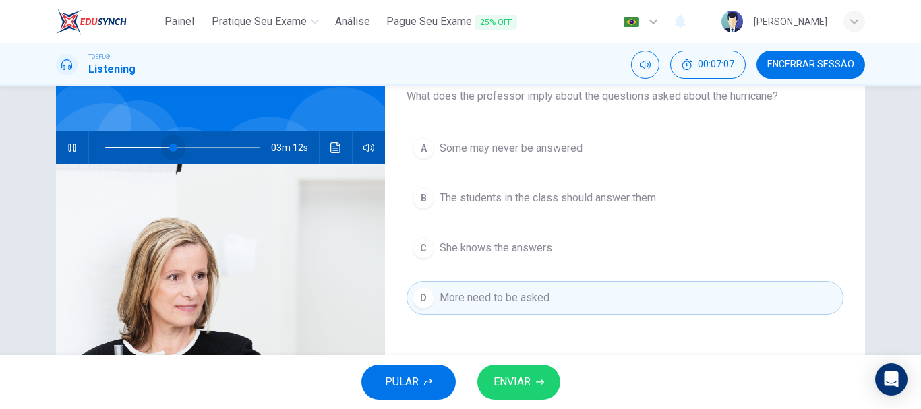
click at [169, 149] on span at bounding box center [173, 148] width 8 height 8
drag, startPoint x: 168, startPoint y: 149, endPoint x: 153, endPoint y: 150, distance: 14.9
click at [154, 150] on span at bounding box center [158, 148] width 8 height 8
click at [71, 147] on icon "button" at bounding box center [72, 147] width 11 height 11
click at [585, 202] on span "The students in the class should answer them" at bounding box center [548, 198] width 217 height 16
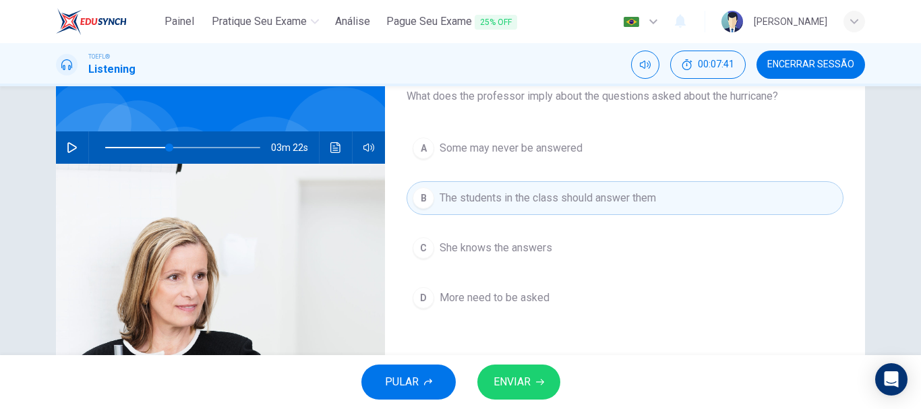
click at [566, 177] on div "A Some may never be answered B The students in the class should answer them C S…" at bounding box center [625, 237] width 437 height 210
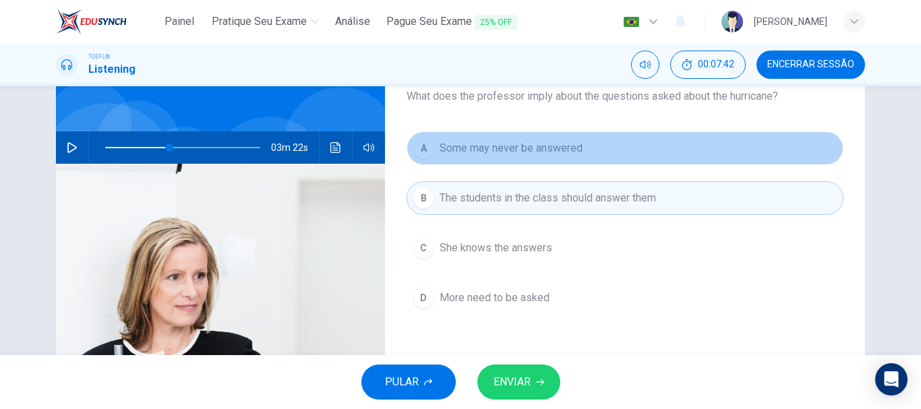
click at [566, 154] on span "Some may never be answered" at bounding box center [511, 148] width 143 height 16
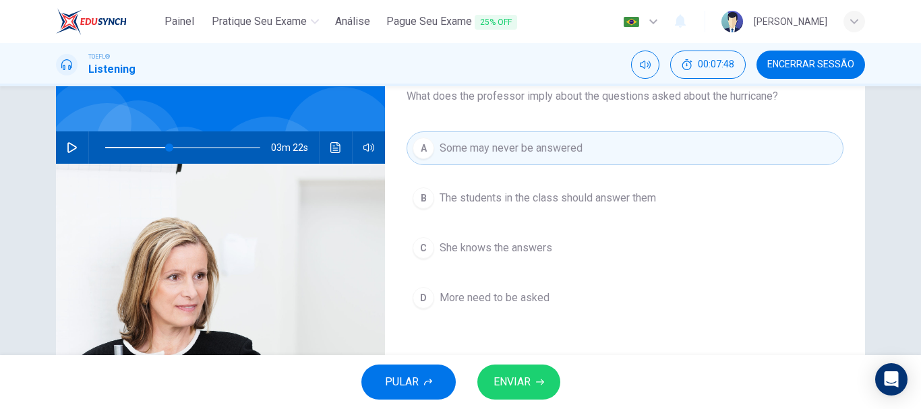
click at [435, 293] on button "D More need to be asked" at bounding box center [625, 298] width 437 height 34
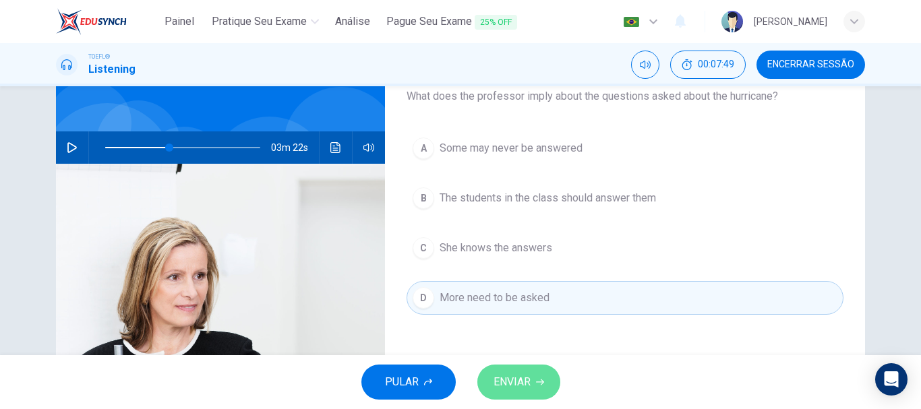
click at [509, 374] on span "ENVIAR" at bounding box center [512, 382] width 37 height 19
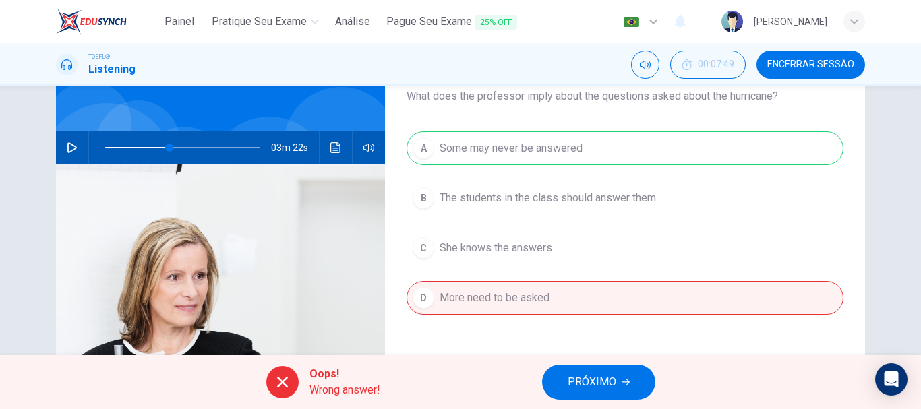
click at [616, 372] on button "PRÓXIMO" at bounding box center [598, 382] width 113 height 35
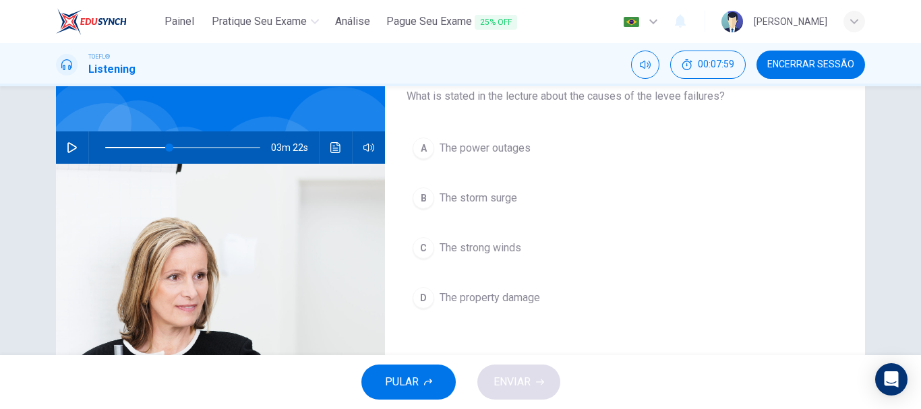
click at [429, 251] on div "C" at bounding box center [424, 248] width 22 height 22
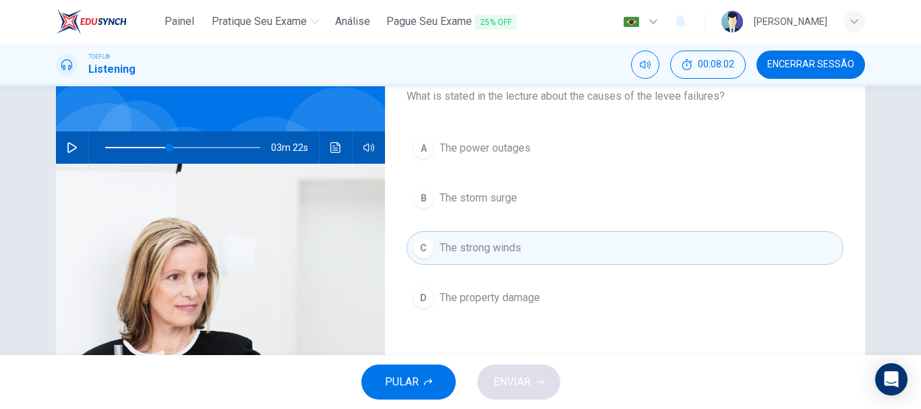
click at [440, 200] on span "The storm surge" at bounding box center [479, 198] width 78 height 16
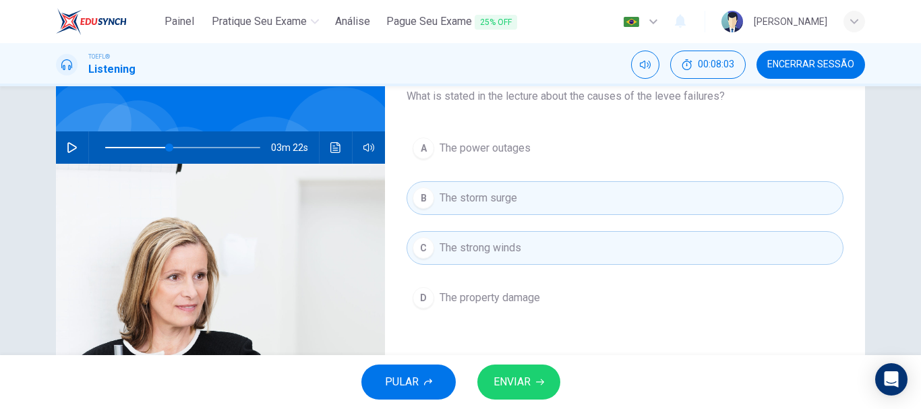
click at [507, 378] on span "ENVIAR" at bounding box center [512, 382] width 37 height 19
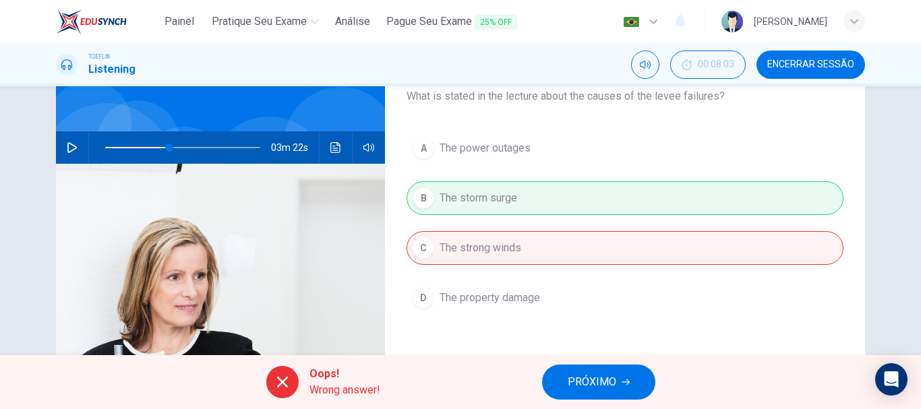
click at [592, 370] on button "PRÓXIMO" at bounding box center [598, 382] width 113 height 35
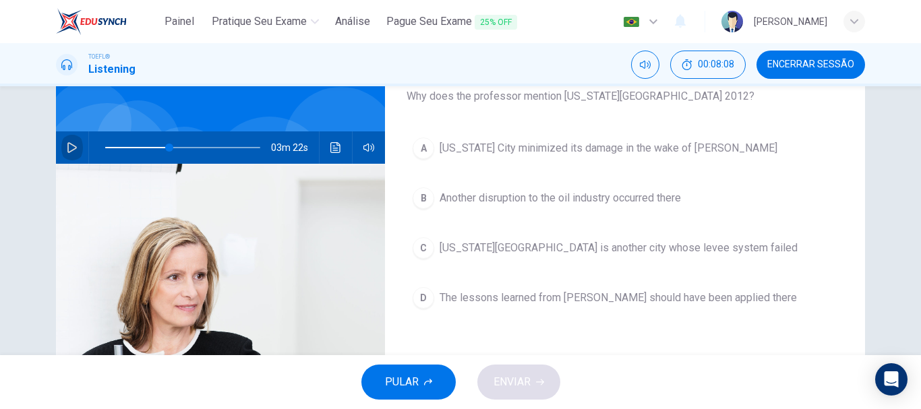
click at [71, 142] on button "button" at bounding box center [72, 148] width 22 height 32
type input "50"
click at [812, 65] on span "Encerrar Sessão" at bounding box center [811, 64] width 87 height 11
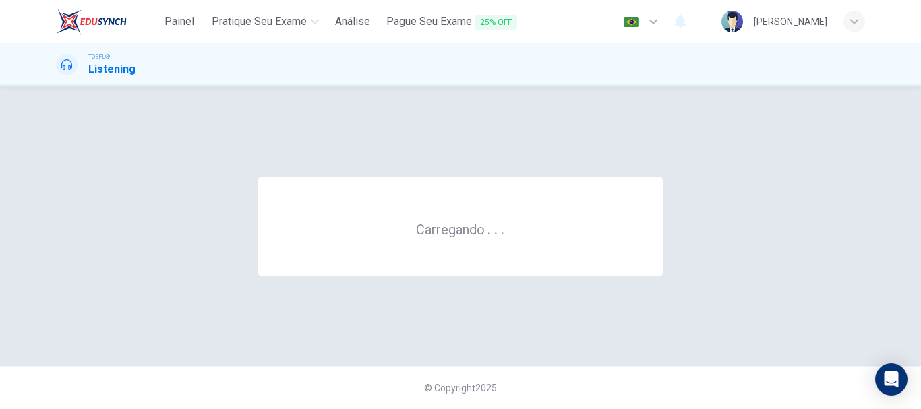
scroll to position [0, 0]
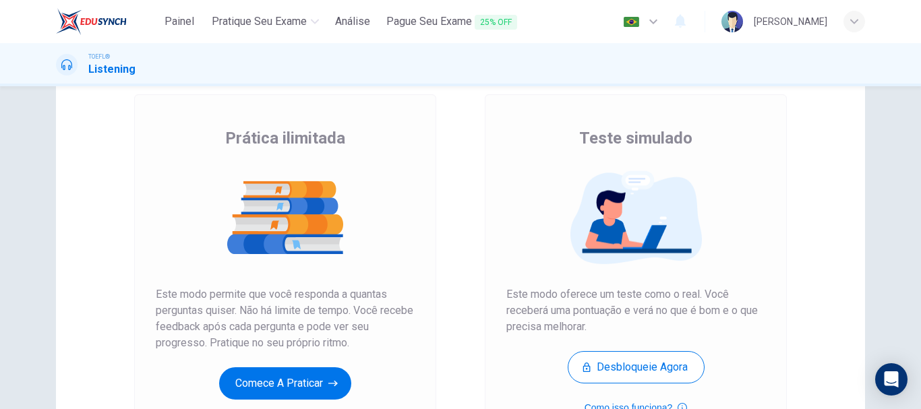
scroll to position [180, 0]
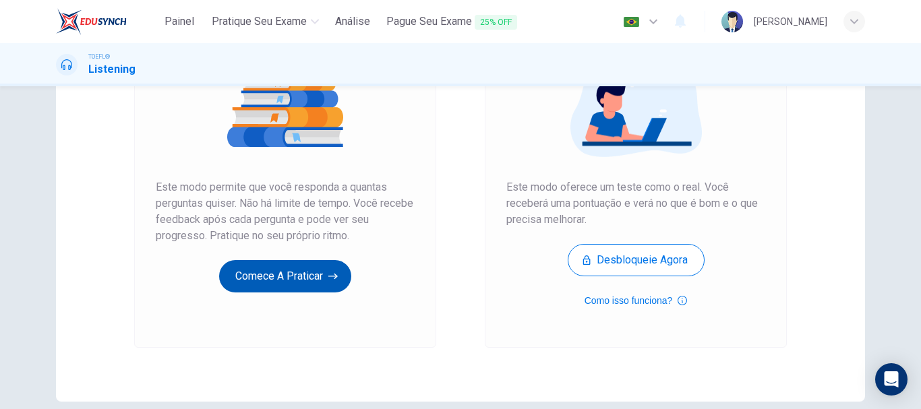
click at [298, 277] on button "Comece a praticar" at bounding box center [285, 276] width 132 height 32
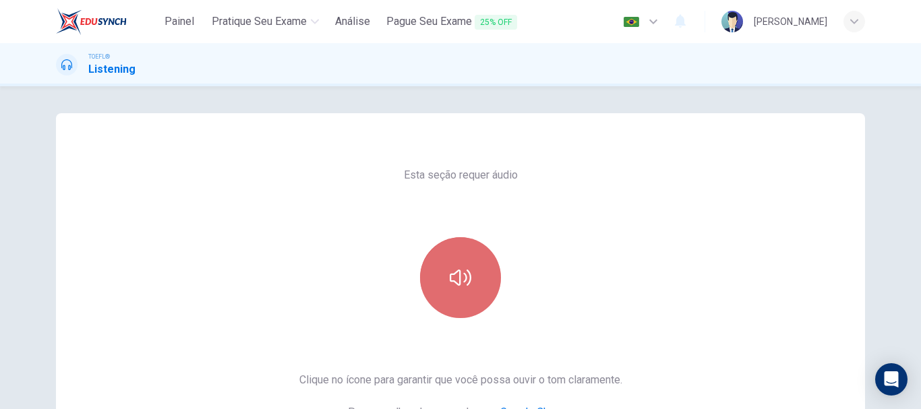
click at [476, 250] on button "button" at bounding box center [460, 277] width 81 height 81
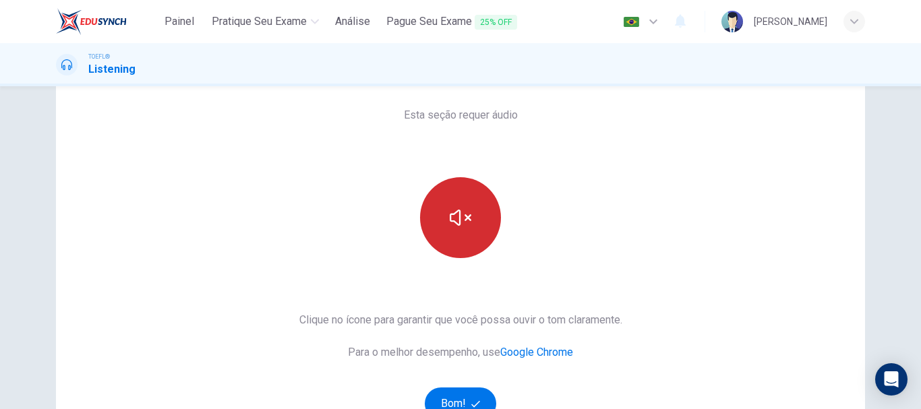
scroll to position [90, 0]
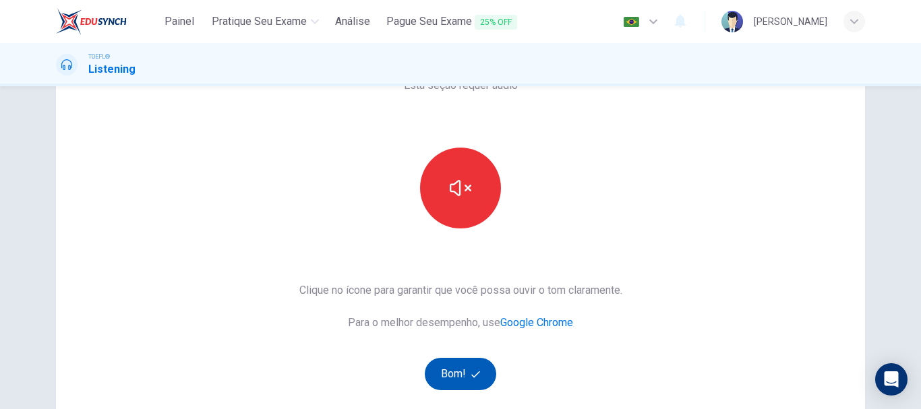
click at [459, 366] on button "Bom!" at bounding box center [461, 374] width 72 height 32
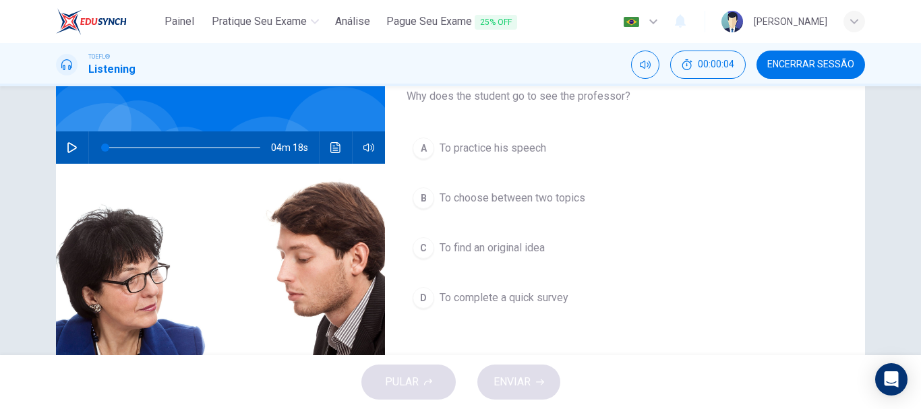
click at [67, 144] on icon "button" at bounding box center [71, 147] width 9 height 11
click at [76, 149] on button "button" at bounding box center [72, 148] width 22 height 32
type input "1"
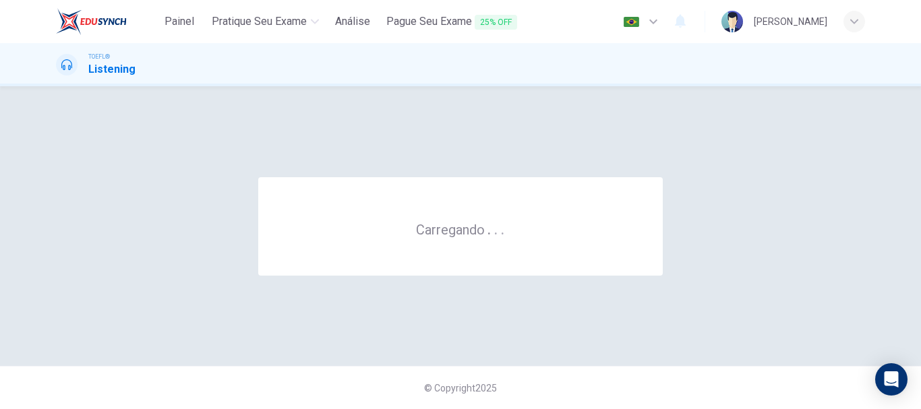
scroll to position [0, 0]
